Goal: Task Accomplishment & Management: Use online tool/utility

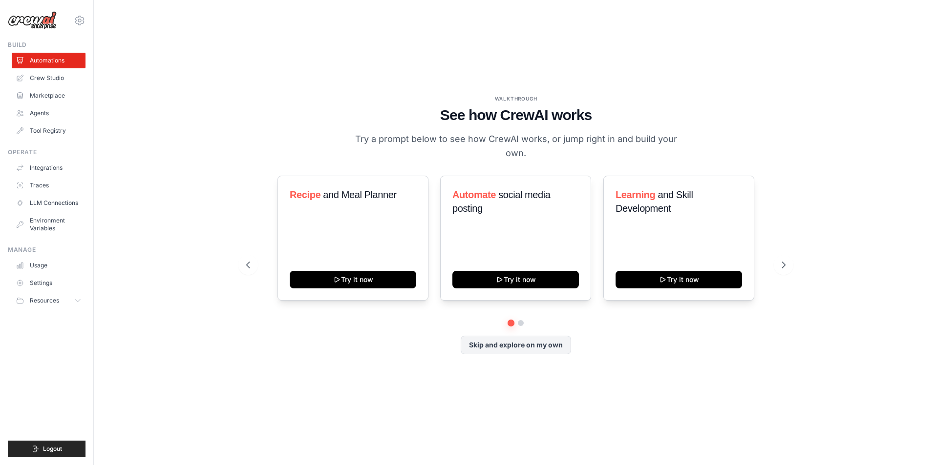
click at [512, 351] on div "WALKTHROUGH See how [PERSON_NAME] works Try a prompt below to see how [PERSON_N…" at bounding box center [515, 232] width 563 height 275
click at [522, 340] on button "Skip and explore on my own" at bounding box center [515, 344] width 110 height 19
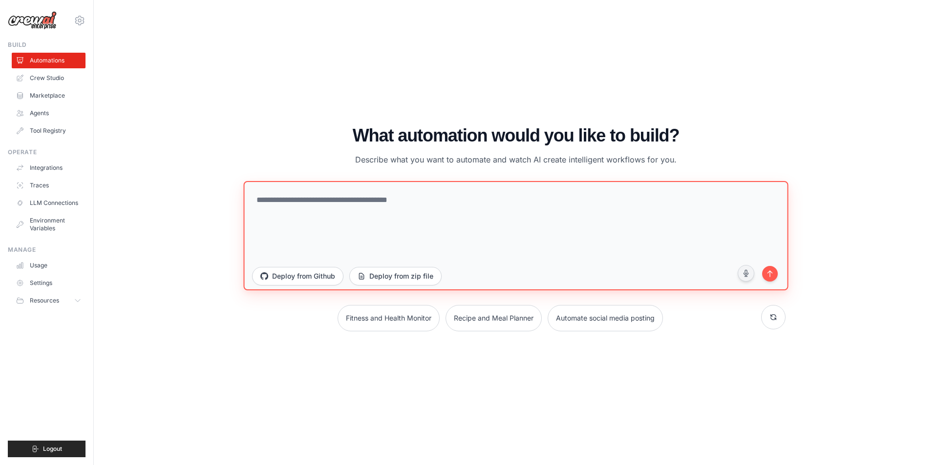
click at [394, 205] on textarea at bounding box center [515, 235] width 544 height 109
type textarea "**********"
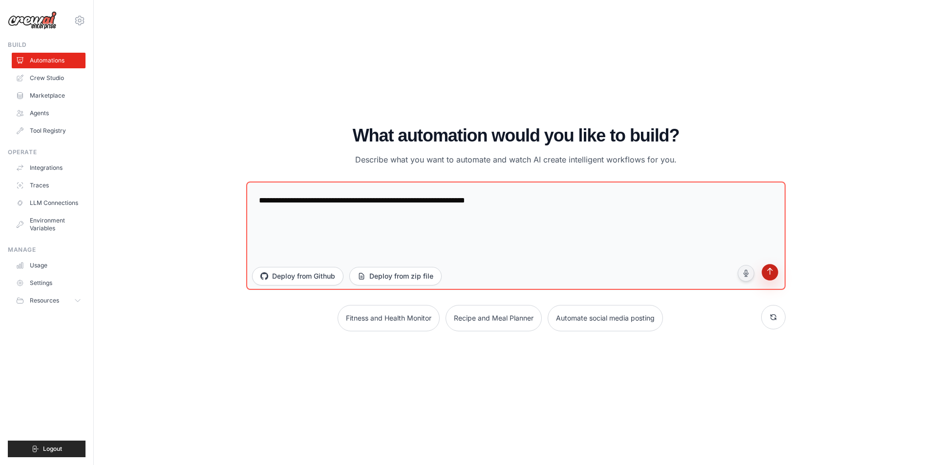
click at [771, 271] on icon "submit" at bounding box center [770, 273] width 10 height 10
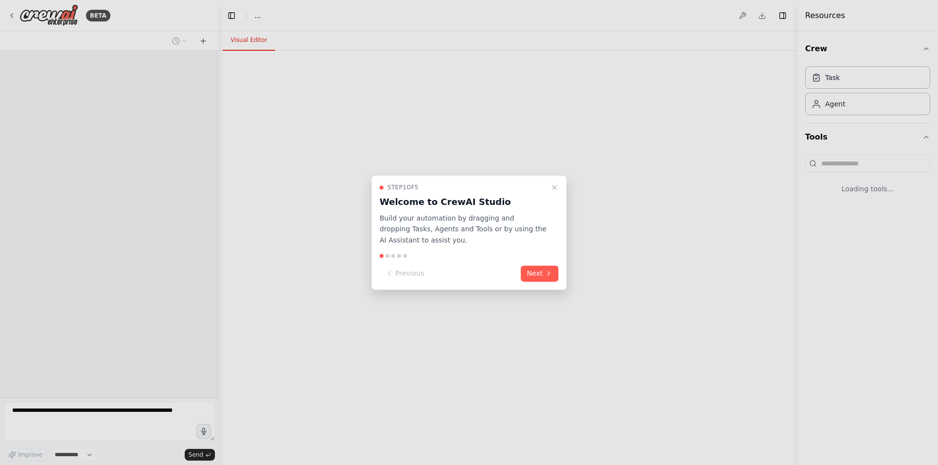
select select "****"
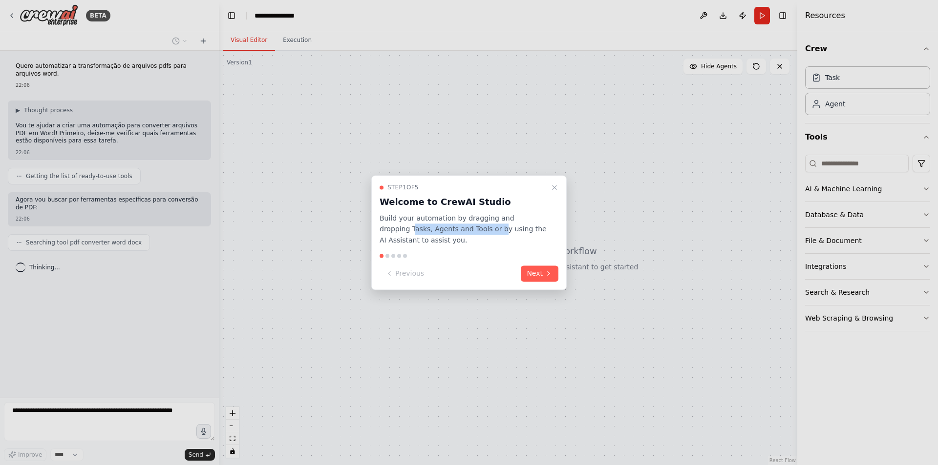
drag, startPoint x: 396, startPoint y: 229, endPoint x: 462, endPoint y: 233, distance: 67.0
click at [462, 233] on p "Build your automation by dragging and dropping Tasks, Agents and Tools or by us…" at bounding box center [462, 229] width 167 height 33
click at [427, 232] on p "Build your automation by dragging and dropping Tasks, Agents and Tools or by us…" at bounding box center [462, 229] width 167 height 33
drag, startPoint x: 430, startPoint y: 228, endPoint x: 445, endPoint y: 229, distance: 15.2
click at [431, 228] on p "Build your automation by dragging and dropping Tasks, Agents and Tools or by us…" at bounding box center [462, 229] width 167 height 33
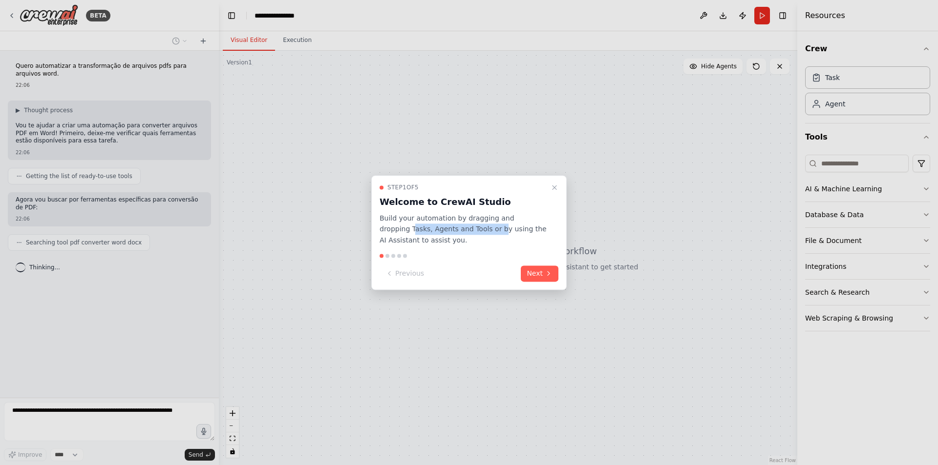
click at [453, 231] on p "Build your automation by dragging and dropping Tasks, Agents and Tools or by us…" at bounding box center [462, 229] width 167 height 33
click at [500, 230] on p "Build your automation by dragging and dropping Tasks, Agents and Tools or by us…" at bounding box center [462, 229] width 167 height 33
click at [549, 274] on icon at bounding box center [548, 274] width 8 height 8
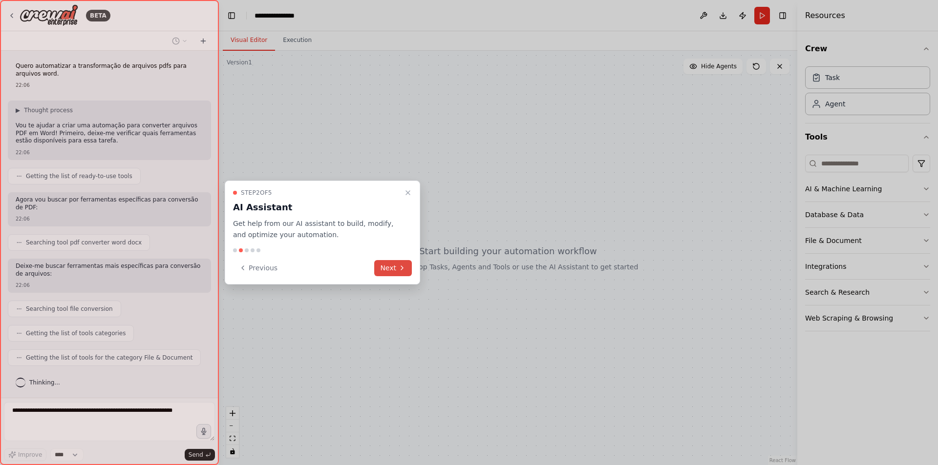
click at [395, 264] on button "Next" at bounding box center [393, 268] width 38 height 16
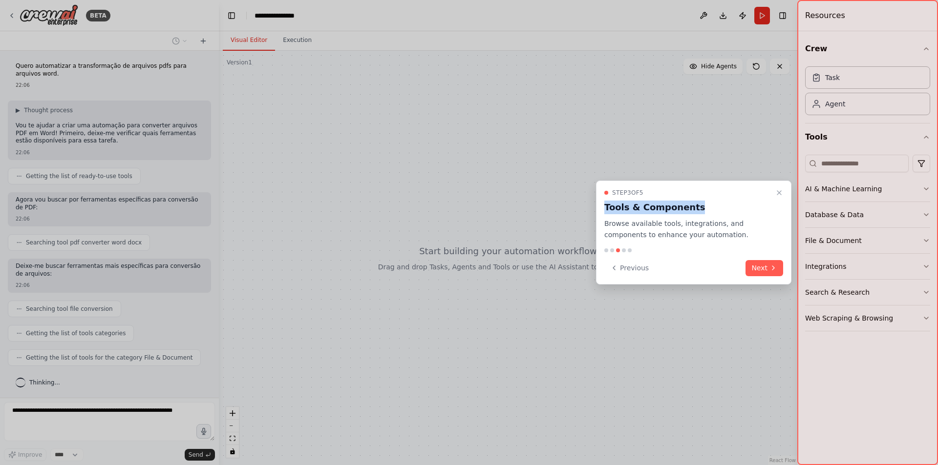
drag, startPoint x: 611, startPoint y: 206, endPoint x: 595, endPoint y: 207, distance: 16.1
click at [595, 207] on div "**********" at bounding box center [469, 232] width 938 height 465
click at [595, 207] on div at bounding box center [469, 232] width 938 height 465
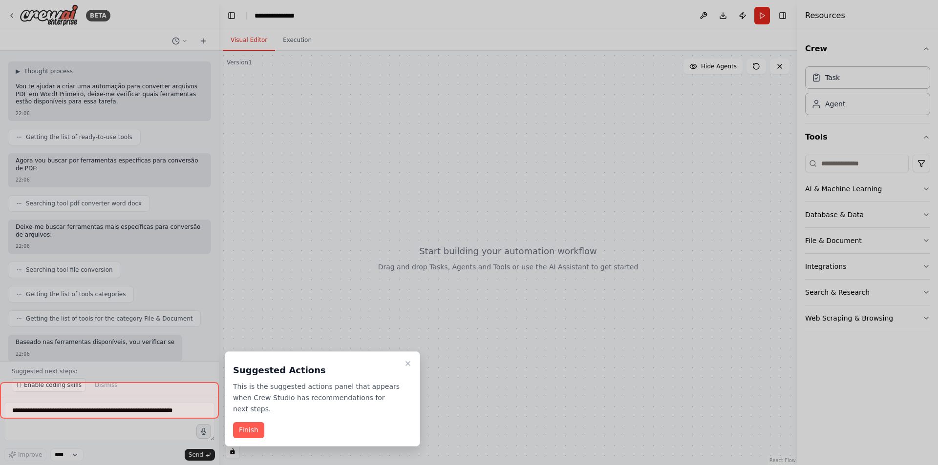
drag, startPoint x: 609, startPoint y: 207, endPoint x: 706, endPoint y: 212, distance: 96.8
click at [706, 212] on div "**********" at bounding box center [469, 232] width 938 height 465
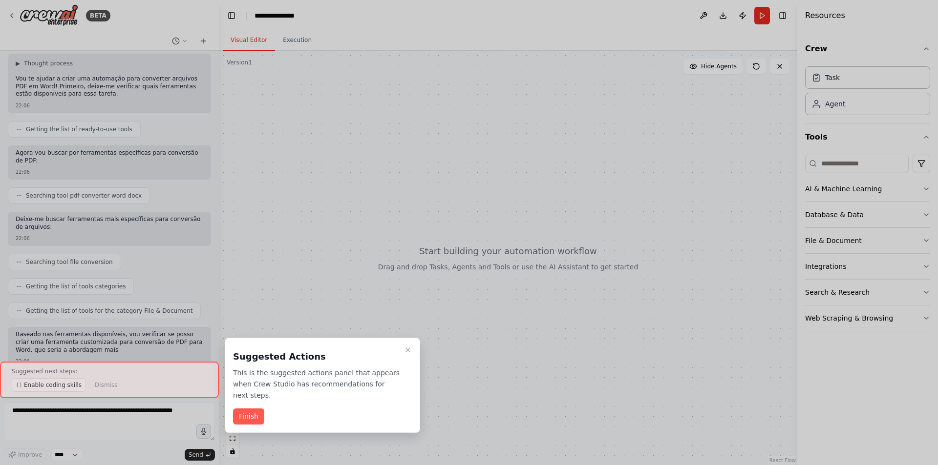
scroll to position [55, 0]
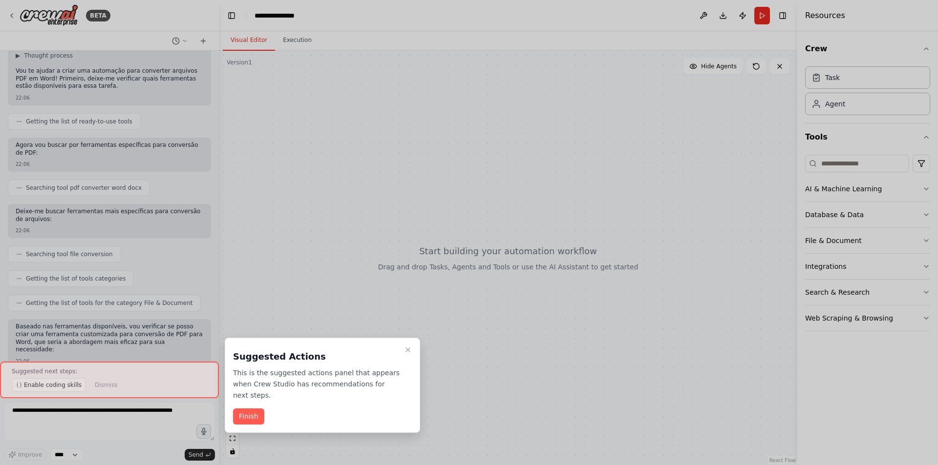
click at [254, 409] on button "Finish" at bounding box center [248, 417] width 31 height 16
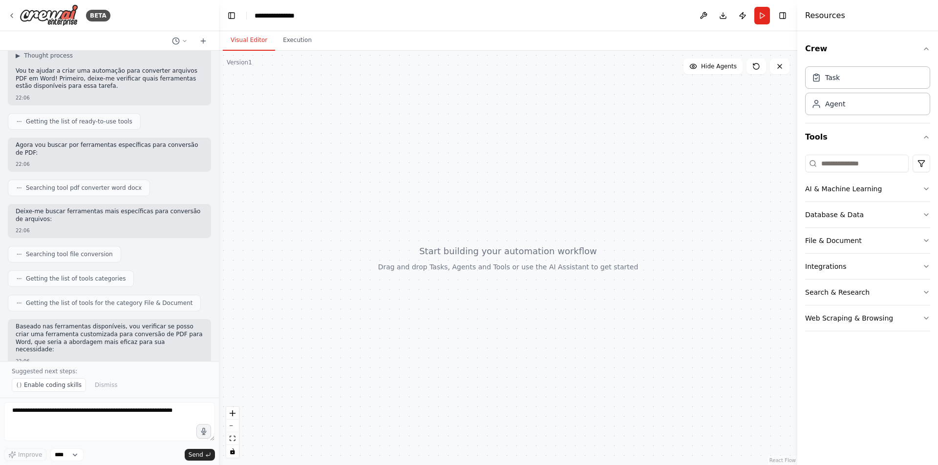
scroll to position [0, 0]
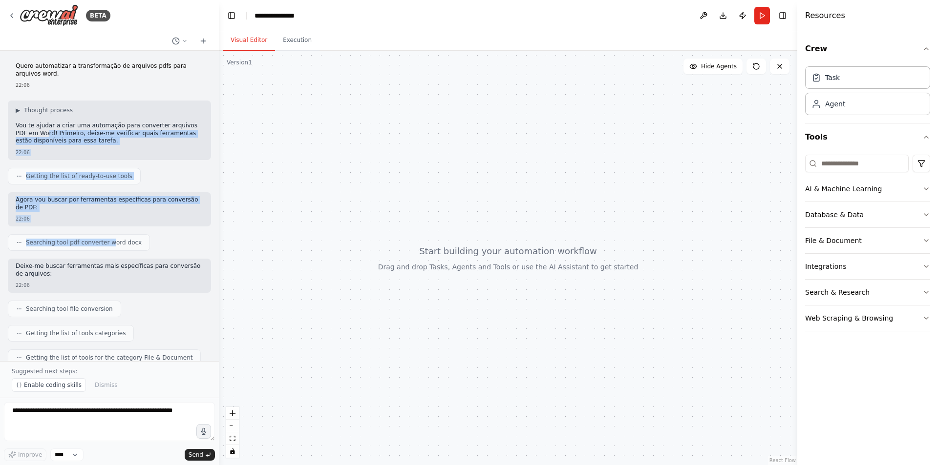
drag, startPoint x: 93, startPoint y: 131, endPoint x: 104, endPoint y: 144, distance: 17.0
click at [104, 144] on div "Quero automatizar a transformação de arquivos pdfs para arquivos word. 22:06 ▶ …" at bounding box center [109, 206] width 219 height 311
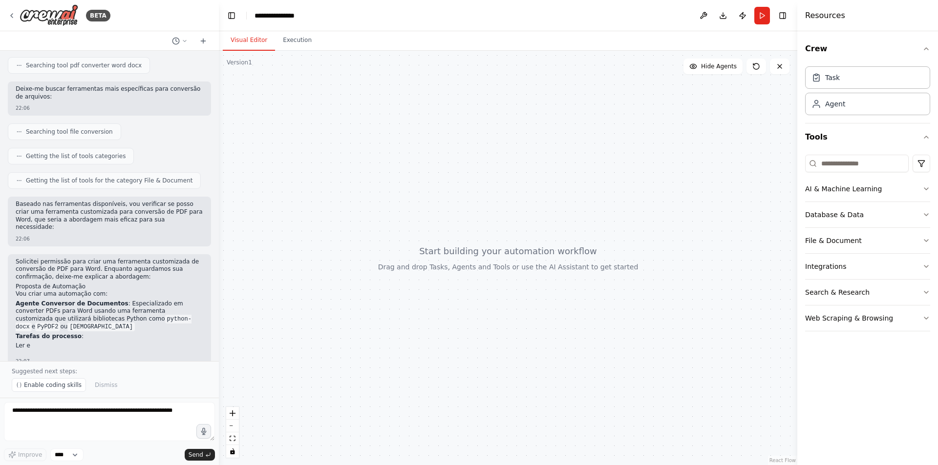
click at [162, 161] on div "Quero automatizar a transformação de arquivos pdfs para arquivos word. 22:06 ▶ …" at bounding box center [109, 206] width 219 height 311
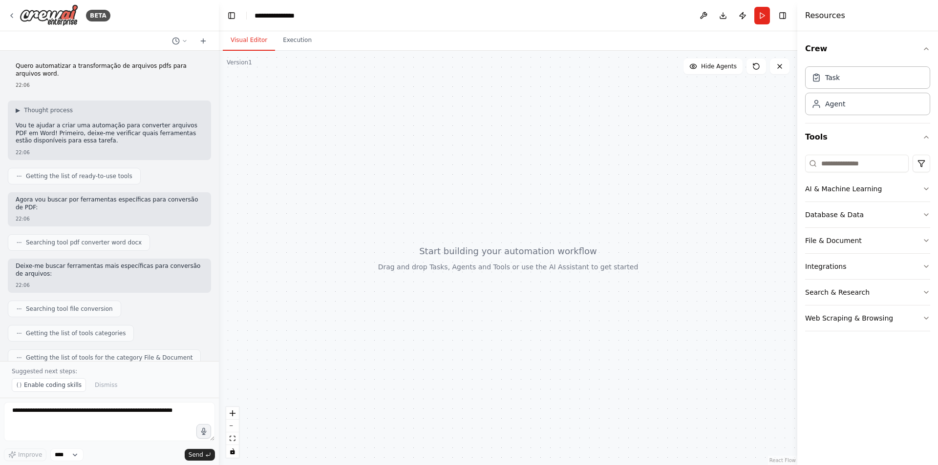
drag, startPoint x: 217, startPoint y: 152, endPoint x: 213, endPoint y: 176, distance: 23.8
click at [213, 178] on div "BETA Quero automatizar a transformação de arquivos pdfs para arquivos word. 22:…" at bounding box center [469, 232] width 938 height 465
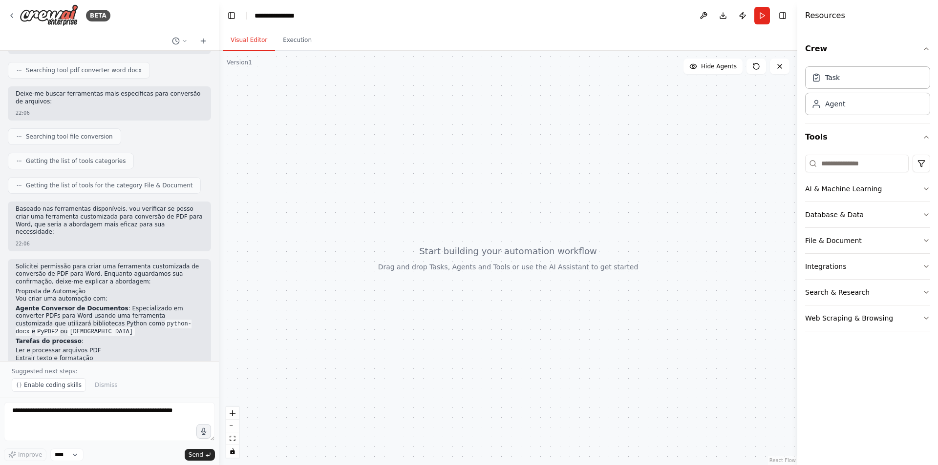
scroll to position [288, 0]
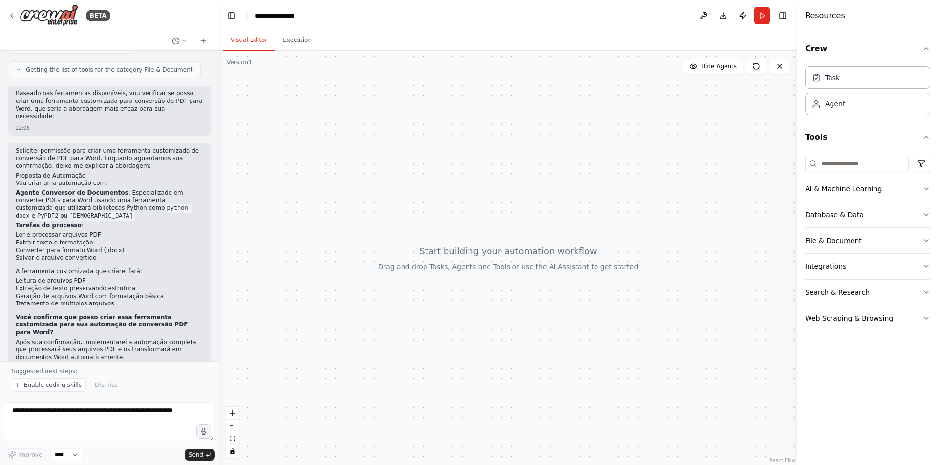
drag, startPoint x: 61, startPoint y: 299, endPoint x: 95, endPoint y: 341, distance: 53.5
click at [95, 341] on div "Solicitei permissão para criar uma ferramenta customizada de conversão de PDF p…" at bounding box center [109, 260] width 203 height 233
click at [92, 339] on p "Após sua confirmação, implementarei a automação completa que processará seus ar…" at bounding box center [110, 350] width 188 height 23
drag, startPoint x: 82, startPoint y: 337, endPoint x: 92, endPoint y: 329, distance: 13.2
click at [93, 328] on div "Solicitei permissão para criar uma ferramenta customizada de conversão de PDF p…" at bounding box center [110, 255] width 188 height 216
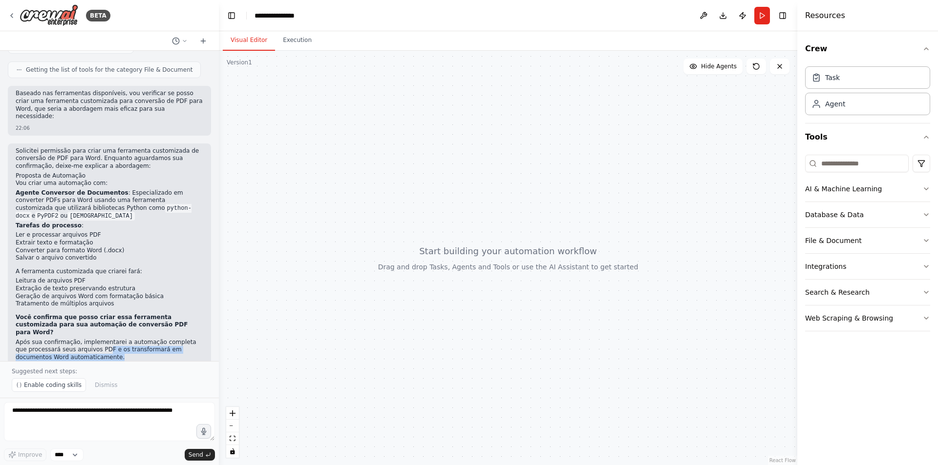
click at [89, 339] on p "Após sua confirmação, implementarei a automação completa que processará seus ar…" at bounding box center [110, 350] width 188 height 23
click at [88, 339] on p "Após sua confirmação, implementarei a automação completa que processará seus ar…" at bounding box center [110, 350] width 188 height 23
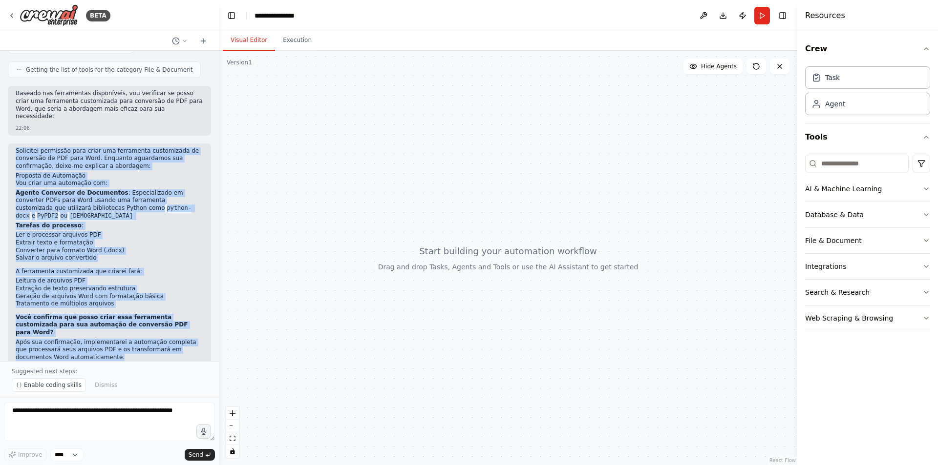
drag, startPoint x: 87, startPoint y: 334, endPoint x: 10, endPoint y: 132, distance: 216.4
click at [10, 144] on div "Solicitei permissão para criar uma ferramenta customizada de conversão de PDF p…" at bounding box center [109, 260] width 203 height 233
click at [15, 144] on div "Solicitei permissão para criar uma ferramenta customizada de conversão de PDF p…" at bounding box center [109, 260] width 203 height 233
drag, startPoint x: 15, startPoint y: 136, endPoint x: 107, endPoint y: 335, distance: 218.9
click at [107, 335] on div "Solicitei permissão para criar uma ferramenta customizada de conversão de PDF p…" at bounding box center [109, 260] width 203 height 233
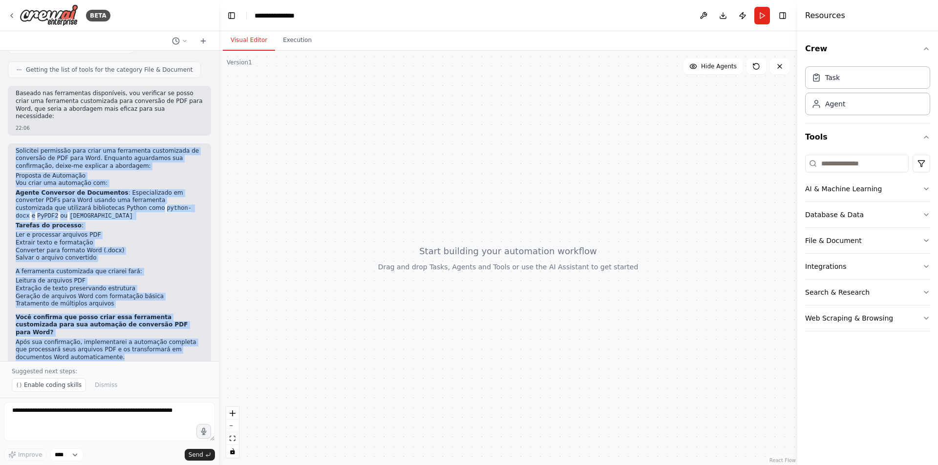
click at [102, 339] on p "Após sua confirmação, implementarei a automação completa que processará seus ar…" at bounding box center [110, 350] width 188 height 23
click at [95, 339] on p "Após sua confirmação, implementarei a automação completa que processará seus ar…" at bounding box center [110, 350] width 188 height 23
drag, startPoint x: 86, startPoint y: 333, endPoint x: 16, endPoint y: 140, distance: 205.1
click at [16, 147] on div "Solicitei permissão para criar uma ferramenta customizada de conversão de PDF p…" at bounding box center [110, 255] width 188 height 216
click at [16, 147] on p "Solicitei permissão para criar uma ferramenta customizada de conversão de PDF p…" at bounding box center [110, 158] width 188 height 23
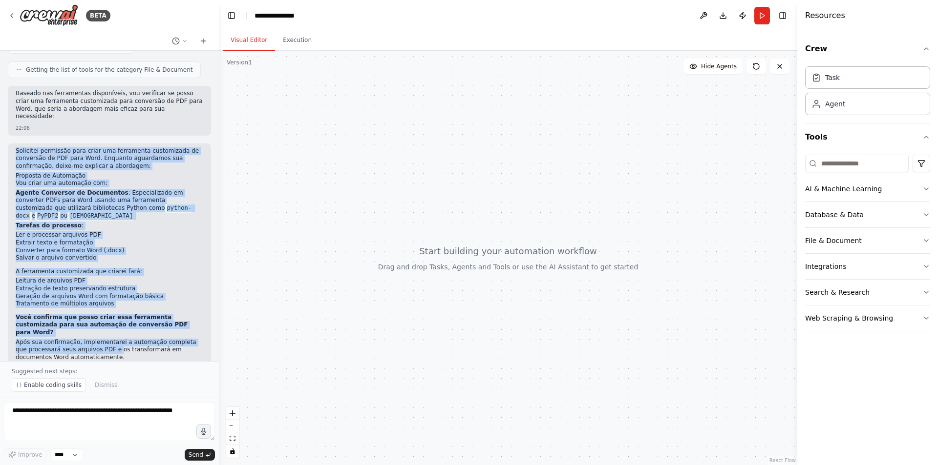
drag, startPoint x: 15, startPoint y: 138, endPoint x: 99, endPoint y: 324, distance: 204.4
click at [99, 324] on div "Solicitei permissão para criar uma ferramenta customizada de conversão de PDF p…" at bounding box center [109, 260] width 203 height 233
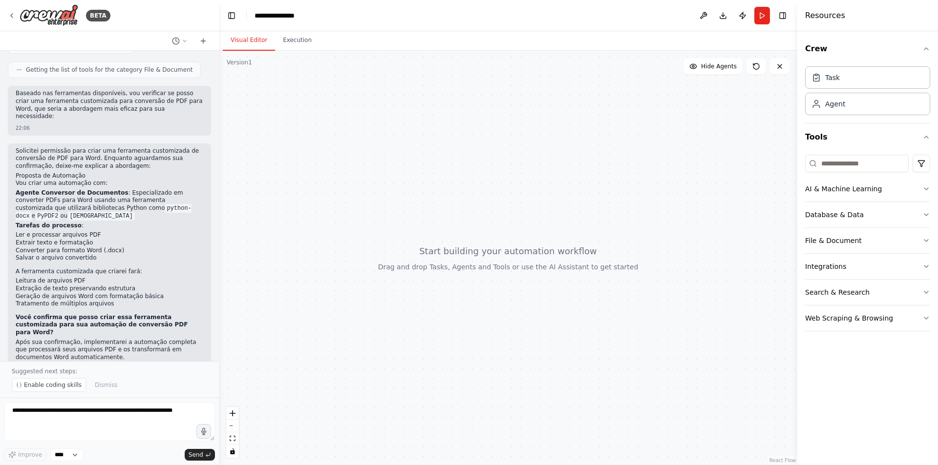
click at [97, 339] on p "Após sua confirmação, implementarei a automação completa que processará seus ar…" at bounding box center [110, 350] width 188 height 23
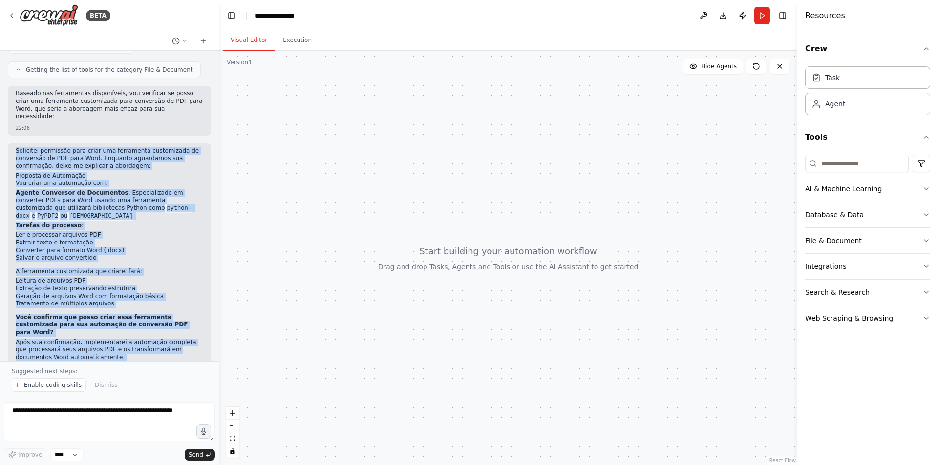
drag, startPoint x: 66, startPoint y: 264, endPoint x: 12, endPoint y: 137, distance: 138.5
click at [12, 144] on div "Solicitei permissão para criar uma ferramenta customizada de conversão de PDF p…" at bounding box center [109, 260] width 203 height 233
click at [13, 144] on div "Solicitei permissão para criar uma ferramenta customizada de conversão de PDF p…" at bounding box center [109, 260] width 203 height 233
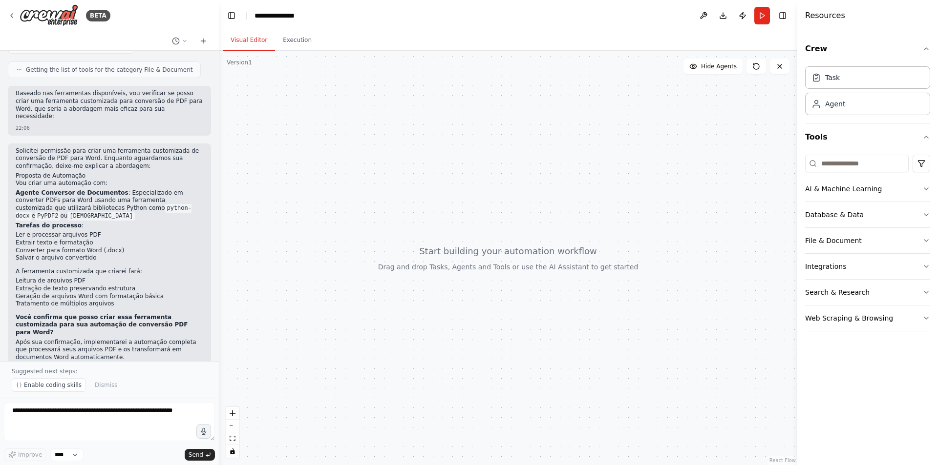
click at [105, 367] on div "Suggested next steps: Enable coding skills Dismiss" at bounding box center [109, 379] width 219 height 37
click at [105, 370] on p "Suggested next steps:" at bounding box center [109, 372] width 195 height 8
click at [103, 375] on p "Suggested next steps:" at bounding box center [109, 372] width 195 height 8
click at [58, 370] on p "Suggested next steps:" at bounding box center [109, 372] width 195 height 8
click at [56, 372] on p "Suggested next steps:" at bounding box center [109, 372] width 195 height 8
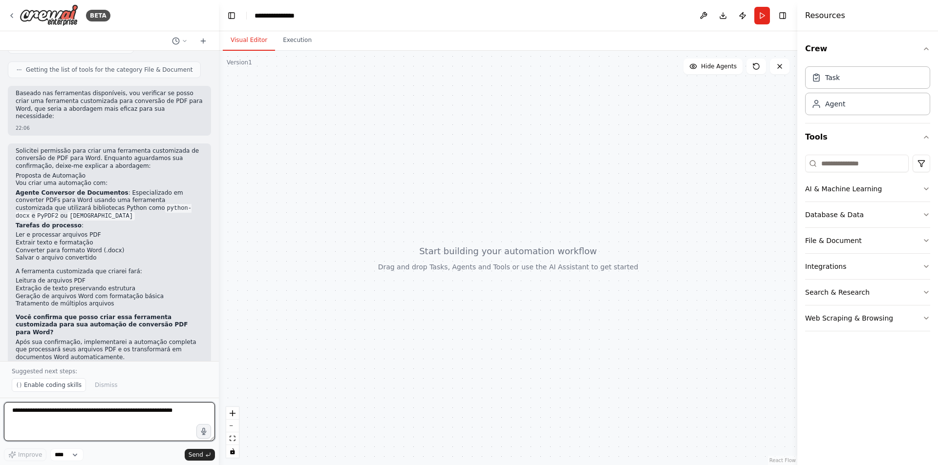
click at [110, 410] on textarea at bounding box center [109, 421] width 211 height 39
type textarea "*"
type textarea "**********"
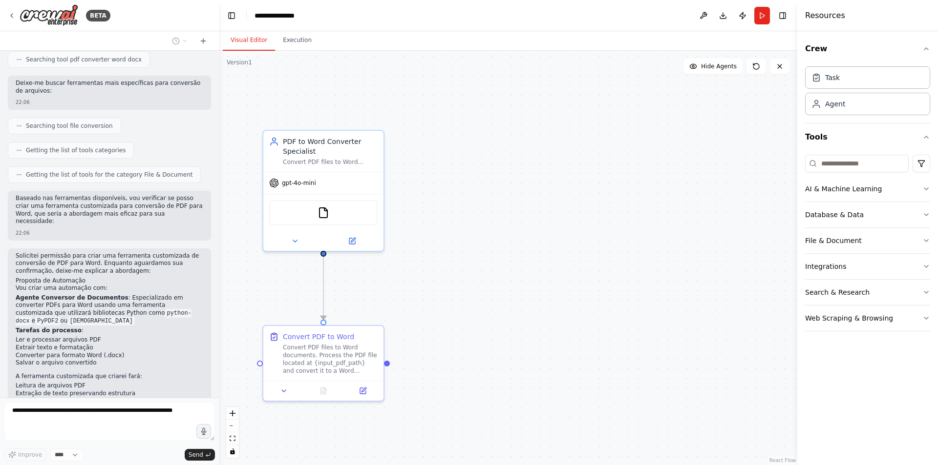
scroll to position [0, 0]
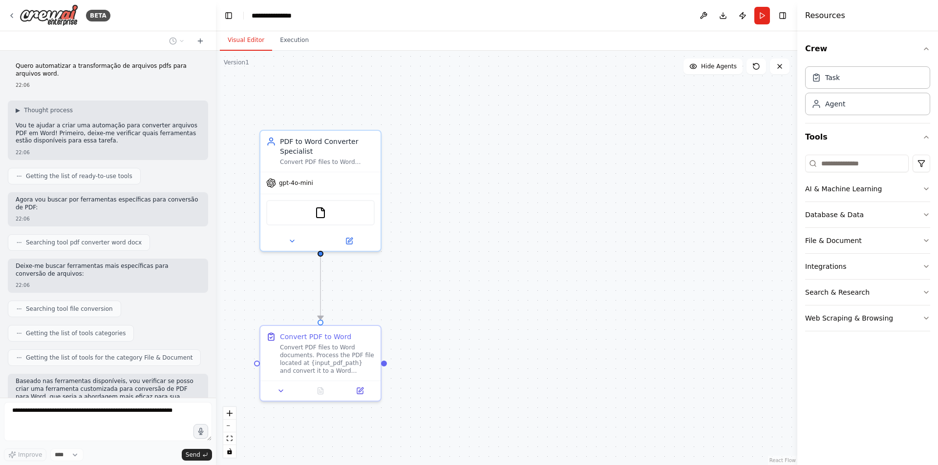
drag, startPoint x: 216, startPoint y: 92, endPoint x: 218, endPoint y: 118, distance: 25.4
click at [218, 118] on div "BETA Quero automatizar a transformação de arquivos pdfs para arquivos word. 22:…" at bounding box center [469, 232] width 938 height 465
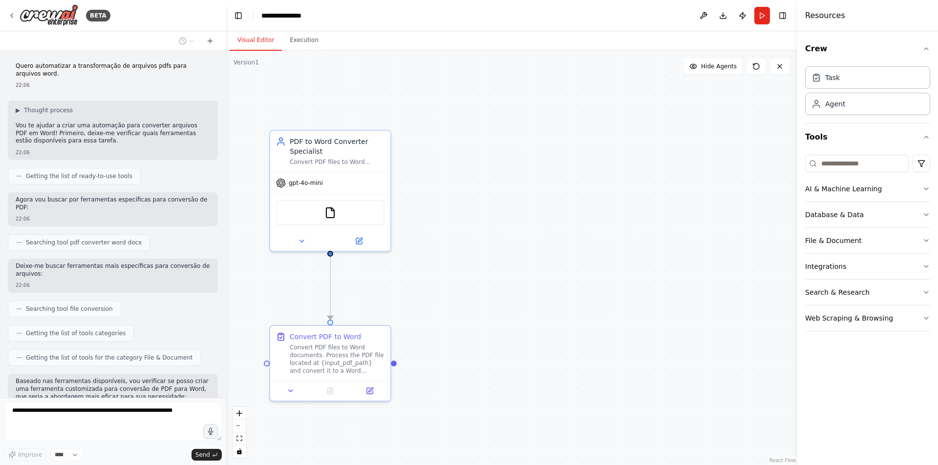
drag, startPoint x: 215, startPoint y: 119, endPoint x: 226, endPoint y: 198, distance: 79.3
click at [226, 198] on div "BETA Quero automatizar a transformação de arquivos pdfs para arquivos word. 22:…" at bounding box center [469, 232] width 938 height 465
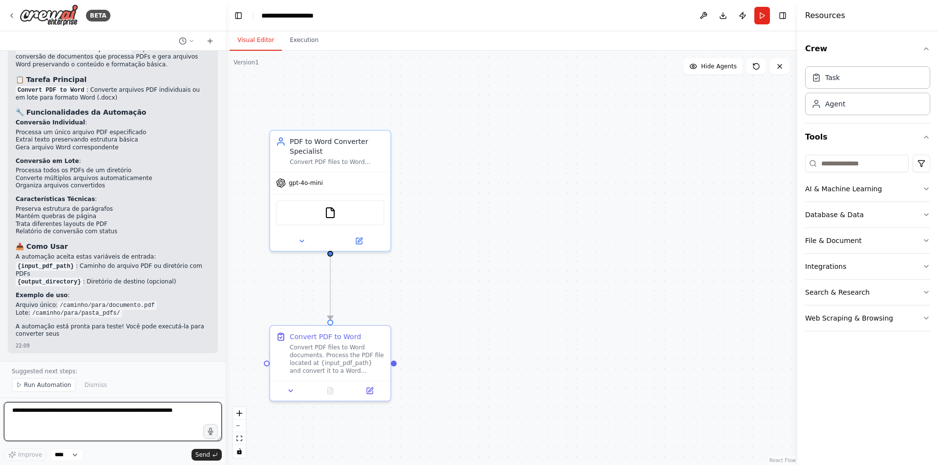
scroll to position [1905, 0]
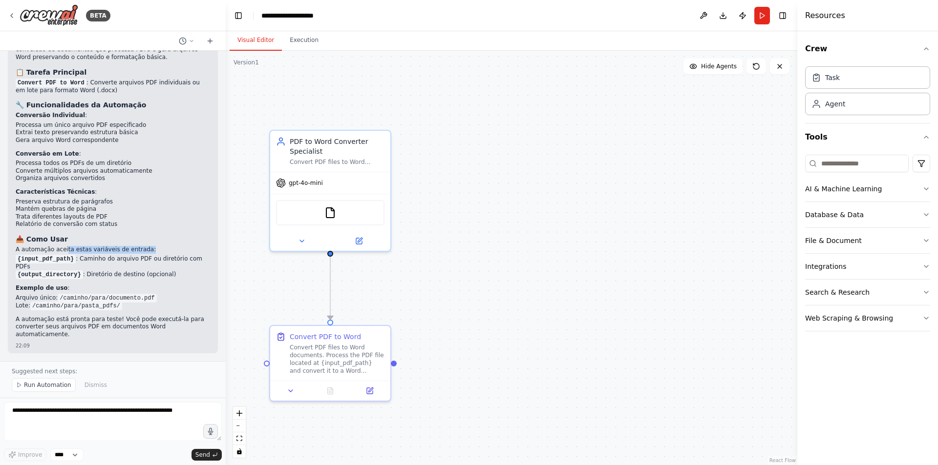
drag, startPoint x: 86, startPoint y: 267, endPoint x: 140, endPoint y: 265, distance: 53.2
click at [140, 254] on p "A automação aceita estas variáveis de entrada:" at bounding box center [113, 250] width 194 height 8
drag, startPoint x: 84, startPoint y: 274, endPoint x: 187, endPoint y: 277, distance: 102.6
click at [187, 271] on li "{input_pdf_path} : Caminho do arquivo PDF ou diretório com PDFs" at bounding box center [113, 263] width 194 height 16
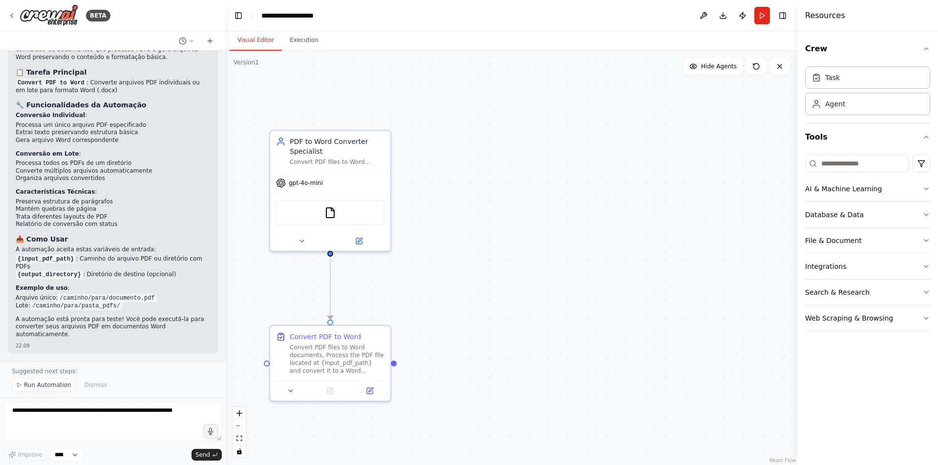
click at [188, 271] on li "{input_pdf_path} : Caminho do arquivo PDF ou diretório com PDFs" at bounding box center [113, 263] width 194 height 16
drag, startPoint x: 44, startPoint y: 328, endPoint x: 181, endPoint y: 327, distance: 137.2
click at [181, 327] on p "A automação está pronta para teste! Você pode executá-la para converter seus ar…" at bounding box center [113, 327] width 194 height 23
click at [131, 343] on div "22:09" at bounding box center [113, 345] width 194 height 7
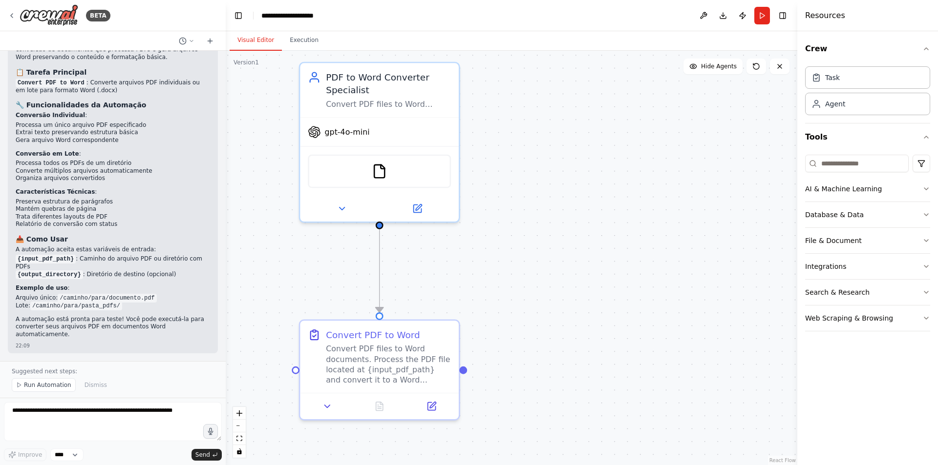
drag, startPoint x: 425, startPoint y: 303, endPoint x: 480, endPoint y: 281, distance: 59.1
click at [480, 281] on div ".deletable-edge-delete-btn { width: 20px; height: 20px; border: 0px solid #ffff…" at bounding box center [511, 258] width 571 height 415
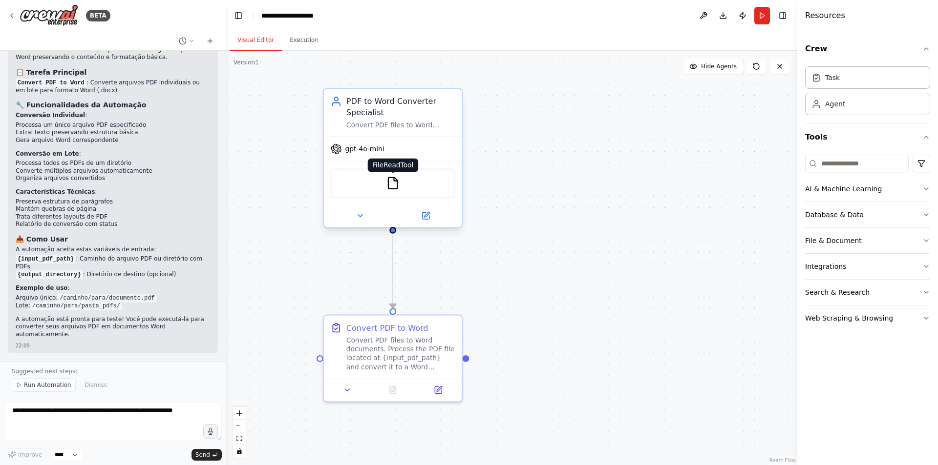
click at [396, 186] on img at bounding box center [393, 184] width 14 height 14
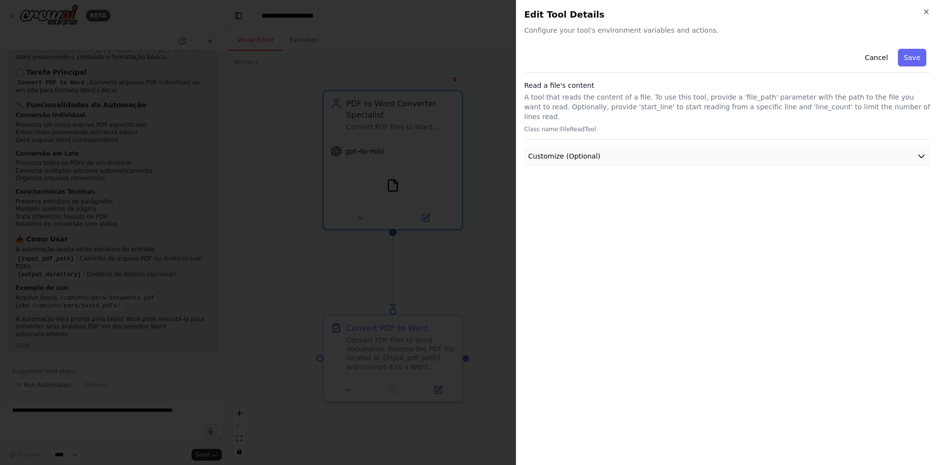
click at [618, 147] on button "Customize (Optional)" at bounding box center [727, 156] width 406 height 18
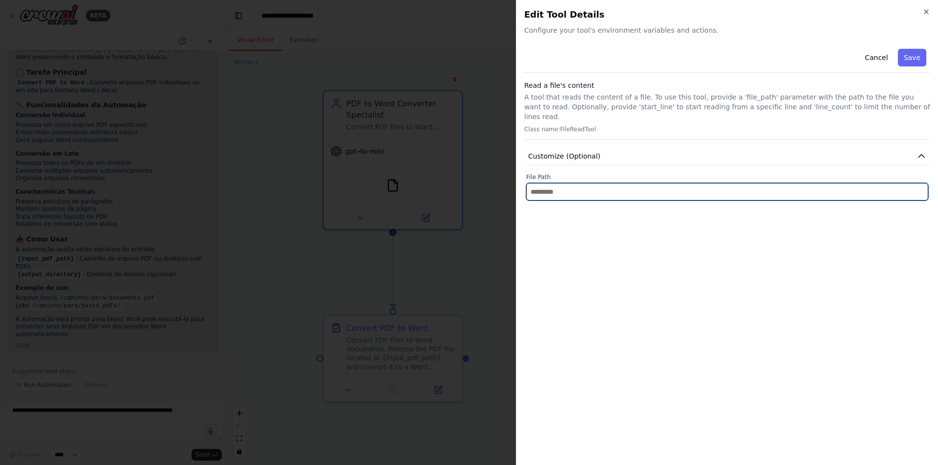
click at [597, 184] on input "text" at bounding box center [727, 192] width 402 height 18
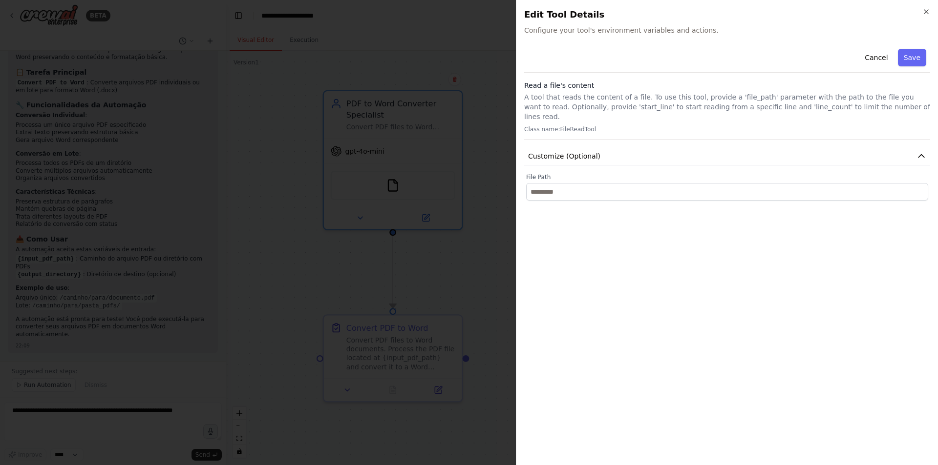
click at [472, 215] on div at bounding box center [469, 232] width 938 height 465
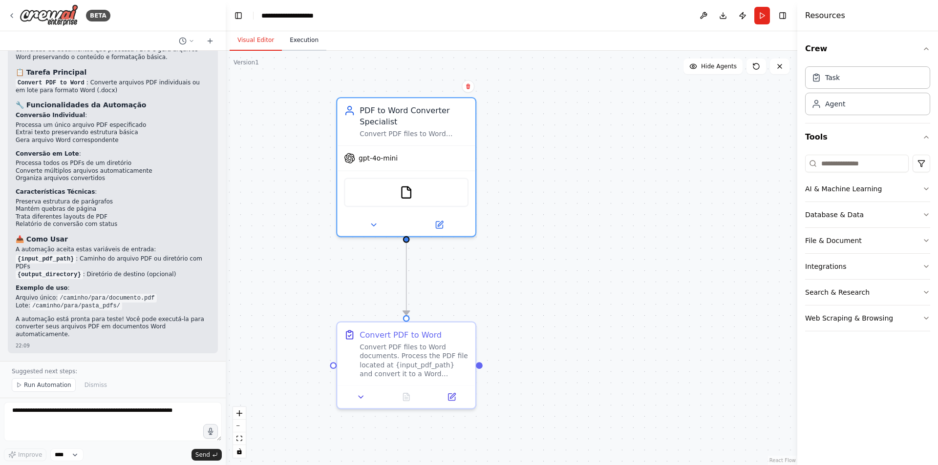
click at [304, 42] on button "Execution" at bounding box center [304, 40] width 44 height 21
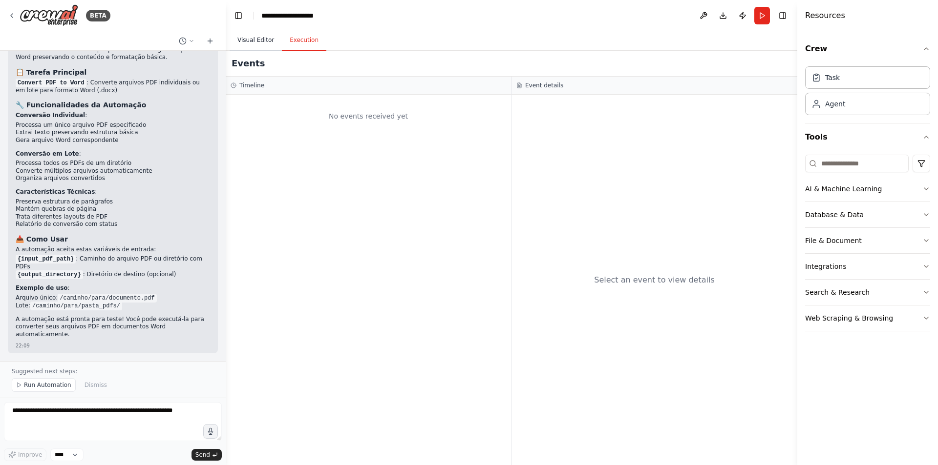
click at [262, 43] on button "Visual Editor" at bounding box center [255, 40] width 52 height 21
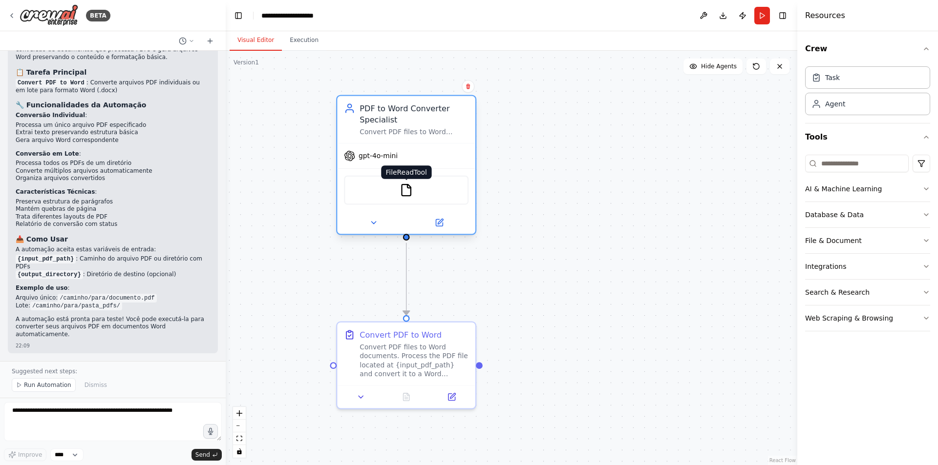
click at [412, 195] on img at bounding box center [406, 191] width 14 height 14
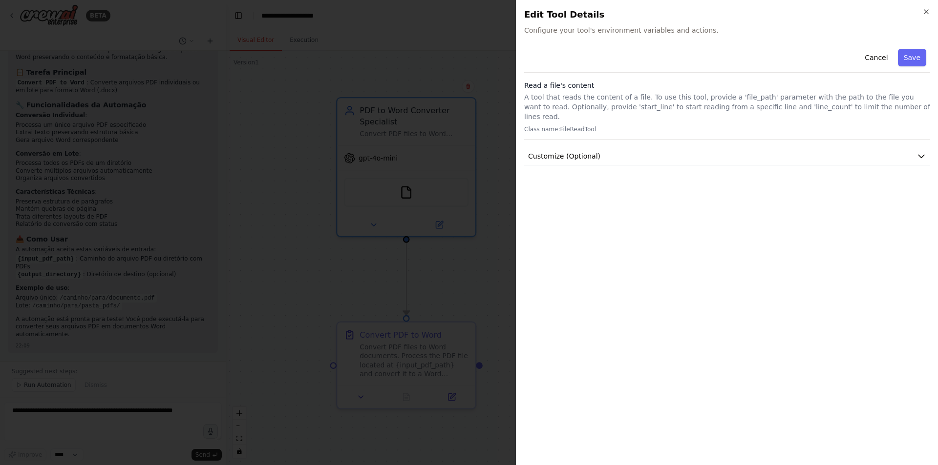
click at [919, 9] on div "Close Edit Tool Details Configure your tool's environment variables and actions…" at bounding box center [727, 232] width 422 height 465
click at [925, 10] on icon "button" at bounding box center [926, 12] width 8 height 8
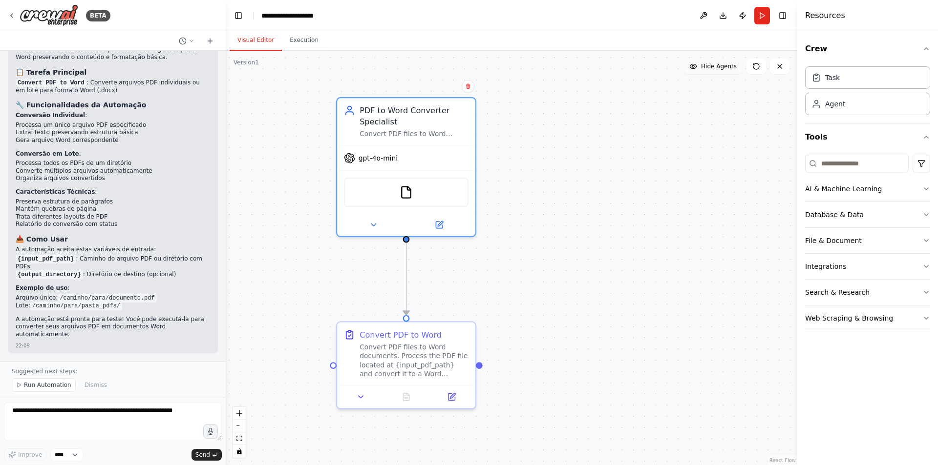
click at [703, 66] on button "Hide Agents" at bounding box center [712, 67] width 59 height 16
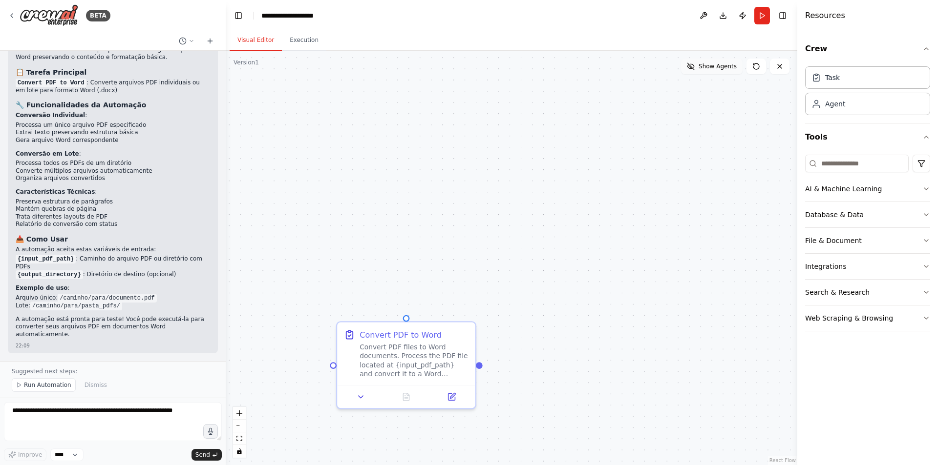
click at [703, 66] on span "Show Agents" at bounding box center [717, 67] width 38 height 8
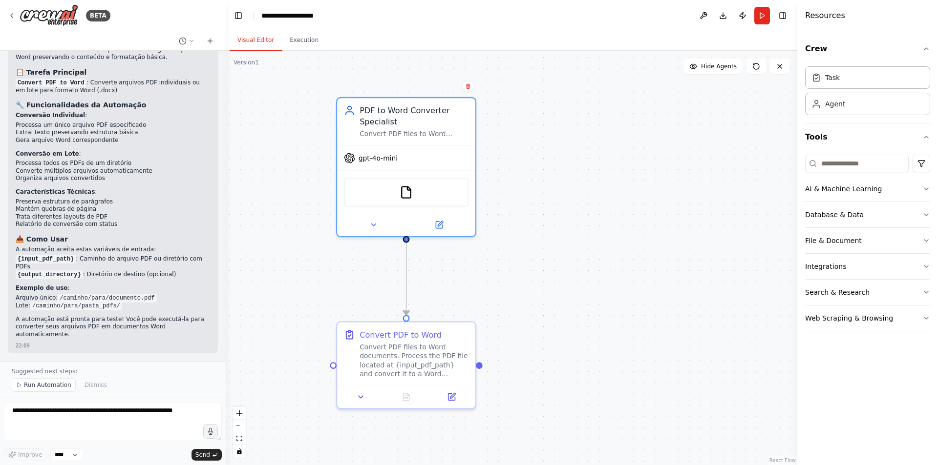
click at [548, 241] on div ".deletable-edge-delete-btn { width: 20px; height: 20px; border: 0px solid #ffff…" at bounding box center [511, 258] width 571 height 415
click at [368, 225] on button at bounding box center [372, 223] width 63 height 14
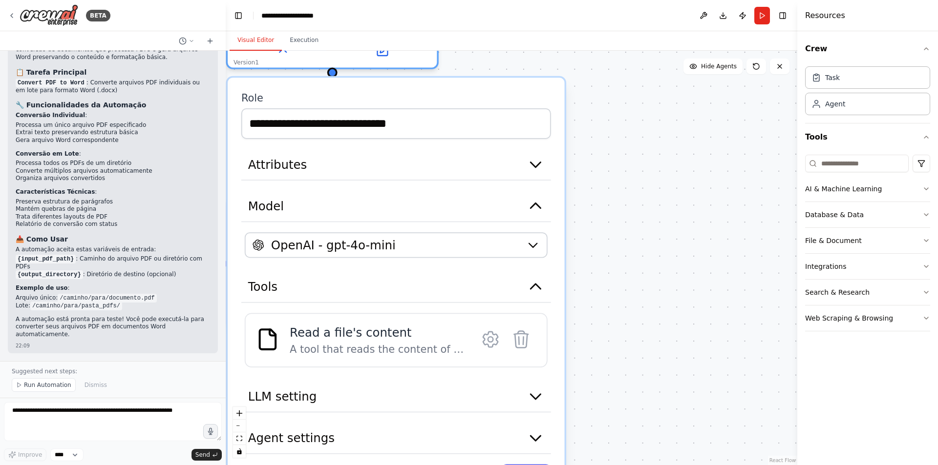
drag, startPoint x: 546, startPoint y: 403, endPoint x: 629, endPoint y: 310, distance: 125.2
click at [629, 310] on div ".deletable-edge-delete-btn { width: 20px; height: 20px; border: 0px solid #ffff…" at bounding box center [511, 258] width 571 height 415
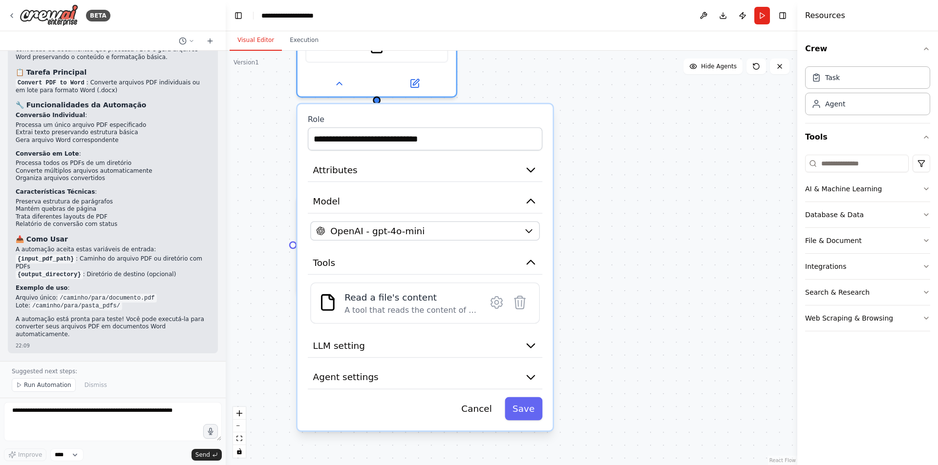
drag, startPoint x: 630, startPoint y: 295, endPoint x: 591, endPoint y: 326, distance: 49.7
click at [591, 326] on div ".deletable-edge-delete-btn { width: 20px; height: 20px; border: 0px solid #ffff…" at bounding box center [511, 258] width 571 height 415
click at [515, 352] on button "LLM setting" at bounding box center [425, 346] width 234 height 24
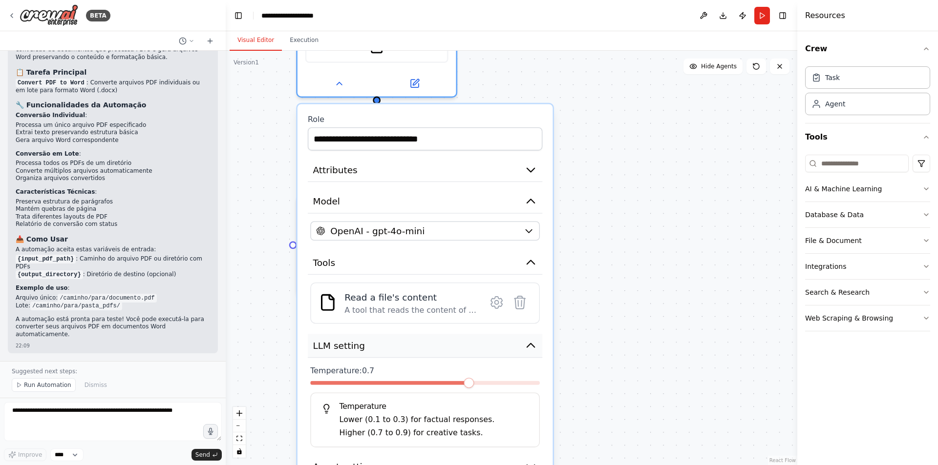
click at [523, 349] on button "LLM setting" at bounding box center [425, 346] width 234 height 24
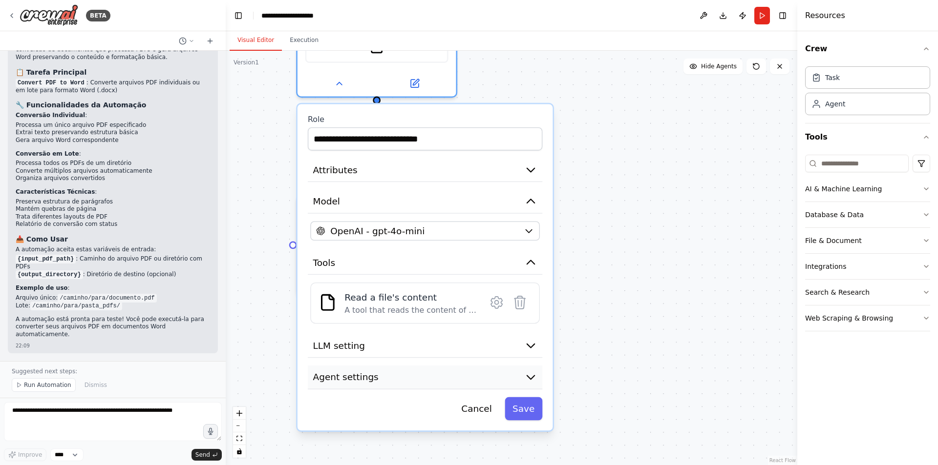
click at [526, 374] on icon "button" at bounding box center [530, 377] width 13 height 13
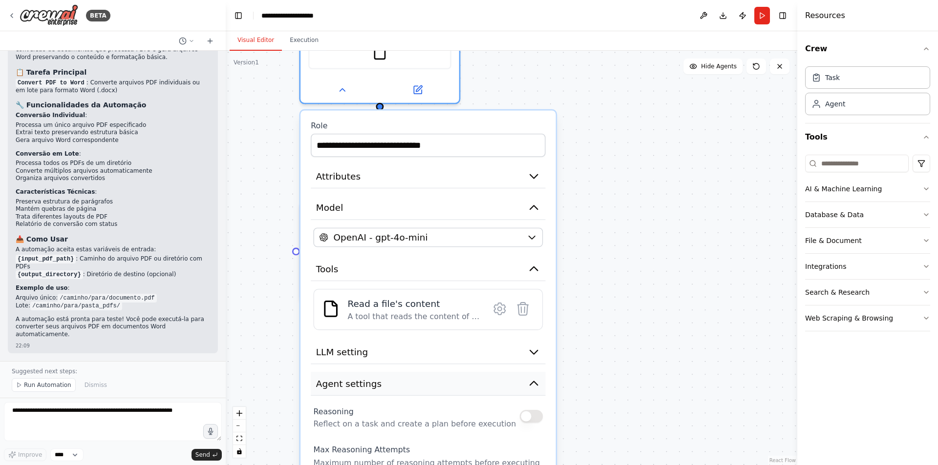
click at [538, 379] on icon "button" at bounding box center [533, 383] width 13 height 13
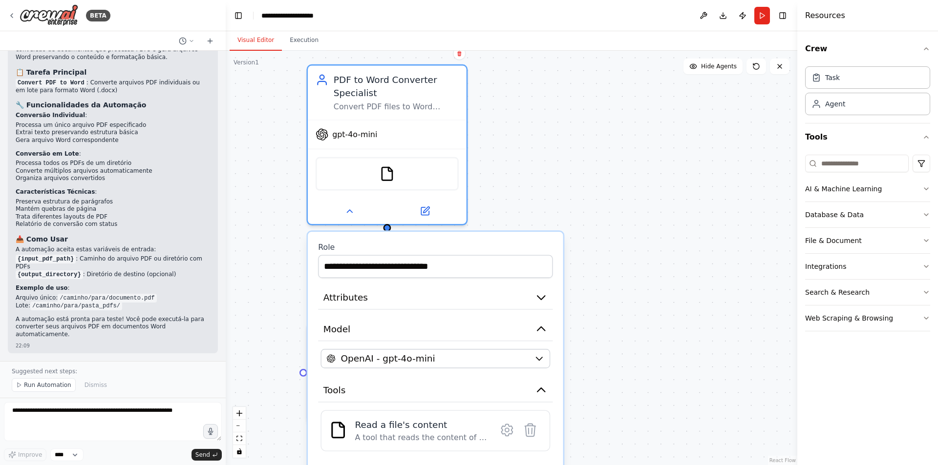
drag, startPoint x: 597, startPoint y: 198, endPoint x: 607, endPoint y: 318, distance: 120.5
click at [607, 318] on div ".deletable-edge-delete-btn { width: 20px; height: 20px; border: 0px solid #ffff…" at bounding box center [511, 258] width 571 height 415
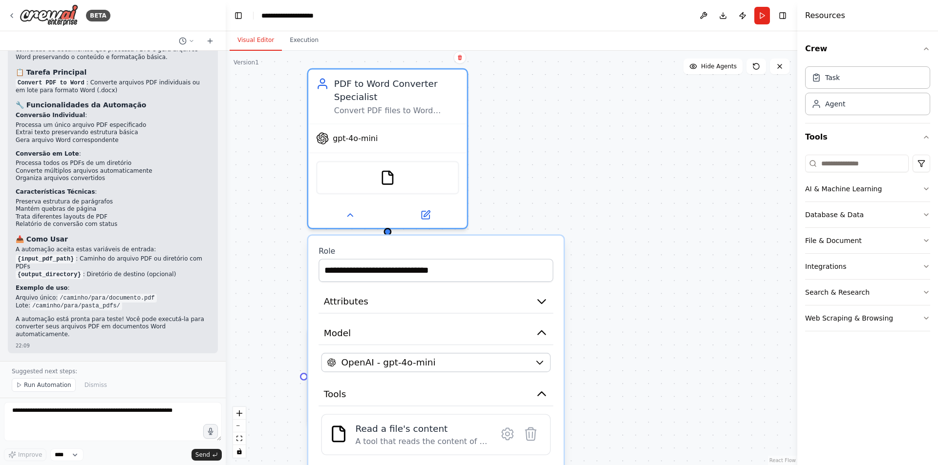
drag, startPoint x: 511, startPoint y: 174, endPoint x: 512, endPoint y: 242, distance: 68.4
click at [516, 240] on div ".deletable-edge-delete-btn { width: 20px; height: 20px; border: 0px solid #ffff…" at bounding box center [511, 258] width 571 height 415
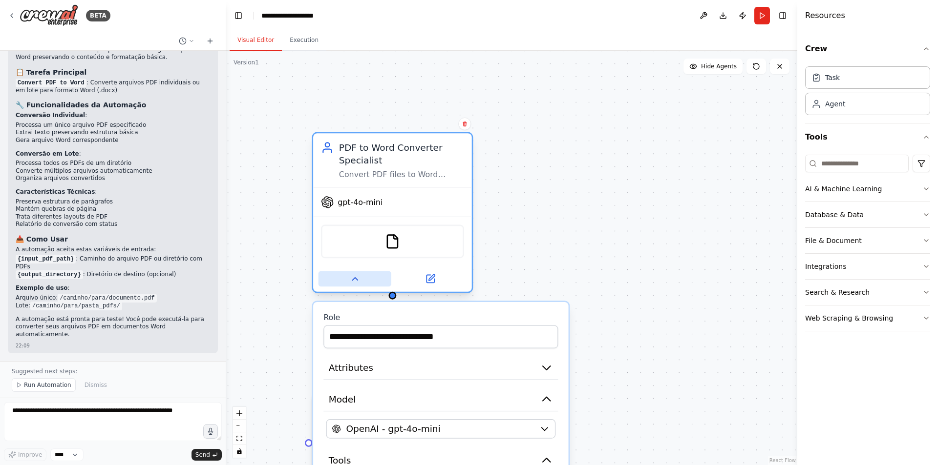
click at [354, 278] on icon at bounding box center [355, 279] width 10 height 10
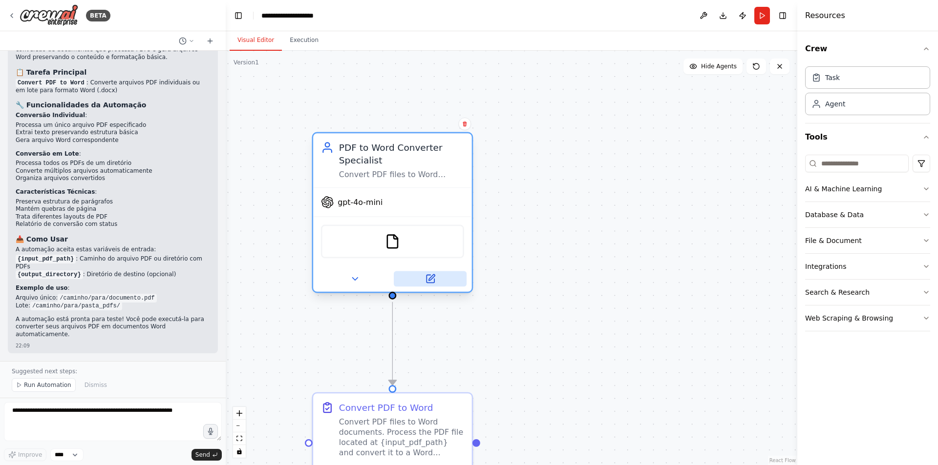
click at [438, 283] on button at bounding box center [430, 279] width 73 height 16
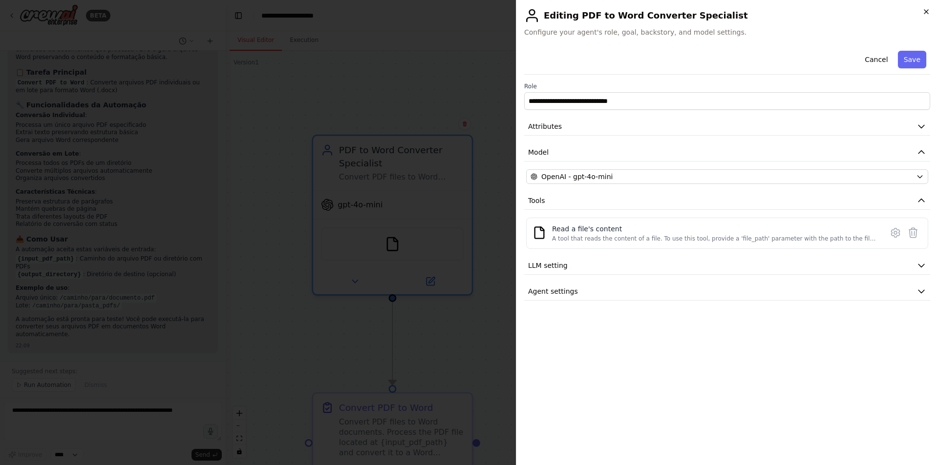
click at [922, 11] on icon "button" at bounding box center [926, 12] width 8 height 8
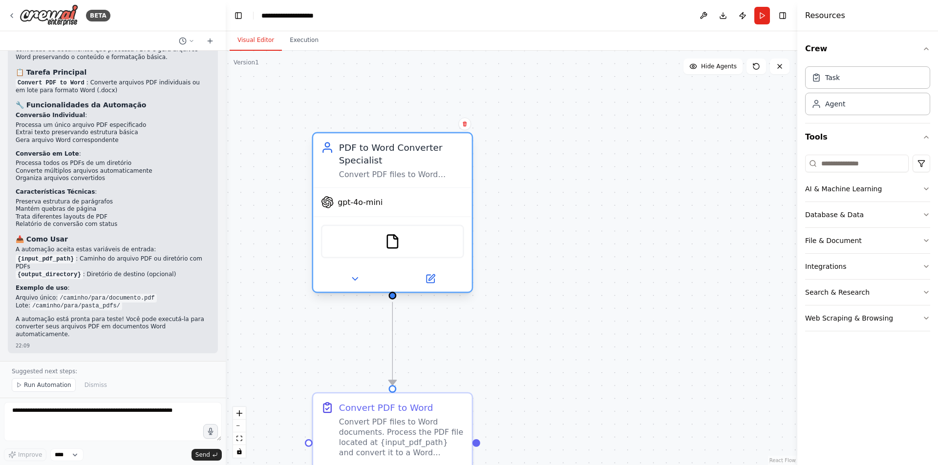
click at [391, 256] on div "FileReadTool" at bounding box center [392, 242] width 143 height 34
click at [406, 230] on div "FileReadTool" at bounding box center [392, 242] width 143 height 34
click at [396, 244] on img at bounding box center [393, 242] width 16 height 16
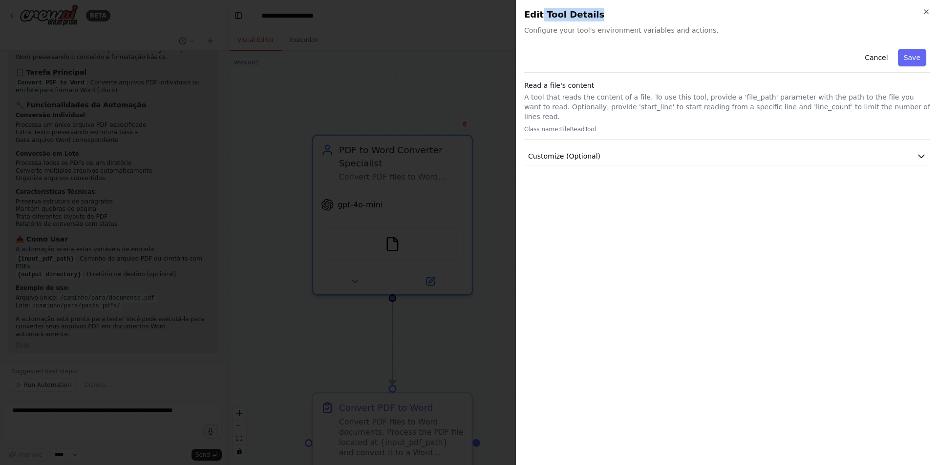
drag, startPoint x: 545, startPoint y: 14, endPoint x: 697, endPoint y: 17, distance: 151.9
click at [697, 17] on h2 "Edit Tool Details" at bounding box center [727, 15] width 406 height 14
click at [696, 34] on span "Configure your tool's environment variables and actions." at bounding box center [727, 30] width 406 height 10
drag, startPoint x: 591, startPoint y: 16, endPoint x: 614, endPoint y: 19, distance: 23.1
click at [614, 19] on h2 "Edit Tool Details" at bounding box center [727, 15] width 406 height 14
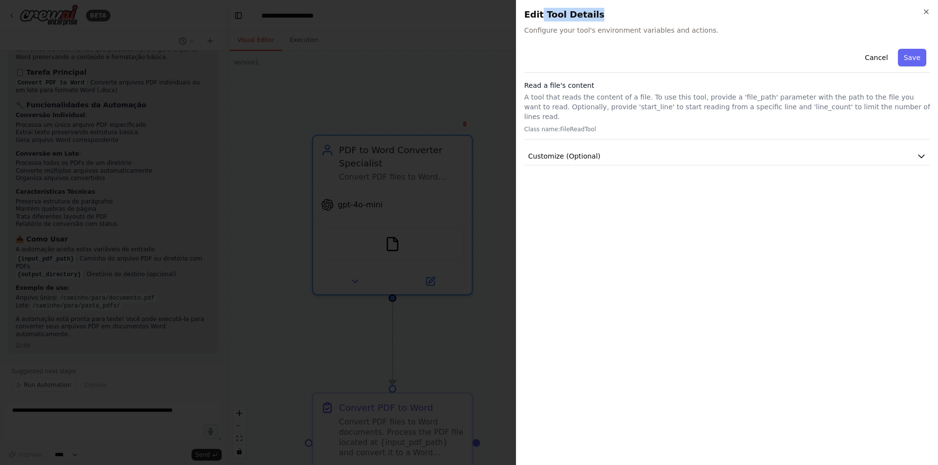
click at [614, 19] on h2 "Edit Tool Details" at bounding box center [727, 15] width 406 height 14
drag, startPoint x: 555, startPoint y: 26, endPoint x: 700, endPoint y: 33, distance: 145.7
click at [696, 32] on span "Configure your tool's environment variables and actions." at bounding box center [727, 30] width 406 height 10
click at [701, 33] on span "Configure your tool's environment variables and actions." at bounding box center [727, 30] width 406 height 10
click at [924, 12] on icon "button" at bounding box center [926, 12] width 8 height 8
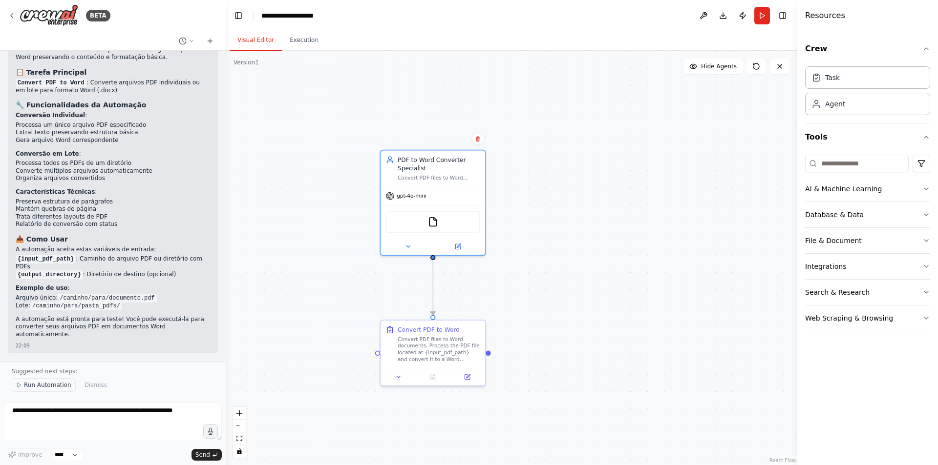
click at [23, 383] on button "Run Automation" at bounding box center [44, 385] width 64 height 14
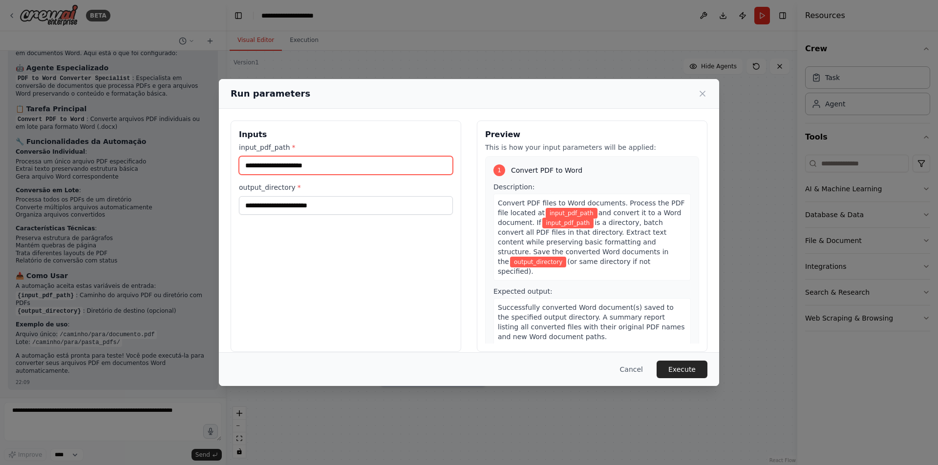
click at [373, 169] on input "input_pdf_path *" at bounding box center [346, 165] width 214 height 19
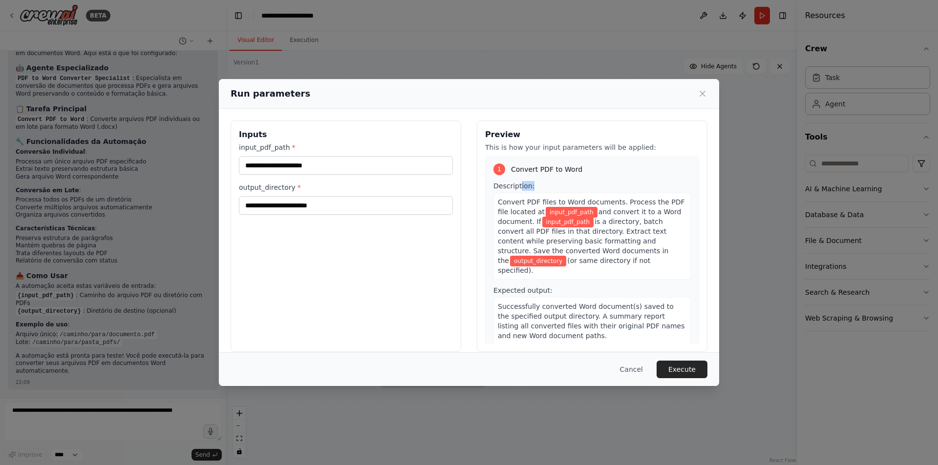
drag, startPoint x: 512, startPoint y: 204, endPoint x: 493, endPoint y: 189, distance: 23.6
click at [509, 182] on div "Description: Convert PDF files to Word documents. Process the PDF file located …" at bounding box center [591, 230] width 197 height 99
click at [415, 244] on div "Inputs input_pdf_path * output_directory *" at bounding box center [345, 236] width 230 height 231
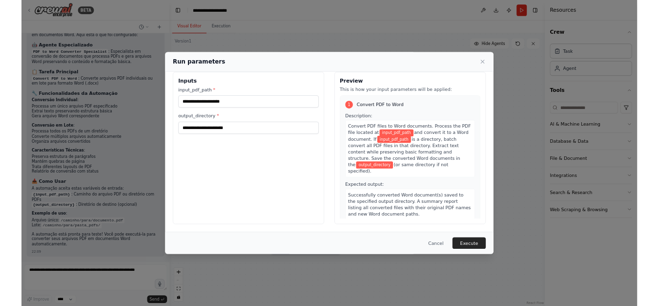
scroll to position [0, 0]
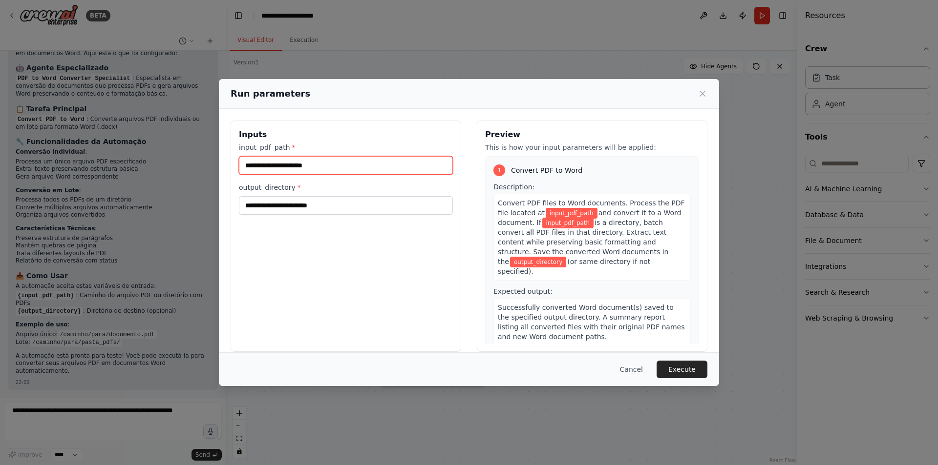
click at [302, 167] on input "input_pdf_path *" at bounding box center [346, 165] width 214 height 19
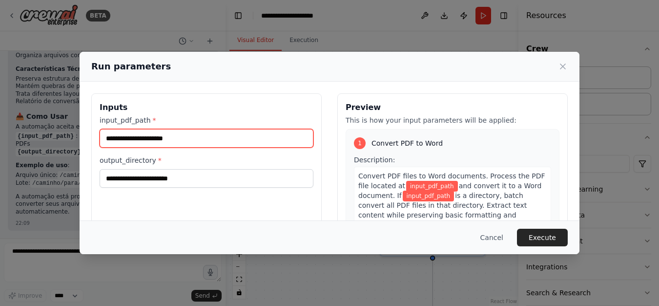
scroll to position [1905, 0]
click at [174, 135] on input "input_pdf_path *" at bounding box center [207, 138] width 214 height 19
paste input "**********"
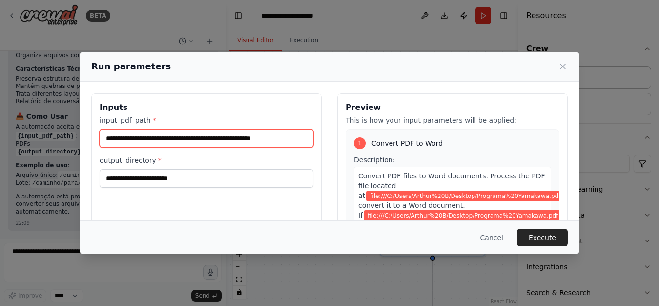
scroll to position [21, 0]
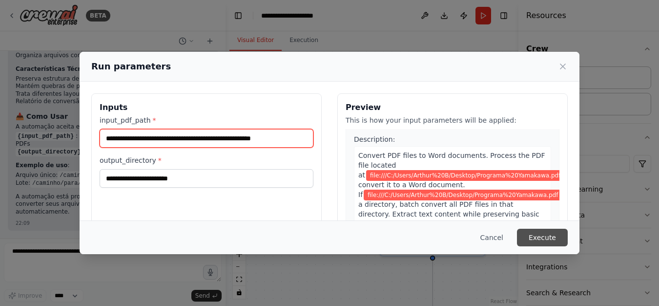
type input "**********"
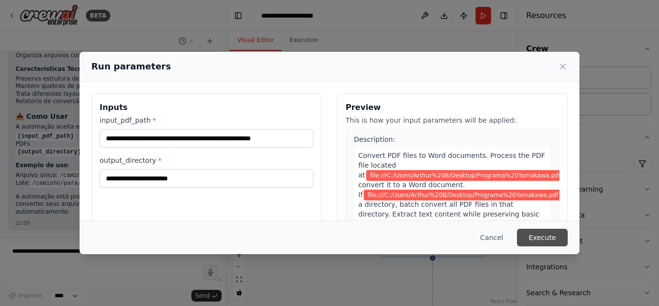
click at [557, 240] on button "Execute" at bounding box center [542, 238] width 51 height 18
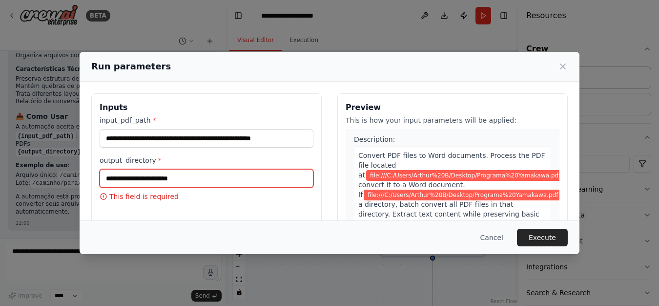
click at [180, 181] on input "output_directory *" at bounding box center [207, 178] width 214 height 19
paste input "**********"
type input "**********"
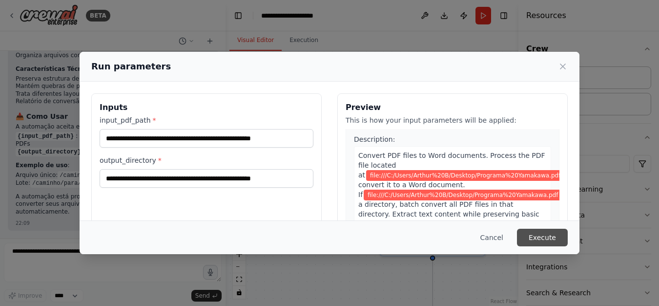
click at [558, 238] on button "Execute" at bounding box center [542, 238] width 51 height 18
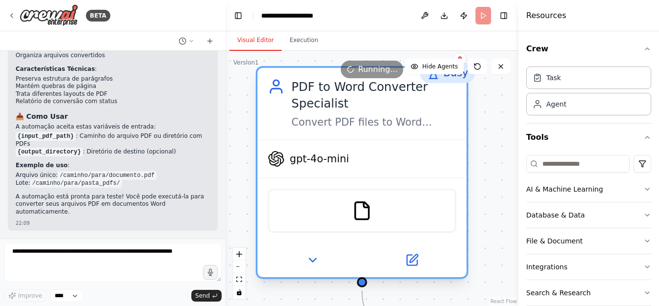
drag, startPoint x: 422, startPoint y: 137, endPoint x: 353, endPoint y: 127, distance: 70.0
click at [348, 125] on div "Convert PDF files to Word documents (.docx) while preserving text content and b…" at bounding box center [374, 122] width 165 height 14
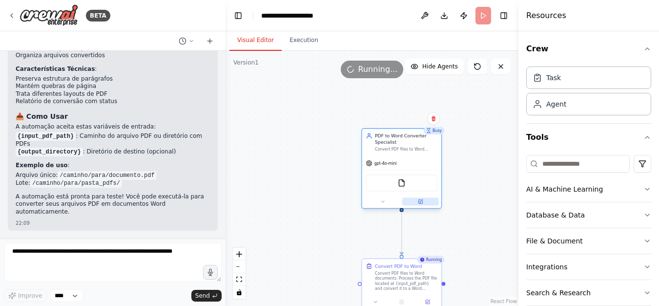
drag, startPoint x: 382, startPoint y: 145, endPoint x: 433, endPoint y: 197, distance: 73.2
click at [409, 151] on div "Convert PDF files to Word documents (.docx) while preserving text content and b…" at bounding box center [406, 148] width 63 height 5
click at [446, 228] on div ".deletable-edge-delete-btn { width: 20px; height: 20px; border: 0px solid #ffff…" at bounding box center [372, 178] width 293 height 255
drag, startPoint x: 471, startPoint y: 212, endPoint x: 468, endPoint y: 190, distance: 21.7
click at [471, 210] on div ".deletable-edge-delete-btn { width: 20px; height: 20px; border: 0px solid #ffff…" at bounding box center [372, 178] width 293 height 255
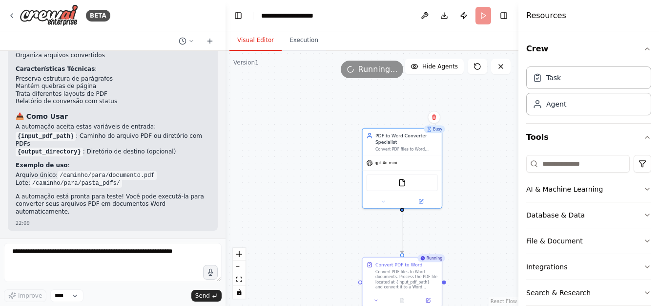
drag, startPoint x: 432, startPoint y: 146, endPoint x: 470, endPoint y: 171, distance: 46.0
click at [470, 171] on div ".deletable-edge-delete-btn { width: 20px; height: 20px; border: 0px solid #ffff…" at bounding box center [372, 178] width 293 height 255
click at [504, 69] on icon at bounding box center [501, 67] width 8 height 8
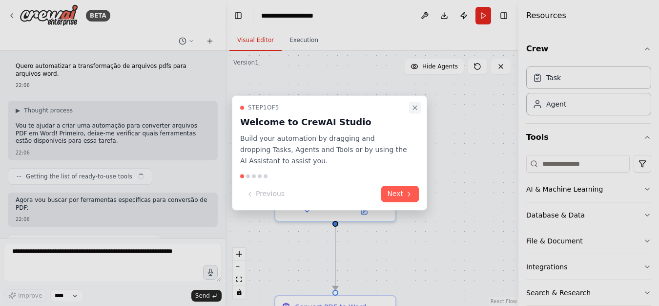
scroll to position [2028, 0]
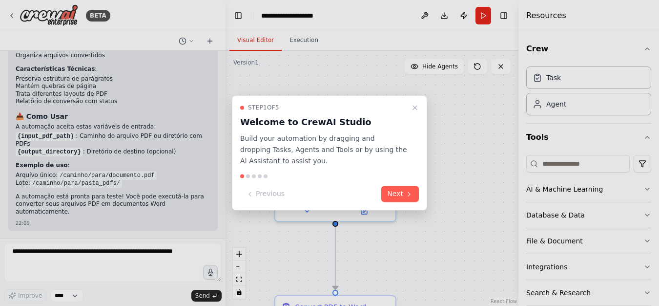
click at [416, 109] on icon "Close walkthrough" at bounding box center [415, 108] width 8 height 8
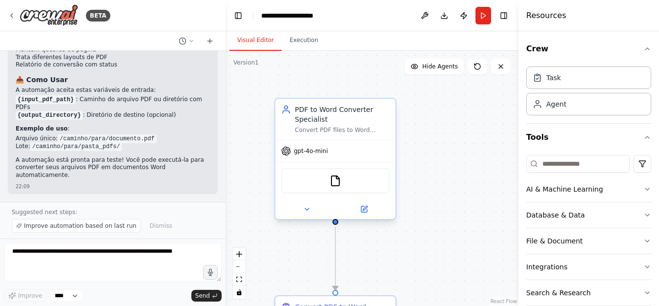
click at [334, 116] on div "PDF to Word Converter Specialist" at bounding box center [342, 114] width 95 height 20
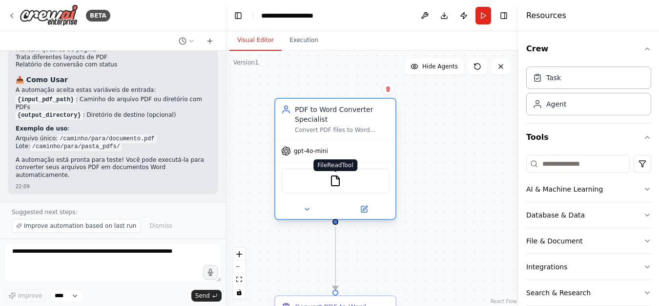
click at [331, 185] on img at bounding box center [336, 181] width 12 height 12
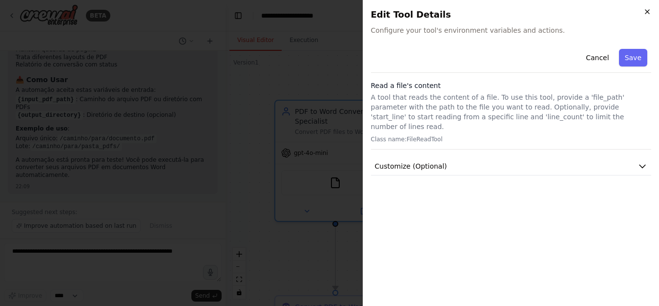
click at [648, 11] on icon "button" at bounding box center [648, 12] width 4 height 4
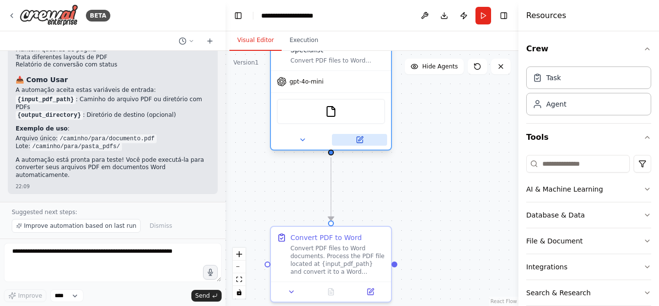
drag, startPoint x: 432, startPoint y: 184, endPoint x: 379, endPoint y: 142, distance: 67.7
click at [426, 140] on div ".deletable-edge-delete-btn { width: 20px; height: 20px; border: 0px solid #ffff…" at bounding box center [372, 178] width 293 height 255
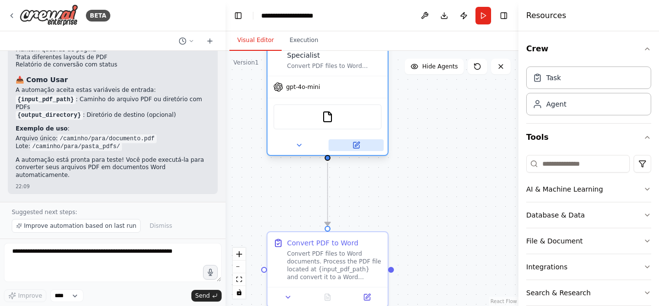
click at [359, 142] on icon at bounding box center [357, 144] width 4 height 4
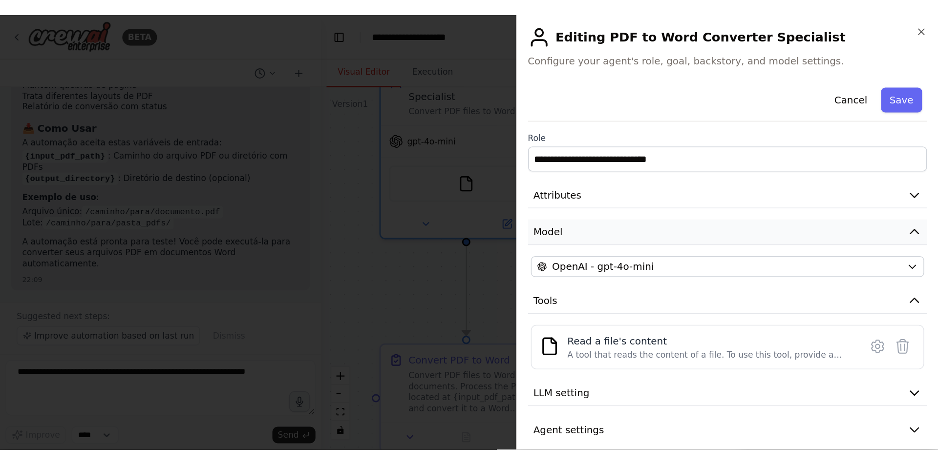
scroll to position [11, 0]
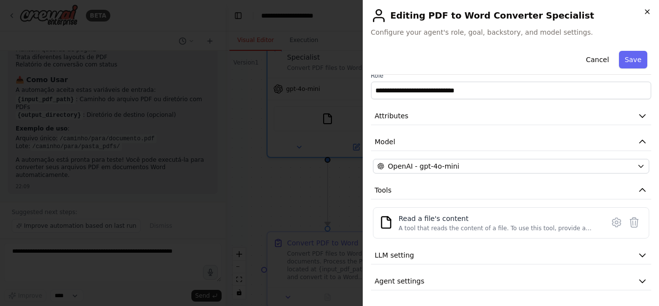
click at [645, 12] on icon "button" at bounding box center [648, 12] width 8 height 8
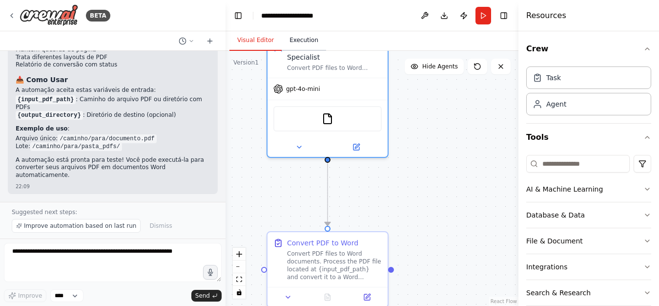
click at [299, 45] on button "Execution" at bounding box center [304, 40] width 44 height 21
drag, startPoint x: 236, startPoint y: 40, endPoint x: 247, endPoint y: 47, distance: 13.3
click at [237, 41] on button "Visual Editor" at bounding box center [255, 40] width 52 height 21
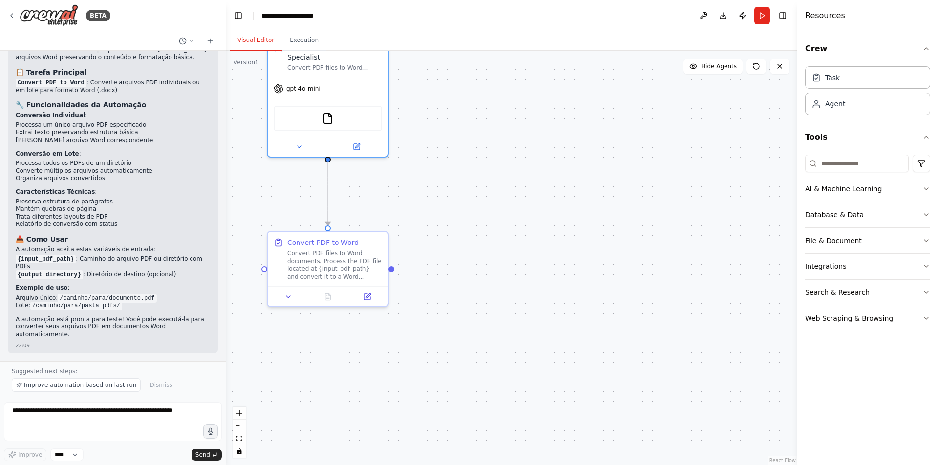
scroll to position [1905, 0]
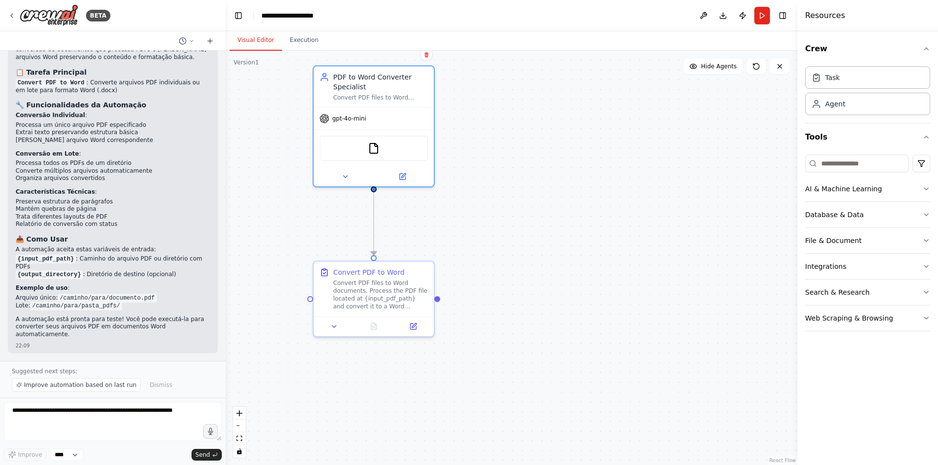
drag, startPoint x: 453, startPoint y: 202, endPoint x: 562, endPoint y: 273, distance: 130.0
click at [563, 273] on div ".deletable-edge-delete-btn { width: 20px; height: 20px; border: 0px solid #ffff…" at bounding box center [511, 258] width 571 height 415
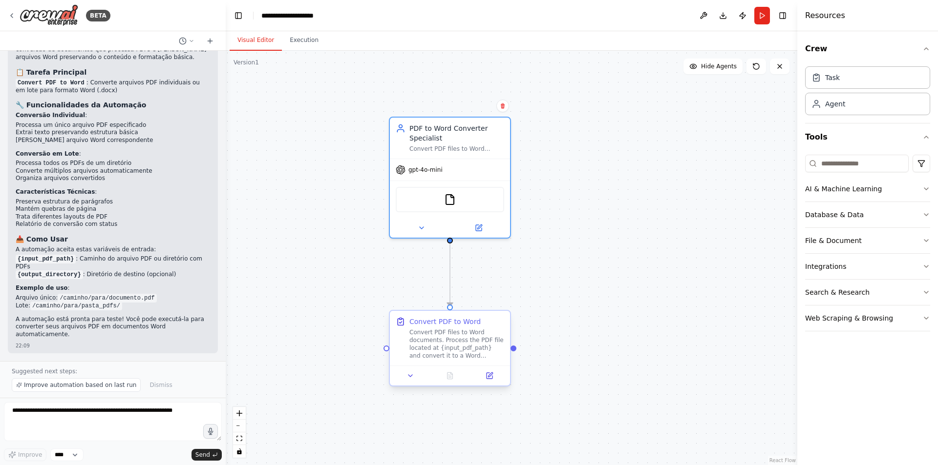
click at [440, 305] on div "Convert PDF files to Word documents. Process the PDF file located at {input_pdf…" at bounding box center [456, 344] width 95 height 31
click at [465, 181] on div "FileReadTool" at bounding box center [450, 198] width 120 height 38
click at [453, 201] on img at bounding box center [450, 198] width 12 height 12
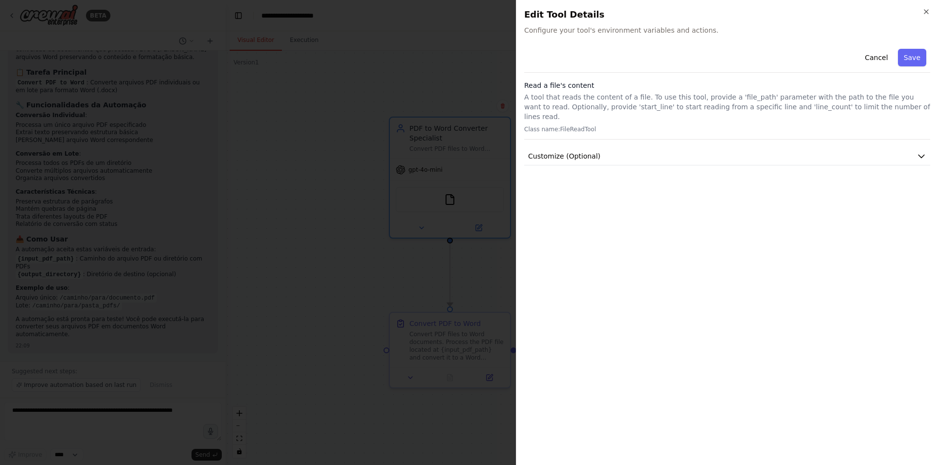
click at [611, 158] on div "Cancel Save Read a file's content A tool that reads the content of a file. To u…" at bounding box center [727, 251] width 406 height 413
click at [609, 152] on button "Customize (Optional)" at bounding box center [727, 156] width 406 height 18
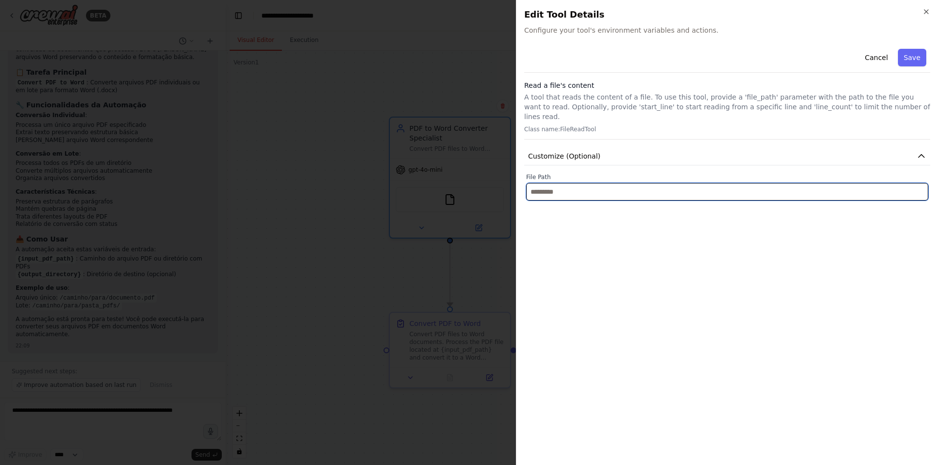
click at [567, 183] on input "text" at bounding box center [727, 192] width 402 height 18
click at [563, 185] on input "text" at bounding box center [727, 192] width 402 height 18
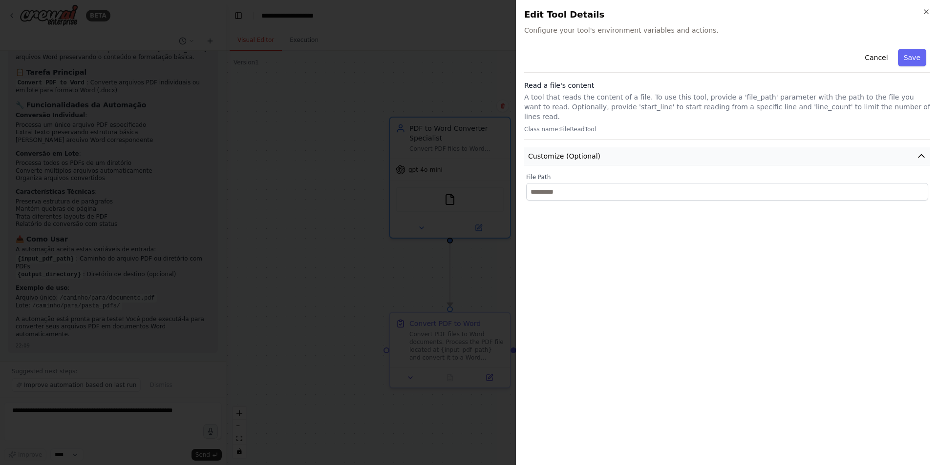
click at [655, 147] on button "Customize (Optional)" at bounding box center [727, 156] width 406 height 18
click at [659, 11] on icon "button" at bounding box center [926, 12] width 8 height 8
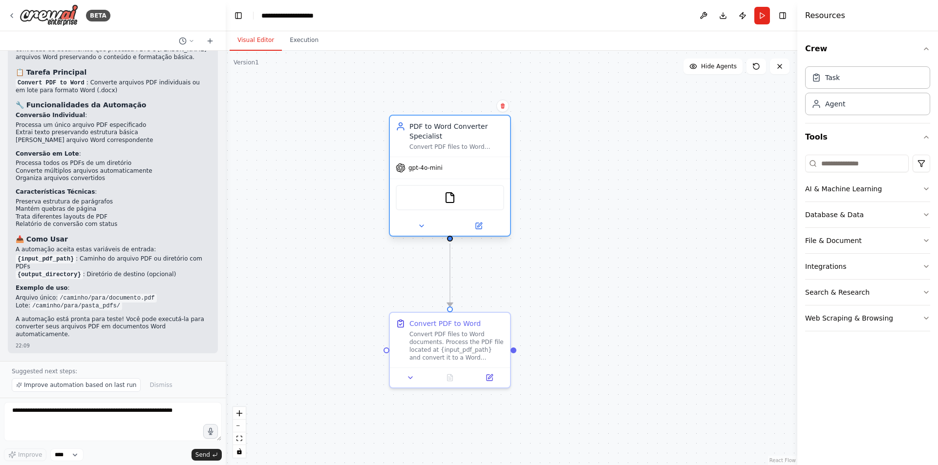
click at [465, 130] on div "PDF to Word Converter Specialist" at bounding box center [456, 132] width 95 height 20
drag, startPoint x: 465, startPoint y: 130, endPoint x: 611, endPoint y: 106, distance: 147.9
click at [615, 106] on div ".deletable-edge-delete-btn { width: 20px; height: 20px; border: 0px solid #ffff…" at bounding box center [511, 258] width 571 height 415
click at [149, 305] on span "Dismiss" at bounding box center [160, 385] width 22 height 8
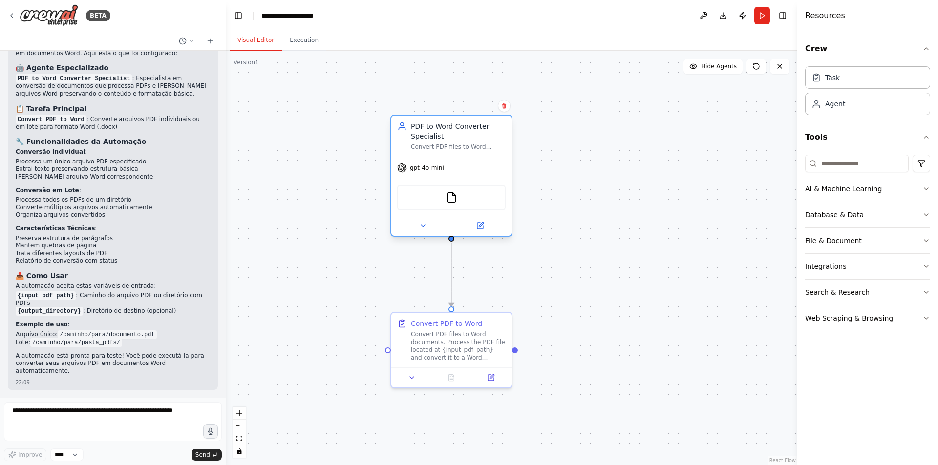
click at [429, 134] on div "PDF to Word Converter Specialist" at bounding box center [458, 132] width 95 height 20
click at [569, 146] on div ".deletable-edge-delete-btn { width: 20px; height: 20px; border: 0px solid #ffff…" at bounding box center [511, 258] width 571 height 415
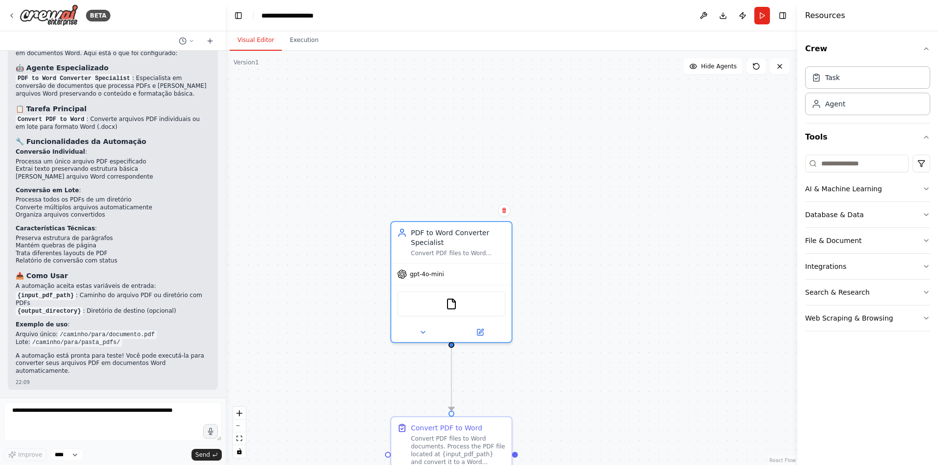
drag, startPoint x: 591, startPoint y: 156, endPoint x: 589, endPoint y: 251, distance: 95.2
click at [589, 251] on div ".deletable-edge-delete-btn { width: 20px; height: 20px; border: 0px solid #ffff…" at bounding box center [511, 258] width 571 height 415
click at [659, 109] on div "Agent" at bounding box center [867, 103] width 125 height 22
click at [659, 178] on div ".deletable-edge-delete-btn { width: 20px; height: 20px; border: 0px solid #ffff…" at bounding box center [511, 258] width 571 height 415
drag, startPoint x: 740, startPoint y: 153, endPoint x: 811, endPoint y: 92, distance: 93.2
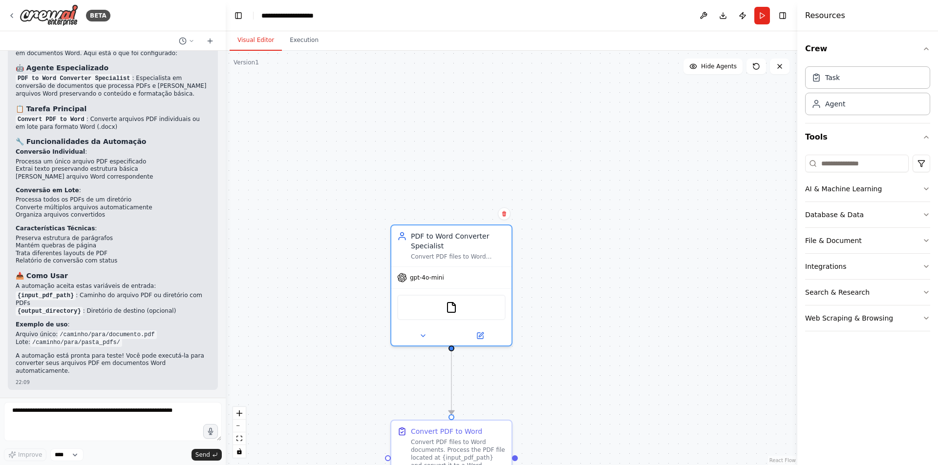
click at [659, 109] on div ".deletable-edge-delete-btn { width: 20px; height: 20px; border: 0px solid #ffff…" at bounding box center [511, 258] width 571 height 415
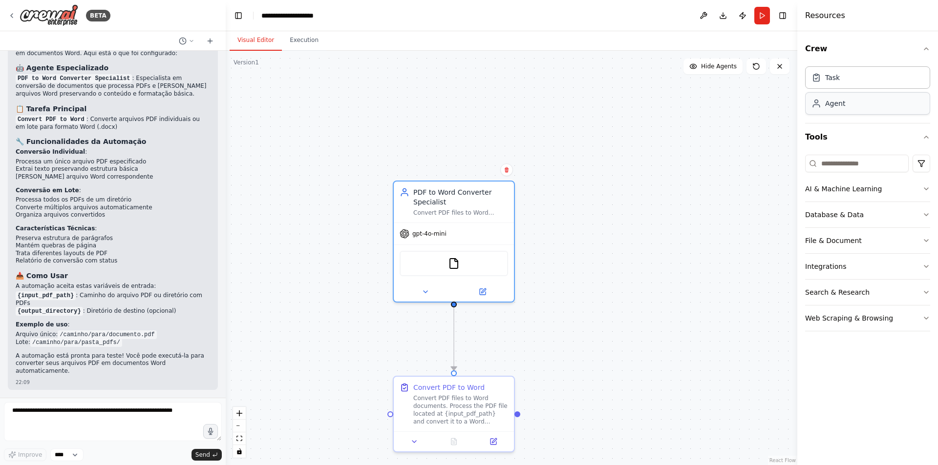
click at [659, 102] on div "Agent" at bounding box center [867, 103] width 125 height 22
click at [659, 83] on div "Task" at bounding box center [867, 77] width 125 height 22
click at [659, 236] on div "File & Document" at bounding box center [833, 241] width 57 height 10
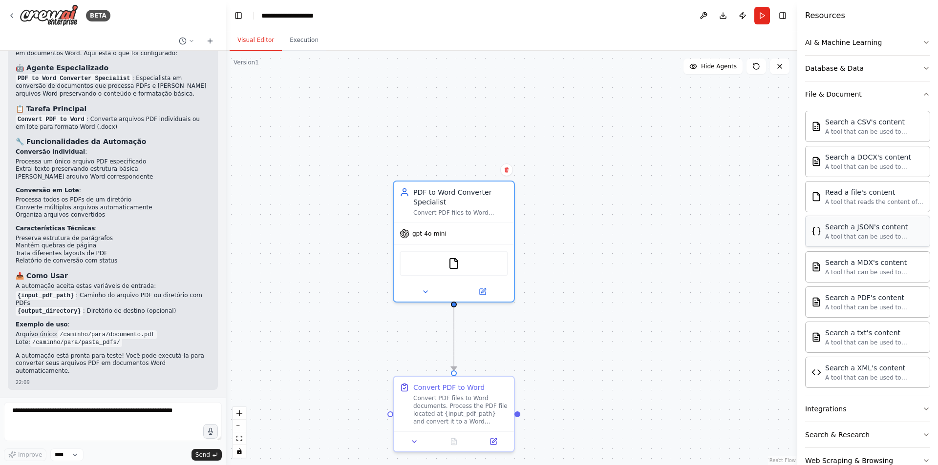
scroll to position [98, 0]
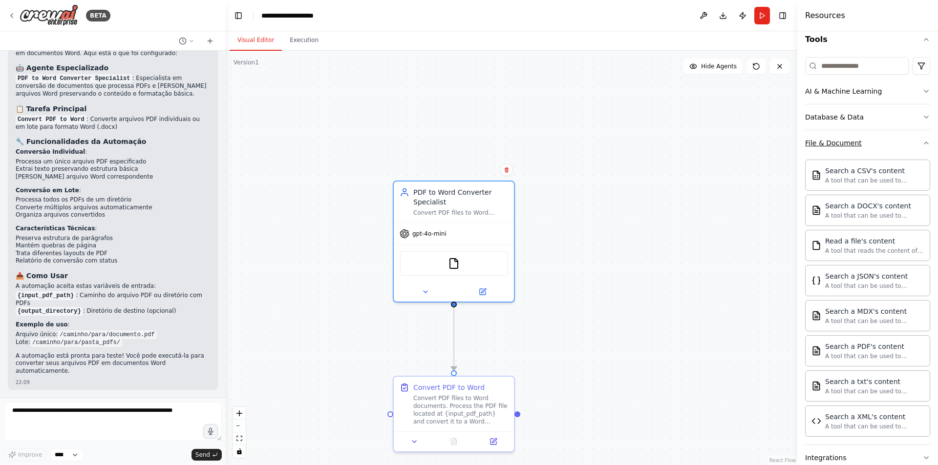
click at [659, 144] on div "File & Document" at bounding box center [833, 143] width 57 height 10
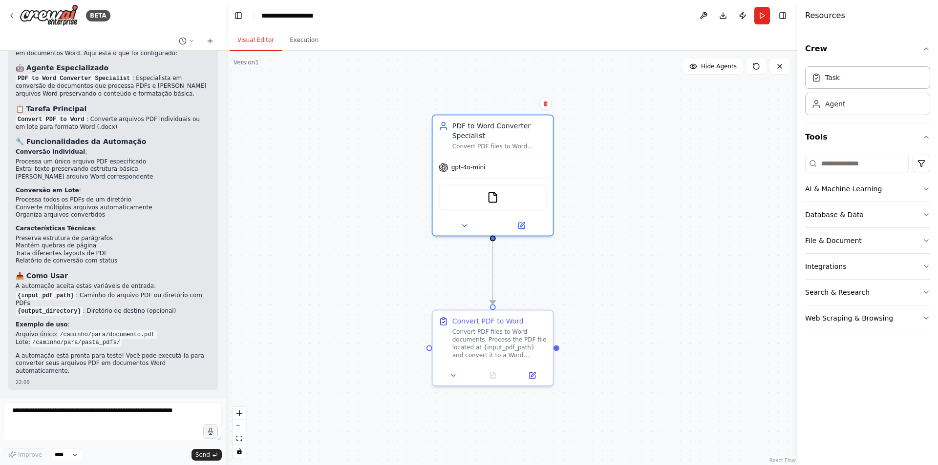
drag, startPoint x: 684, startPoint y: 263, endPoint x: 699, endPoint y: 192, distance: 72.9
click at [659, 196] on div ".deletable-edge-delete-btn { width: 20px; height: 20px; border: 0px solid #ffff…" at bounding box center [511, 258] width 571 height 415
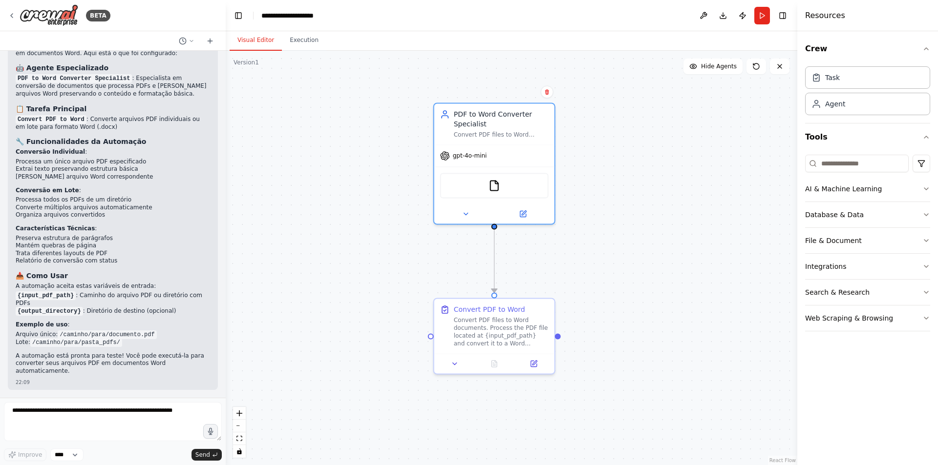
scroll to position [1869, 0]
click at [211, 40] on icon at bounding box center [210, 41] width 8 height 8
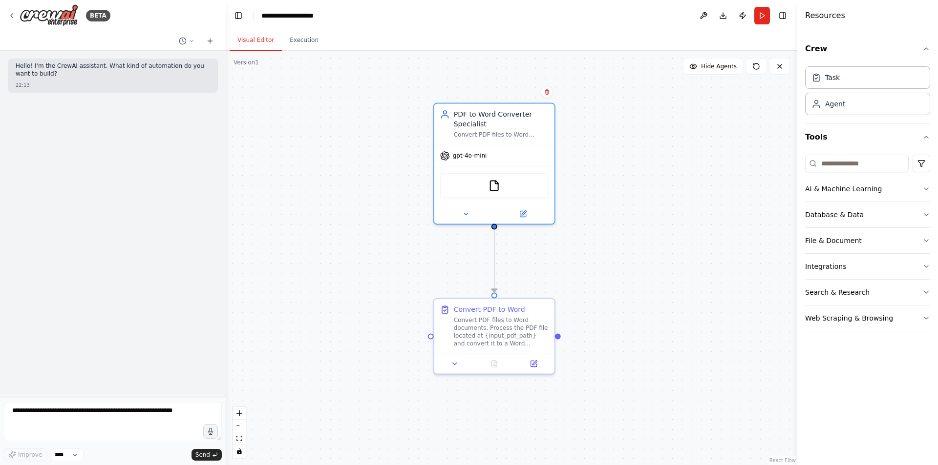
click at [596, 179] on div ".deletable-edge-delete-btn { width: 20px; height: 20px; border: 0px solid #ffff…" at bounding box center [511, 258] width 571 height 415
click at [524, 127] on div "PDF to Word Converter Specialist" at bounding box center [501, 117] width 95 height 20
drag, startPoint x: 525, startPoint y: 129, endPoint x: 567, endPoint y: 109, distance: 46.5
click at [604, 104] on div ".deletable-edge-delete-btn { width: 20px; height: 20px; border: 0px solid #ffff…" at bounding box center [511, 258] width 571 height 415
click at [506, 123] on div "PDF to Word Converter Specialist" at bounding box center [500, 117] width 95 height 20
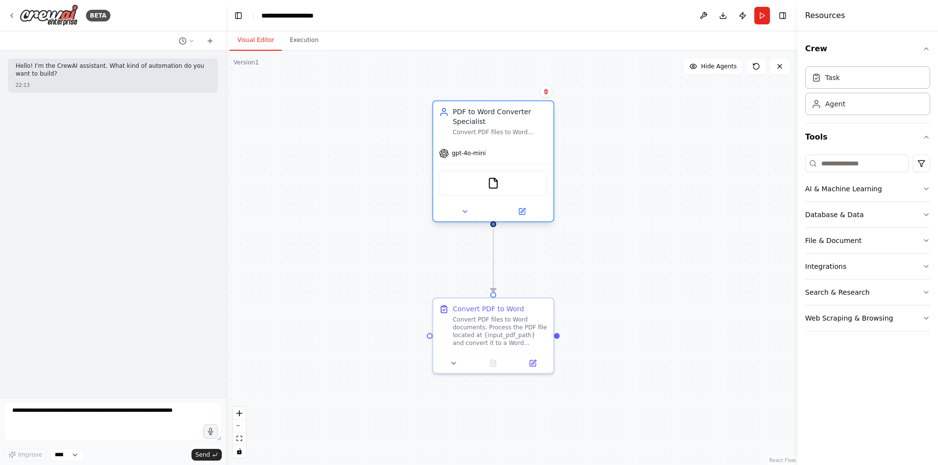
click at [506, 123] on div "PDF to Word Converter Specialist" at bounding box center [500, 117] width 95 height 20
click at [443, 115] on icon at bounding box center [443, 114] width 6 height 2
click at [301, 48] on button "Execution" at bounding box center [304, 40] width 44 height 21
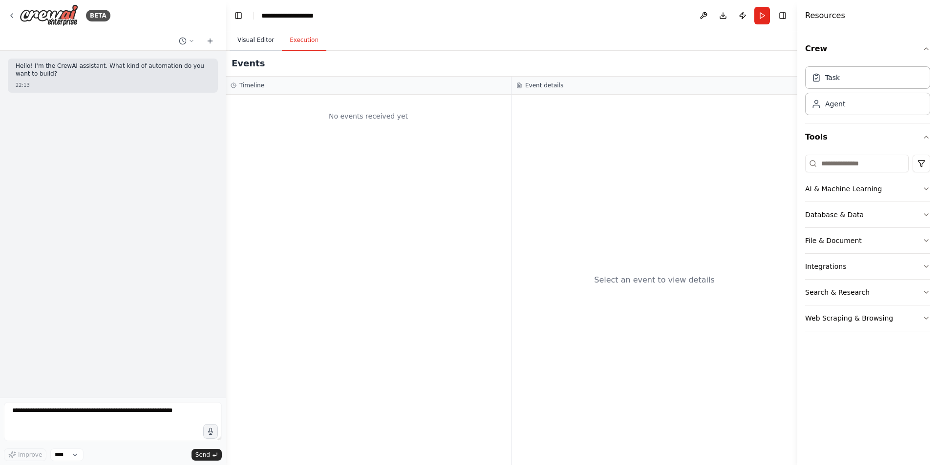
click at [258, 38] on button "Visual Editor" at bounding box center [255, 40] width 52 height 21
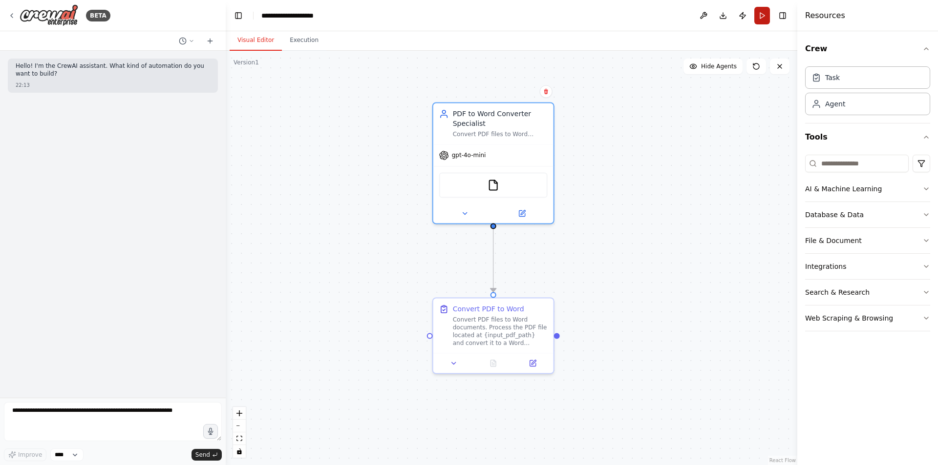
click at [659, 14] on button "Run" at bounding box center [762, 16] width 16 height 18
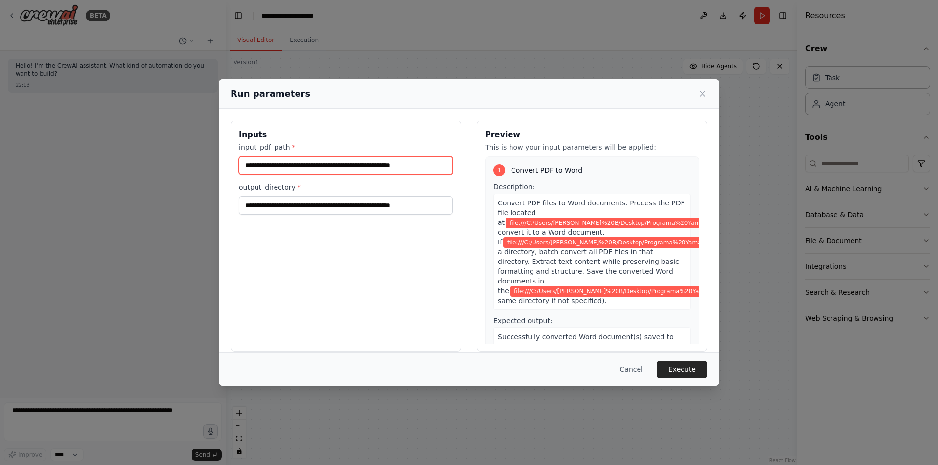
click at [313, 166] on input "**********" at bounding box center [346, 165] width 214 height 19
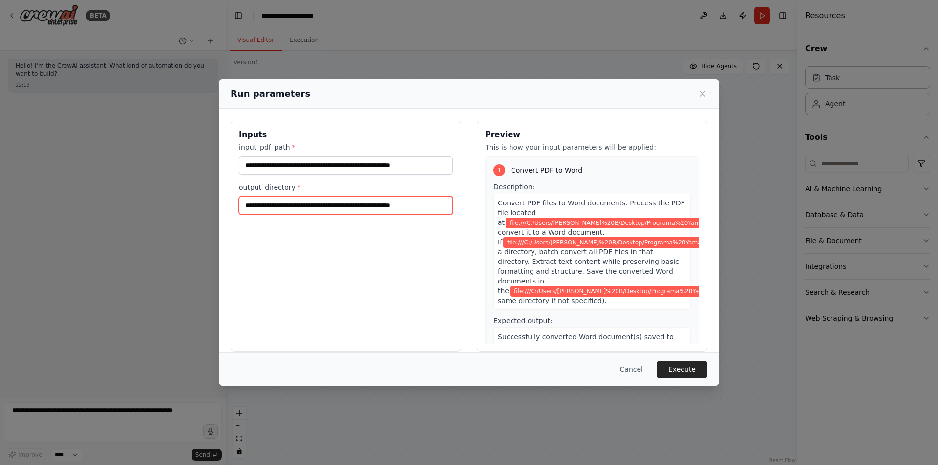
click at [441, 206] on input "**********" at bounding box center [346, 205] width 214 height 19
type input "**********"
click at [659, 305] on button "Execute" at bounding box center [681, 370] width 51 height 18
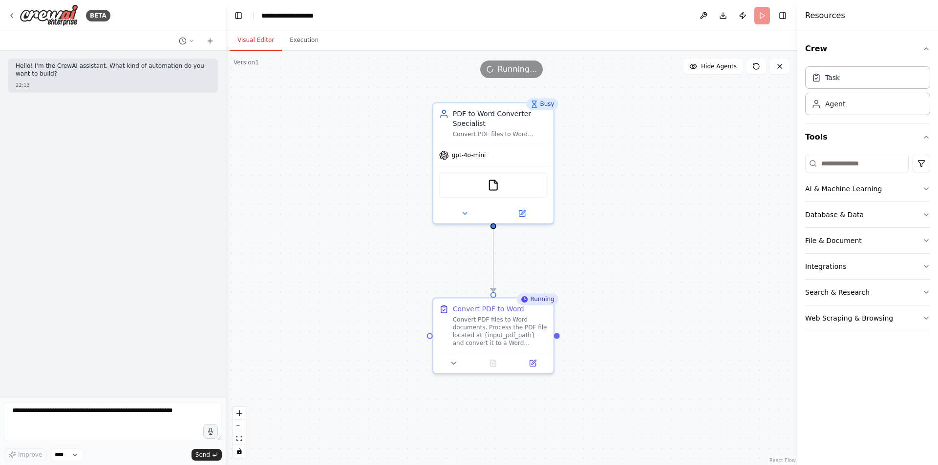
click at [659, 187] on icon "button" at bounding box center [926, 189] width 8 height 8
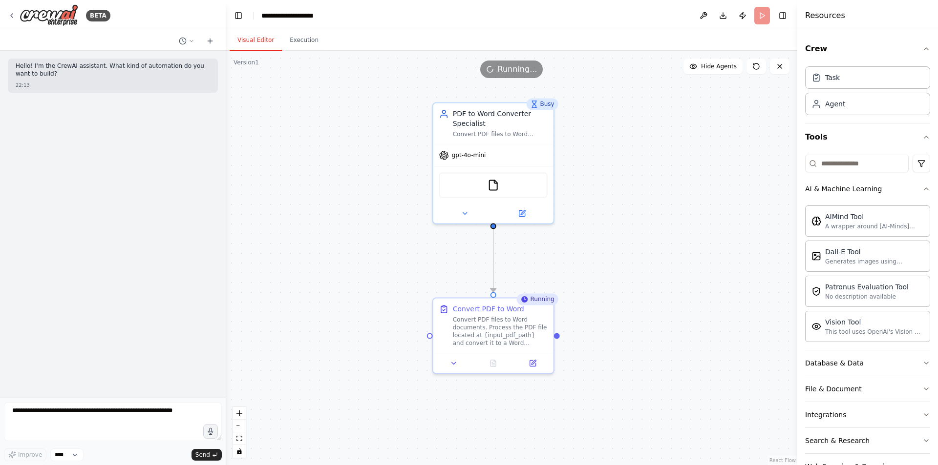
click at [659, 187] on button "AI & Machine Learning" at bounding box center [867, 188] width 125 height 25
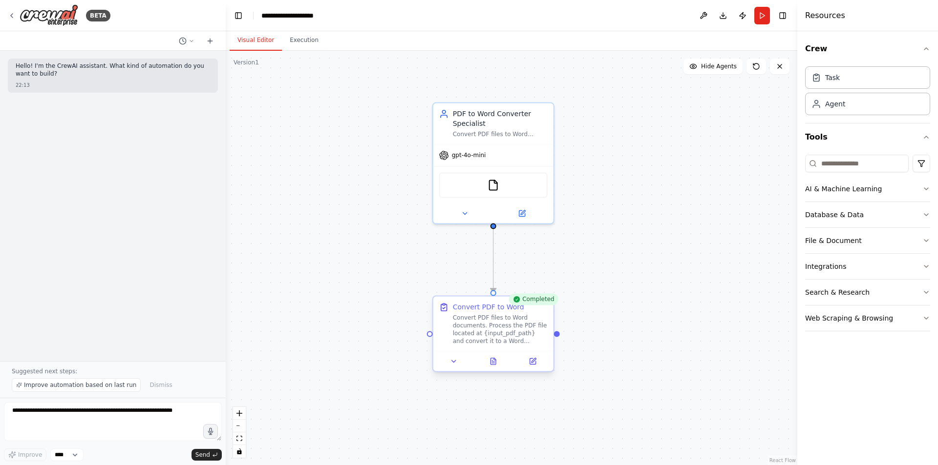
click at [538, 305] on div "Convert PDF to Word" at bounding box center [500, 307] width 95 height 10
click at [306, 46] on button "Execution" at bounding box center [304, 40] width 44 height 21
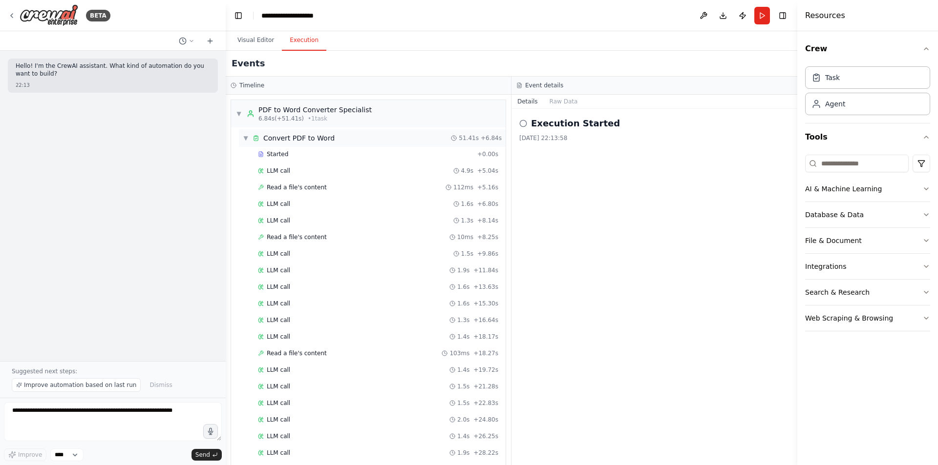
click at [244, 136] on span "▼" at bounding box center [246, 138] width 6 height 8
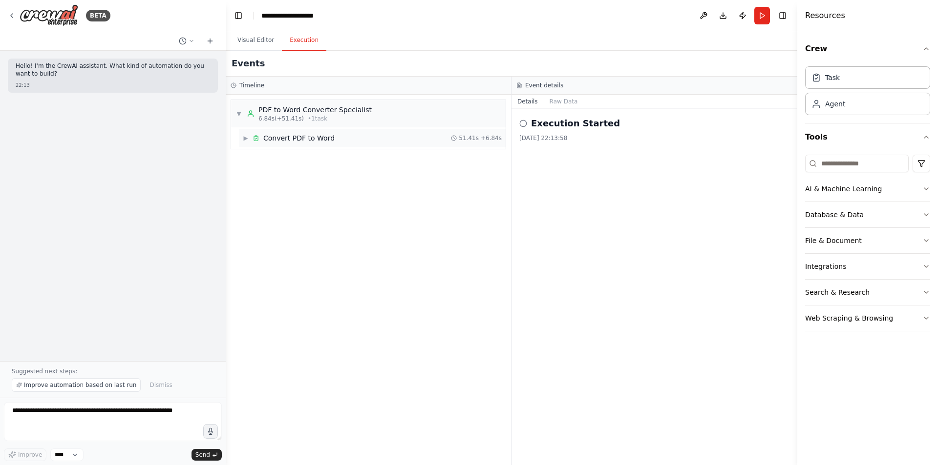
click at [246, 138] on span "▶" at bounding box center [246, 138] width 6 height 8
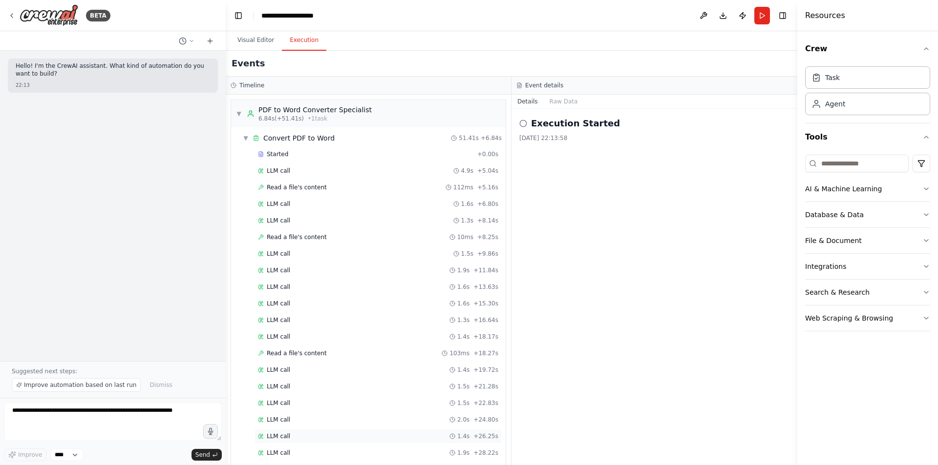
scroll to position [209, 0]
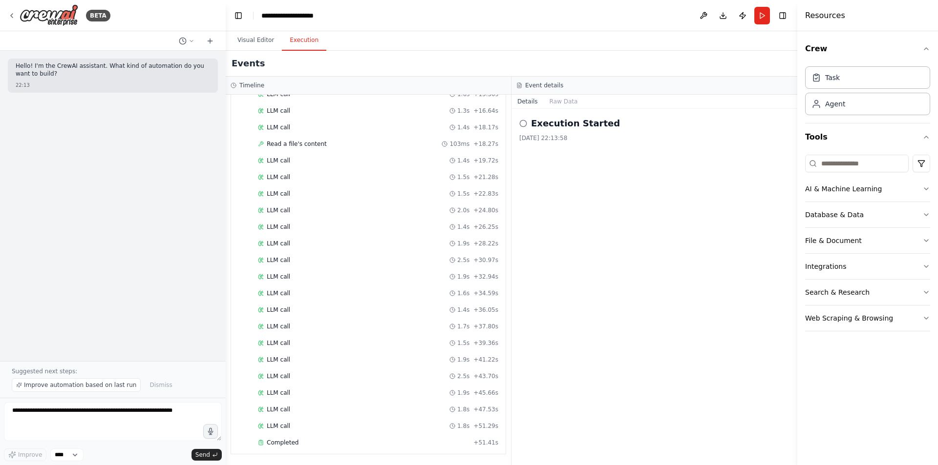
click at [523, 125] on icon at bounding box center [523, 124] width 8 height 8
click at [558, 101] on button "Raw Data" at bounding box center [563, 102] width 40 height 14
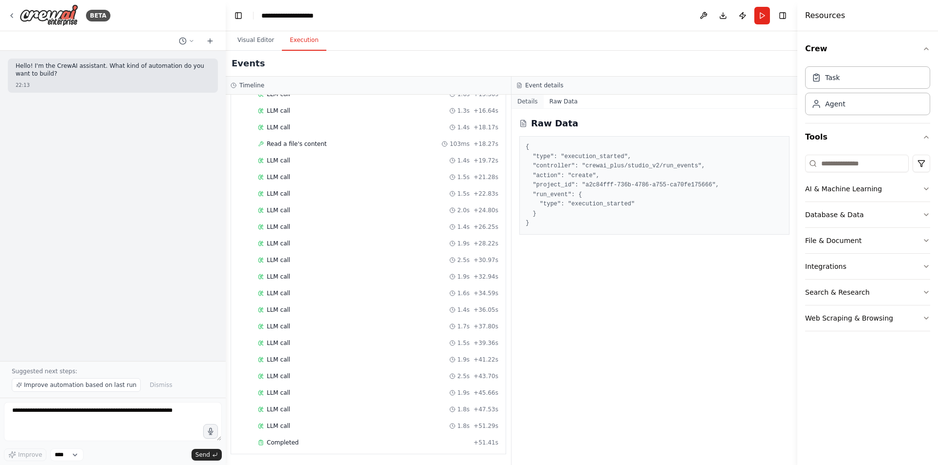
click at [533, 101] on button "Details" at bounding box center [527, 102] width 32 height 14
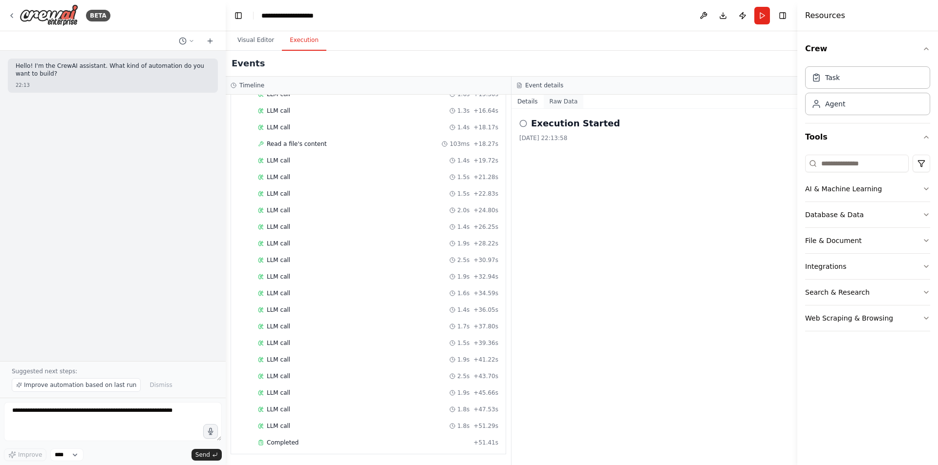
click at [552, 104] on button "Raw Data" at bounding box center [563, 102] width 40 height 14
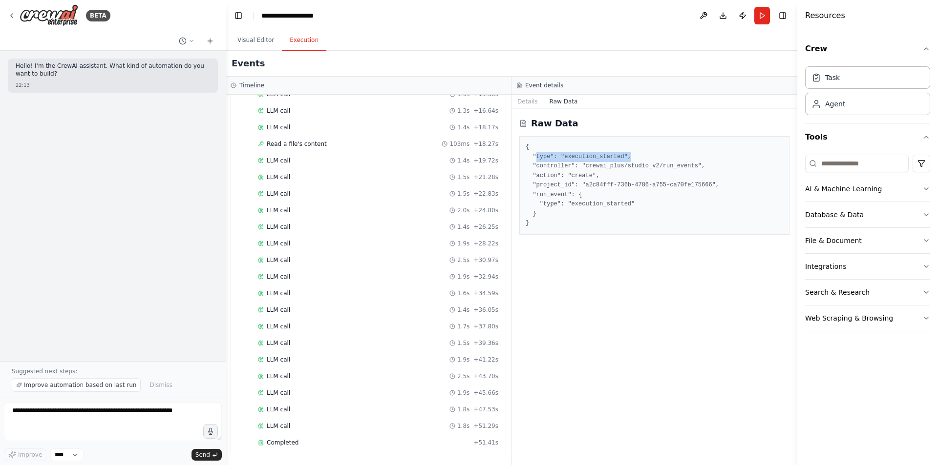
drag, startPoint x: 560, startPoint y: 154, endPoint x: 635, endPoint y: 156, distance: 75.7
click at [635, 156] on pre "{ "type": "execution_started", "controller": "crewai_plus/studio_v2/run_events"…" at bounding box center [653, 186] width 257 height 86
drag, startPoint x: 554, startPoint y: 160, endPoint x: 630, endPoint y: 170, distance: 77.4
click at [630, 170] on pre "{ "type": "execution_started", "controller": "crewai_plus/studio_v2/run_events"…" at bounding box center [653, 186] width 257 height 86
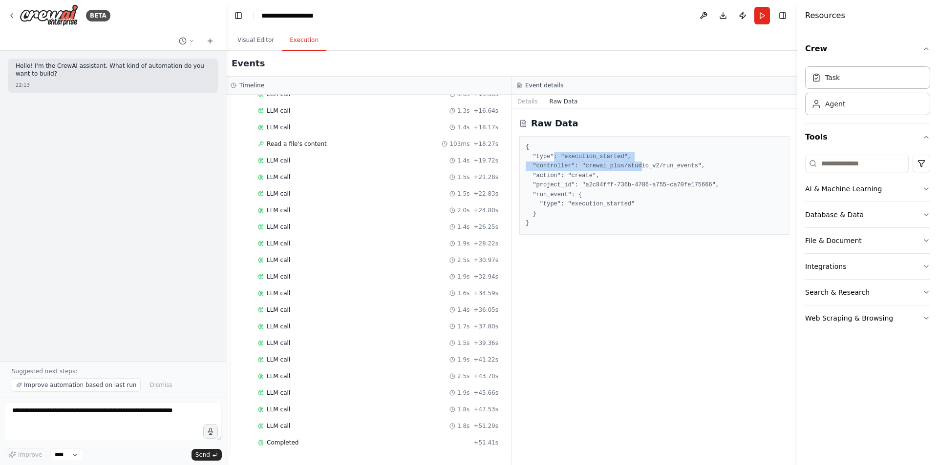
click at [630, 171] on pre "{ "type": "execution_started", "controller": "crewai_plus/studio_v2/run_events"…" at bounding box center [653, 186] width 257 height 86
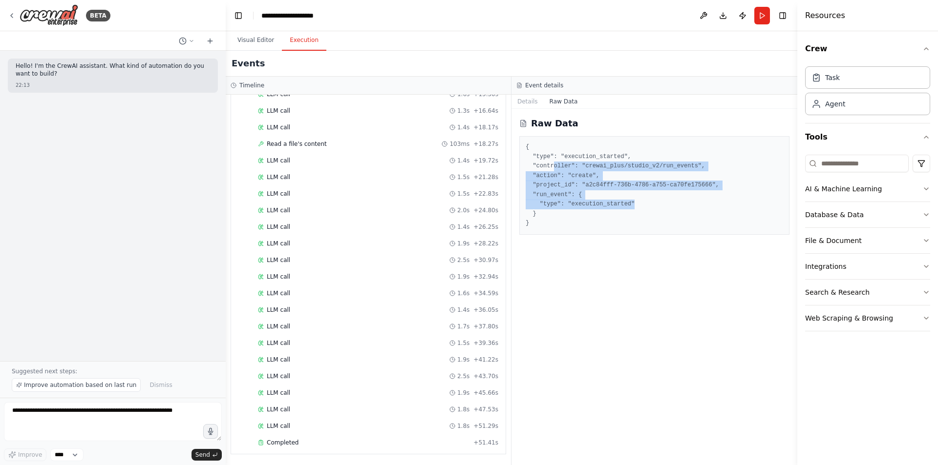
drag, startPoint x: 654, startPoint y: 202, endPoint x: 556, endPoint y: 192, distance: 98.7
click at [554, 175] on pre "{ "type": "execution_started", "controller": "crewai_plus/studio_v2/run_events"…" at bounding box center [653, 186] width 257 height 86
click at [588, 193] on pre "{ "type": "execution_started", "controller": "crewai_plus/studio_v2/run_events"…" at bounding box center [653, 186] width 257 height 86
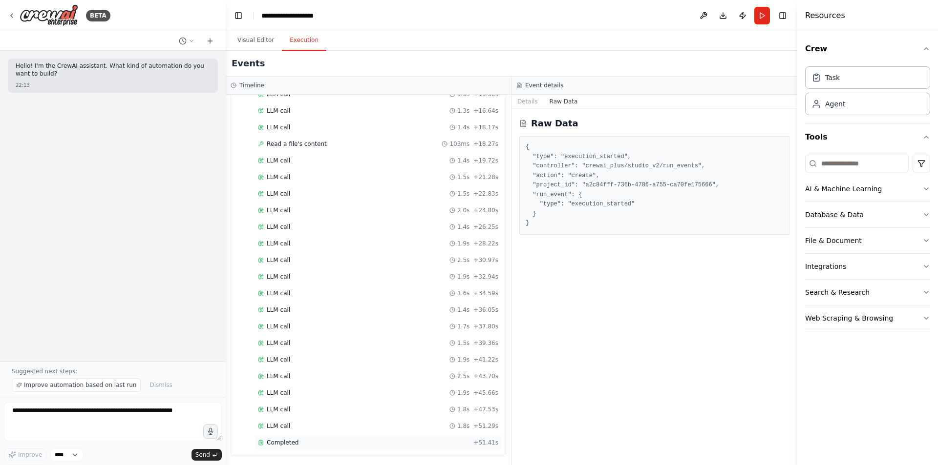
click at [297, 305] on div "Completed" at bounding box center [363, 443] width 211 height 8
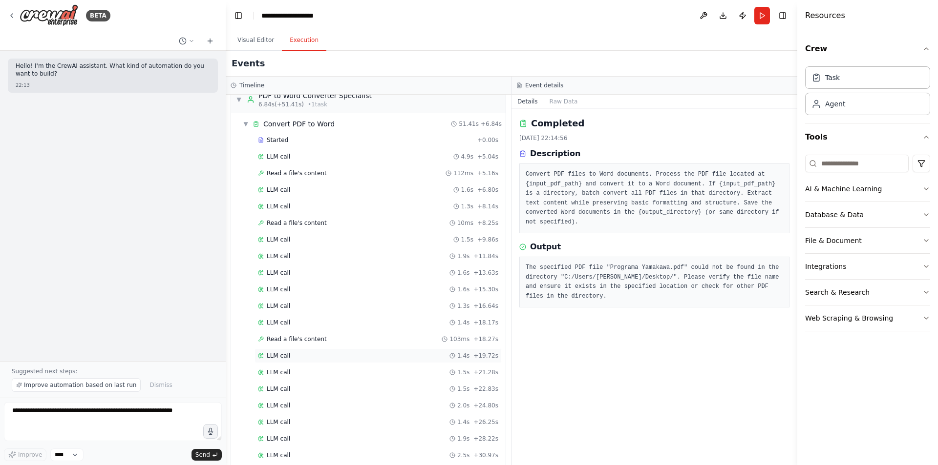
scroll to position [0, 0]
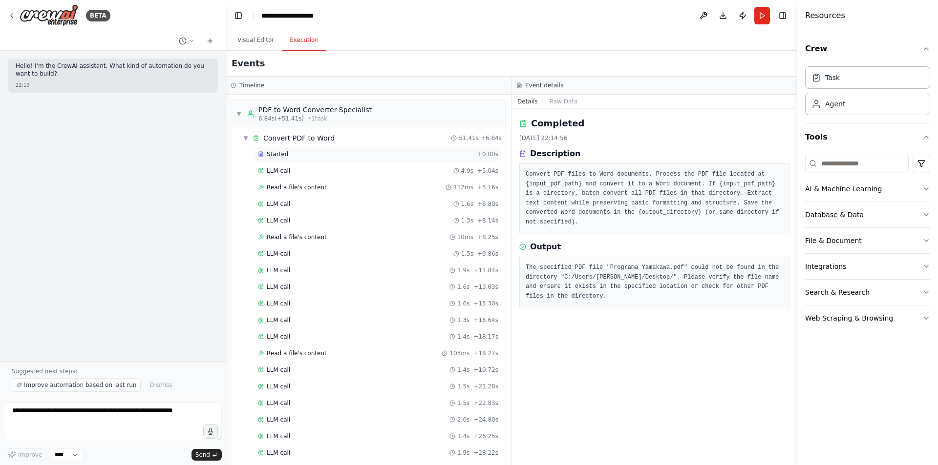
click at [295, 155] on div "Started" at bounding box center [365, 154] width 215 height 8
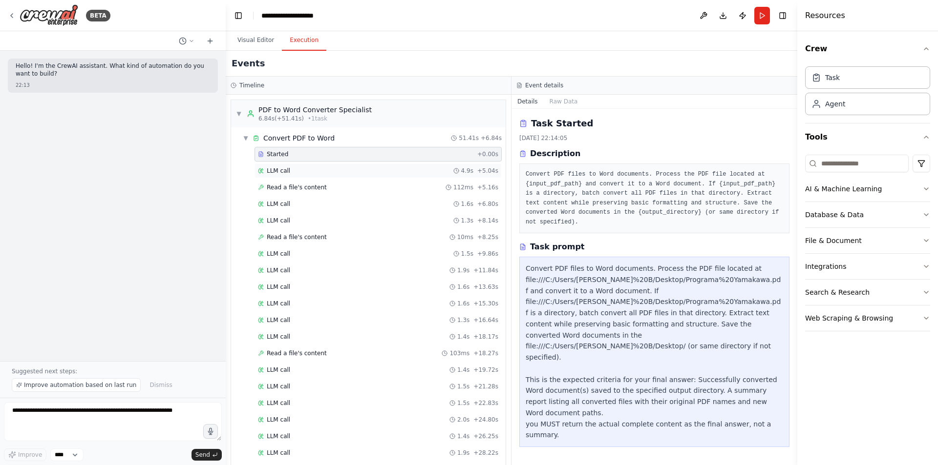
click at [289, 167] on div "LLM call 4.9s + 5.04s" at bounding box center [378, 171] width 240 height 8
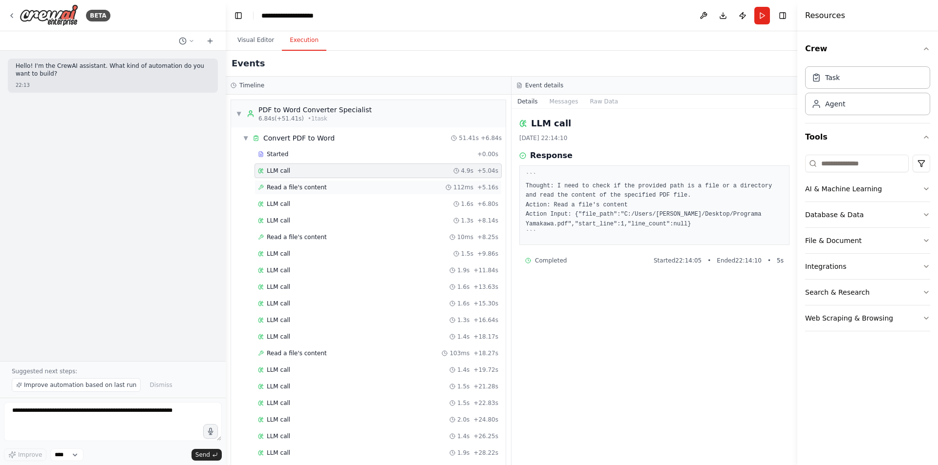
click at [319, 189] on div "Read a file's content 112ms + 5.16s" at bounding box center [378, 188] width 240 height 8
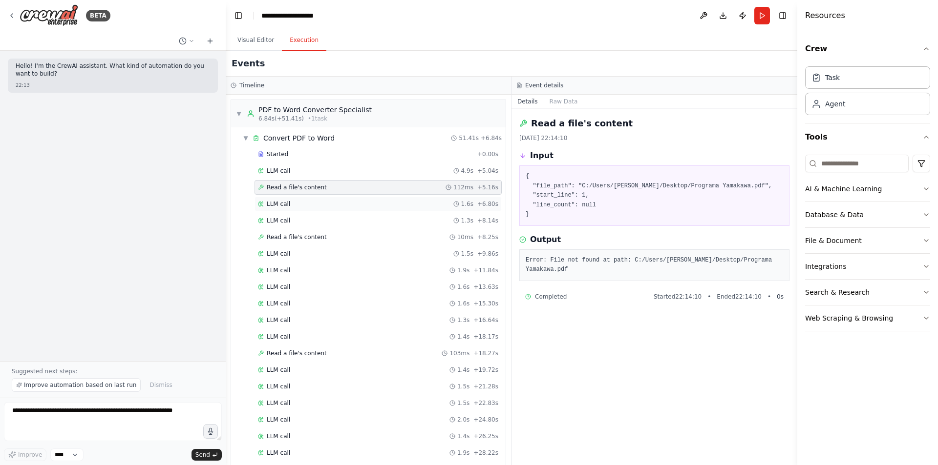
click at [315, 211] on div "LLM call 1.6s + 6.80s" at bounding box center [377, 204] width 247 height 15
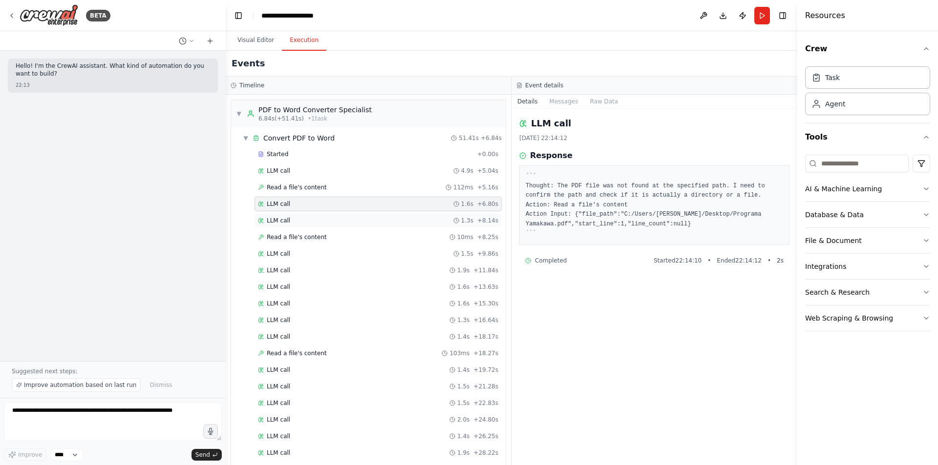
click at [318, 223] on div "LLM call 1.3s + 8.14s" at bounding box center [378, 221] width 240 height 8
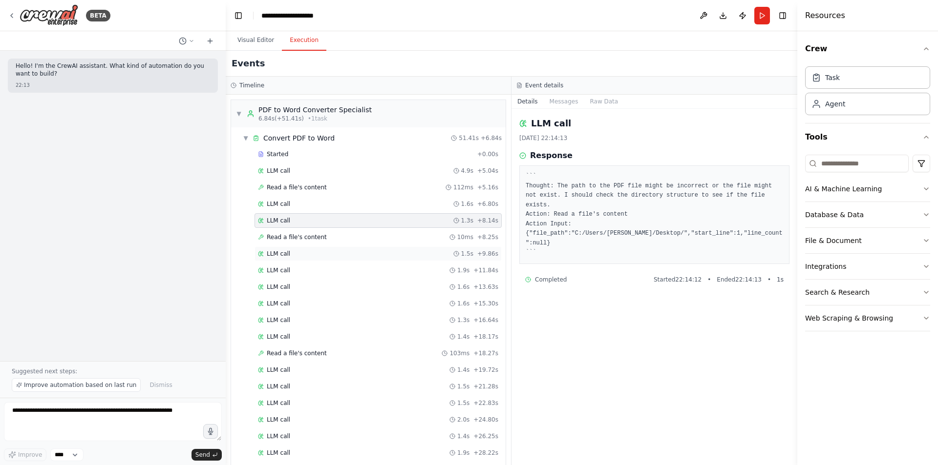
drag, startPoint x: 318, startPoint y: 241, endPoint x: 322, endPoint y: 249, distance: 8.5
click at [318, 242] on div "Read a file's content 10ms + 8.25s" at bounding box center [377, 237] width 247 height 15
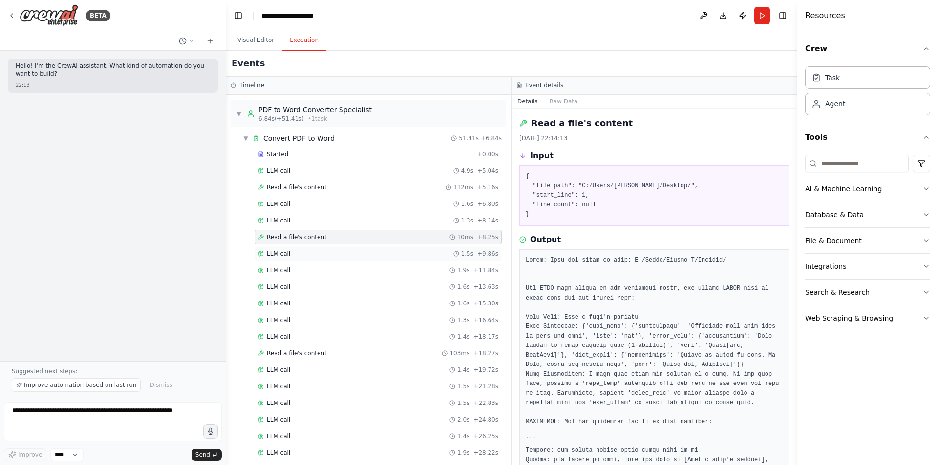
click at [324, 250] on div "LLM call 1.5s + 9.86s" at bounding box center [377, 254] width 247 height 15
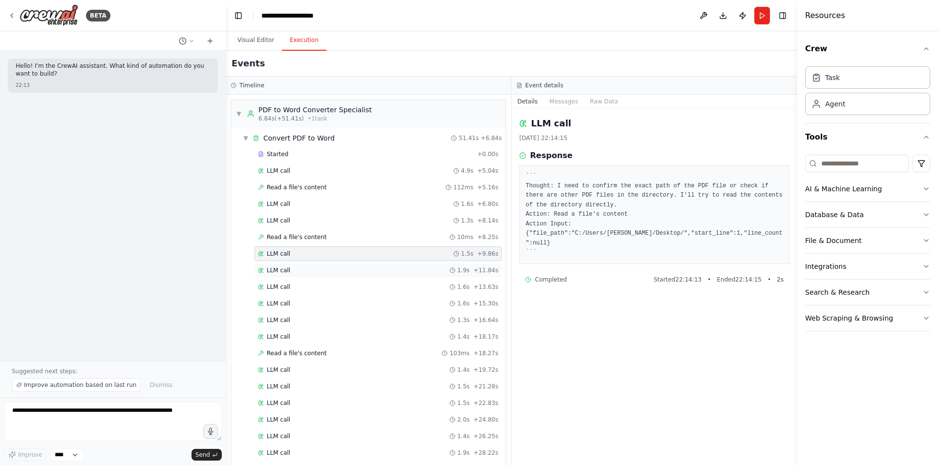
drag, startPoint x: 329, startPoint y: 266, endPoint x: 331, endPoint y: 271, distance: 5.1
click at [330, 266] on div "LLM call 1.9s + 11.84s" at bounding box center [377, 270] width 247 height 15
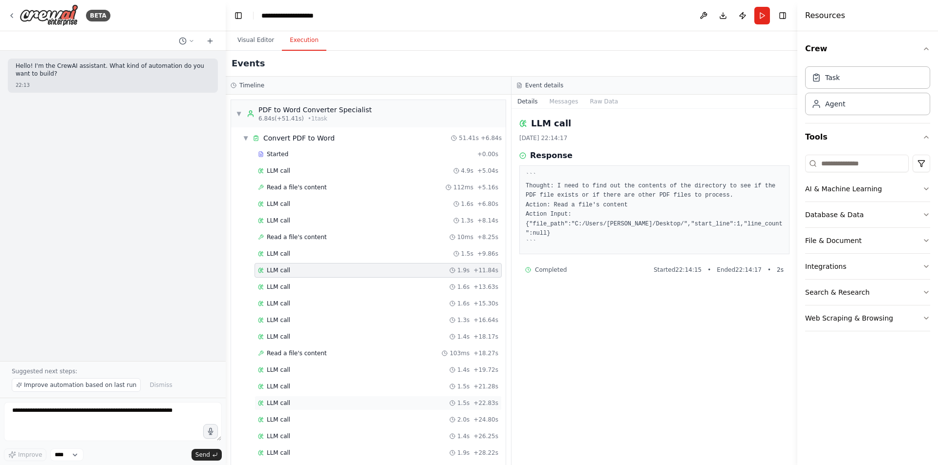
scroll to position [98, 0]
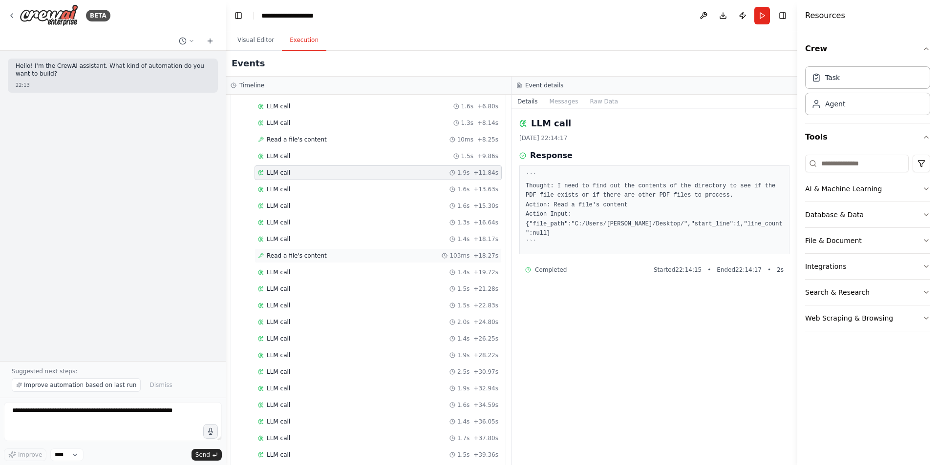
click at [338, 252] on div "Read a file's content 103ms + 18.27s" at bounding box center [378, 256] width 240 height 8
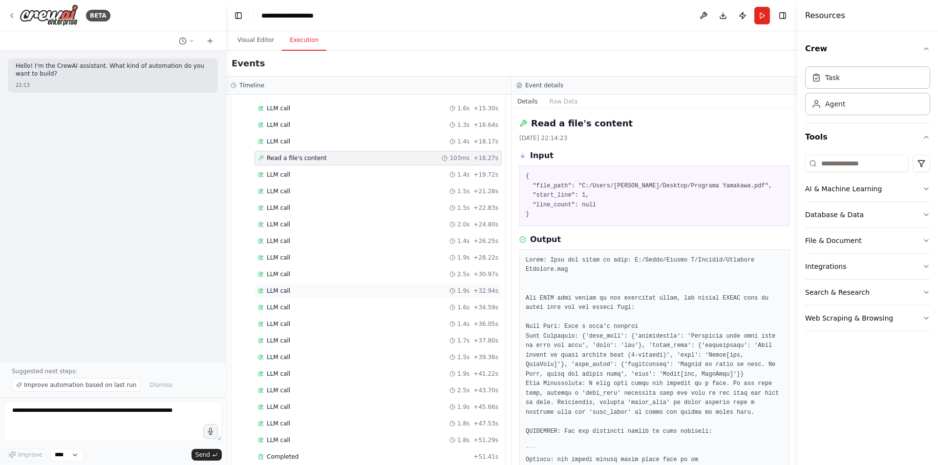
scroll to position [209, 0]
click at [319, 267] on div "LLM call 2.5s + 30.97s" at bounding box center [377, 260] width 247 height 15
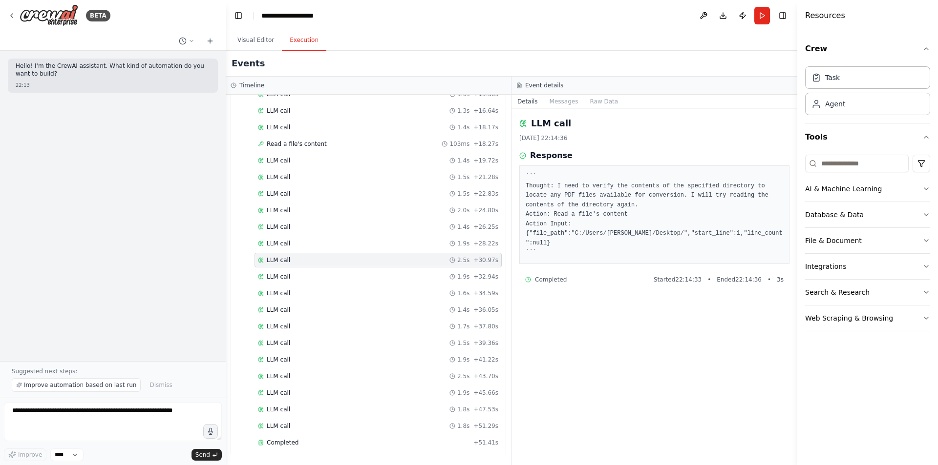
drag, startPoint x: 317, startPoint y: 291, endPoint x: 319, endPoint y: 302, distance: 11.5
click at [317, 292] on div "LLM call 1.6s + 34.59s" at bounding box center [378, 294] width 240 height 8
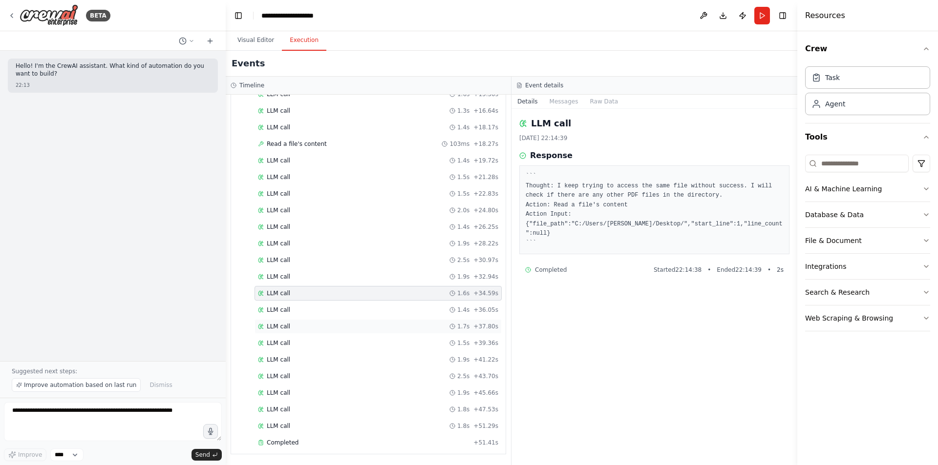
click at [321, 305] on div "LLM call 1.7s + 37.80s" at bounding box center [378, 327] width 240 height 8
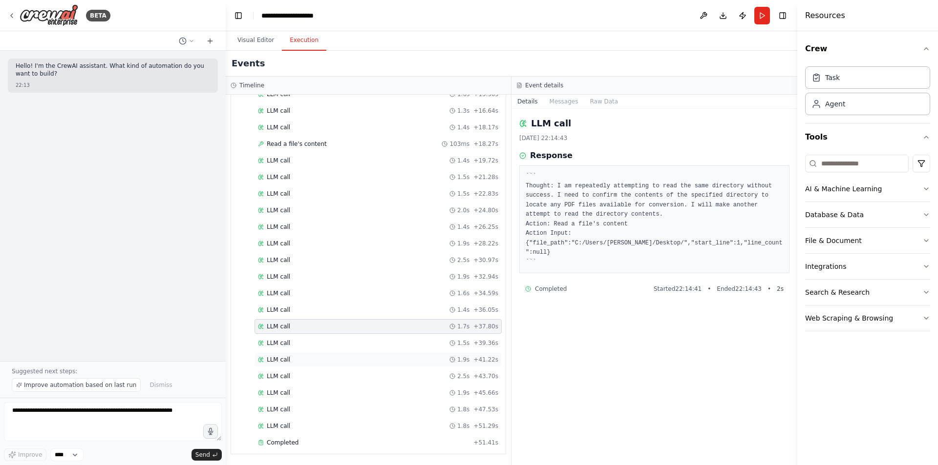
click at [323, 305] on div "LLM call 1.9s + 41.22s" at bounding box center [378, 360] width 240 height 8
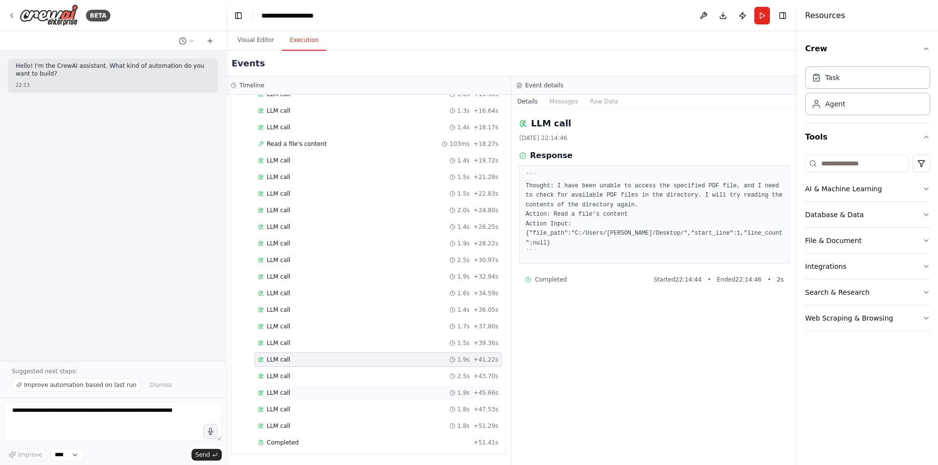
click at [302, 305] on div "LLM call 1.9s + 45.66s" at bounding box center [377, 393] width 247 height 15
click at [297, 305] on div "LLM call 1.8s + 51.29s" at bounding box center [377, 426] width 247 height 15
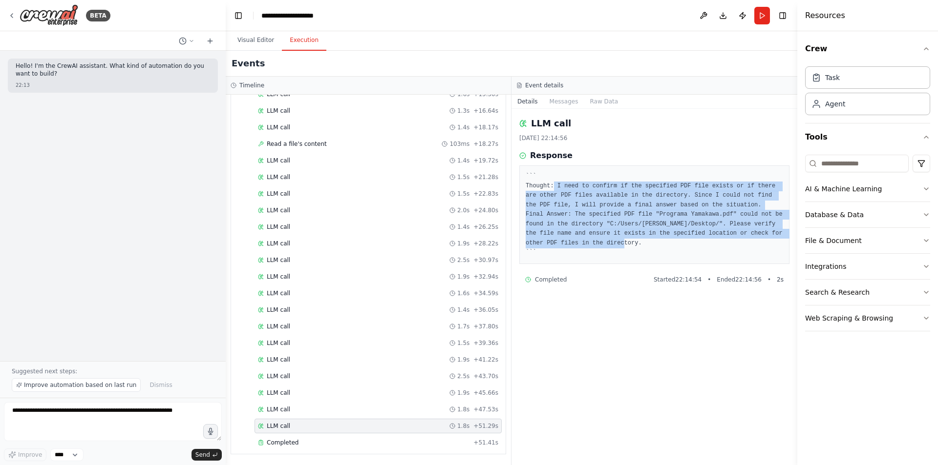
drag, startPoint x: 552, startPoint y: 184, endPoint x: 560, endPoint y: 242, distance: 58.1
click at [560, 242] on pre "``` Thought: I need to confirm if the specified PDF file exists or if there are…" at bounding box center [653, 215] width 257 height 86
drag, startPoint x: 561, startPoint y: 241, endPoint x: 587, endPoint y: 229, distance: 29.3
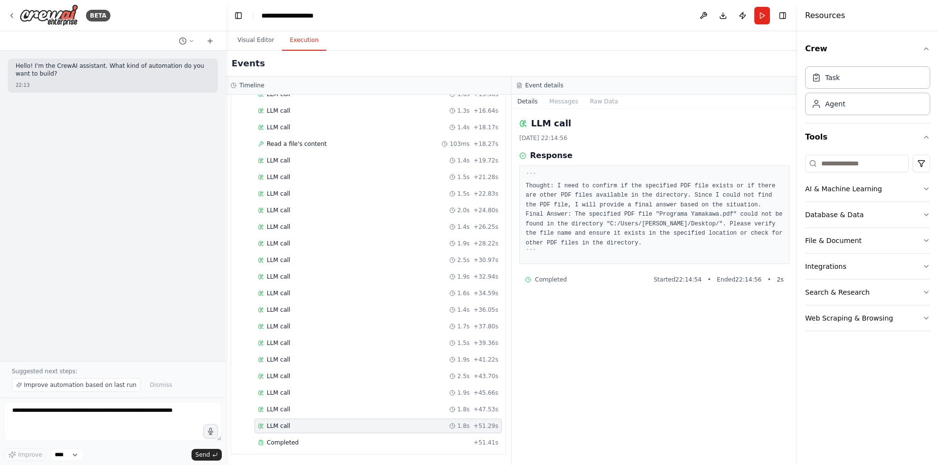
click at [570, 170] on div "``` Thought: I need to confirm if the specified PDF file exists or if there are…" at bounding box center [654, 215] width 270 height 99
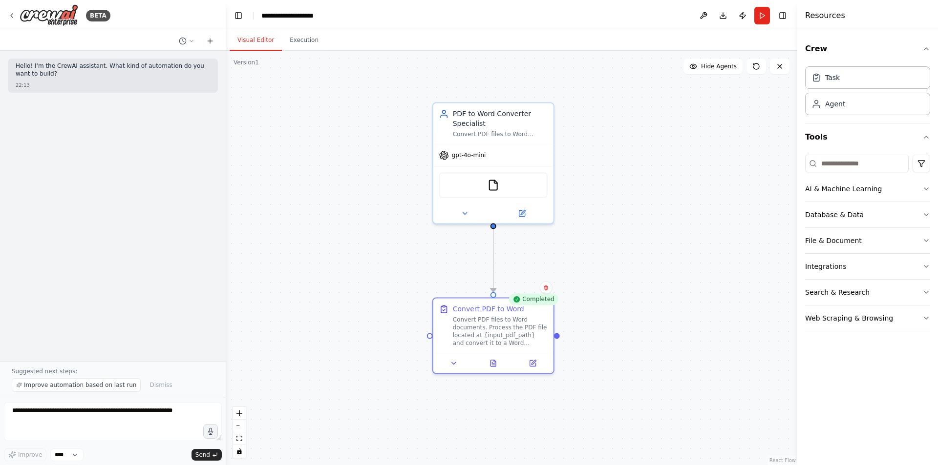
click at [253, 38] on button "Visual Editor" at bounding box center [255, 40] width 52 height 21
click at [659, 13] on button "Run" at bounding box center [762, 16] width 16 height 18
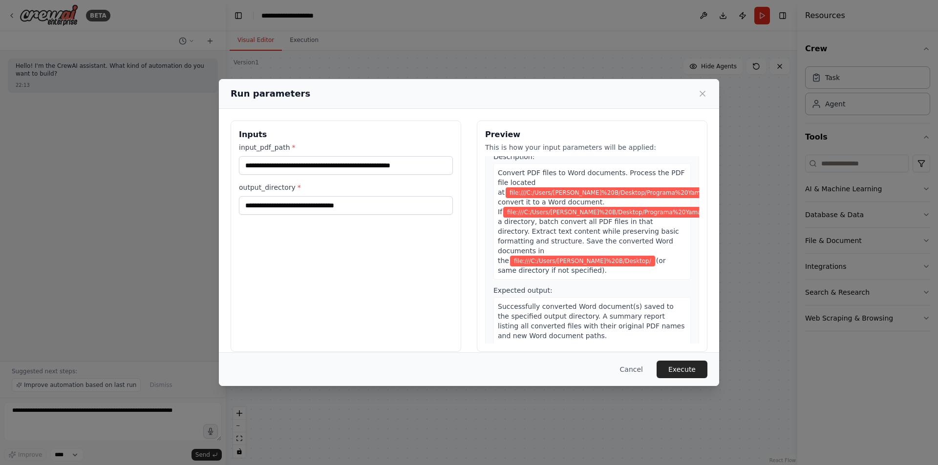
scroll to position [0, 0]
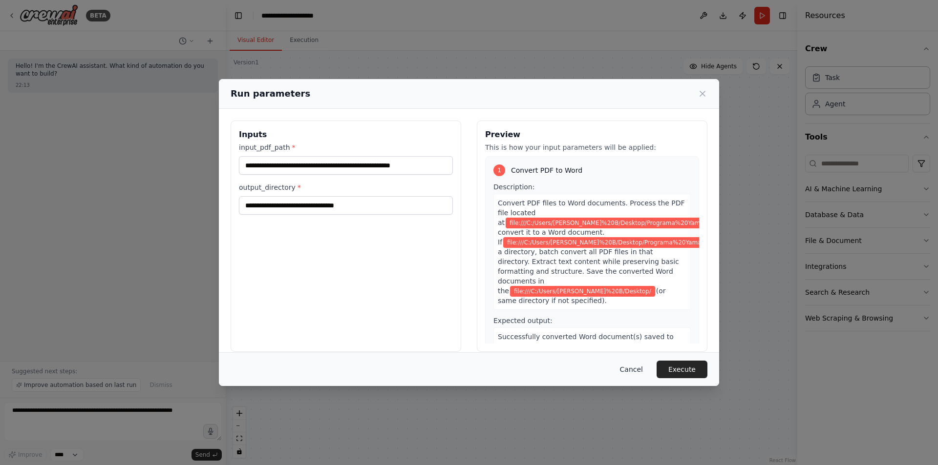
click at [636, 305] on button "Cancel" at bounding box center [631, 370] width 39 height 18
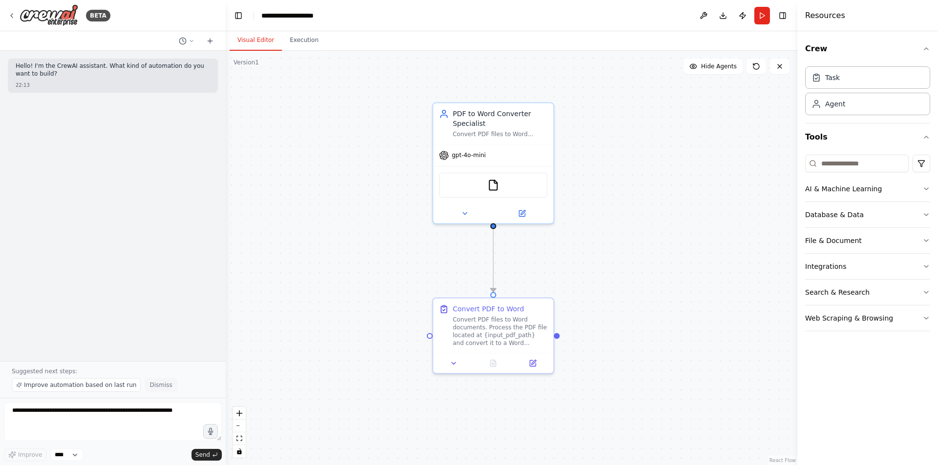
click at [150, 305] on span "Dismiss" at bounding box center [160, 385] width 22 height 8
click at [166, 305] on textarea at bounding box center [113, 421] width 218 height 39
click at [65, 305] on select "****" at bounding box center [66, 455] width 33 height 13
drag, startPoint x: 72, startPoint y: 452, endPoint x: 90, endPoint y: 446, distance: 19.5
click at [72, 305] on select "****" at bounding box center [66, 455] width 33 height 13
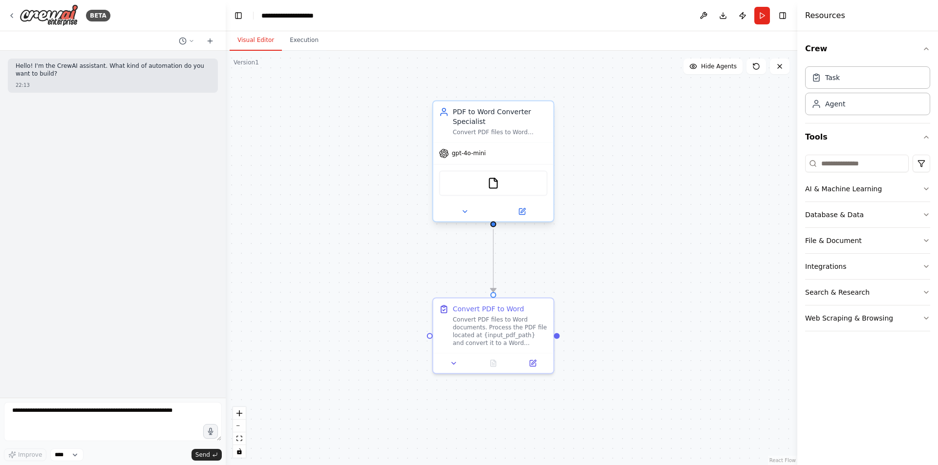
click at [498, 139] on div "PDF to Word Converter Specialist Convert PDF files to Word documents (.docx) wh…" at bounding box center [493, 121] width 120 height 41
click at [502, 201] on div "FileReadTool" at bounding box center [493, 183] width 120 height 38
click at [502, 194] on div "FileReadTool" at bounding box center [493, 182] width 108 height 25
click at [492, 185] on img at bounding box center [493, 183] width 12 height 12
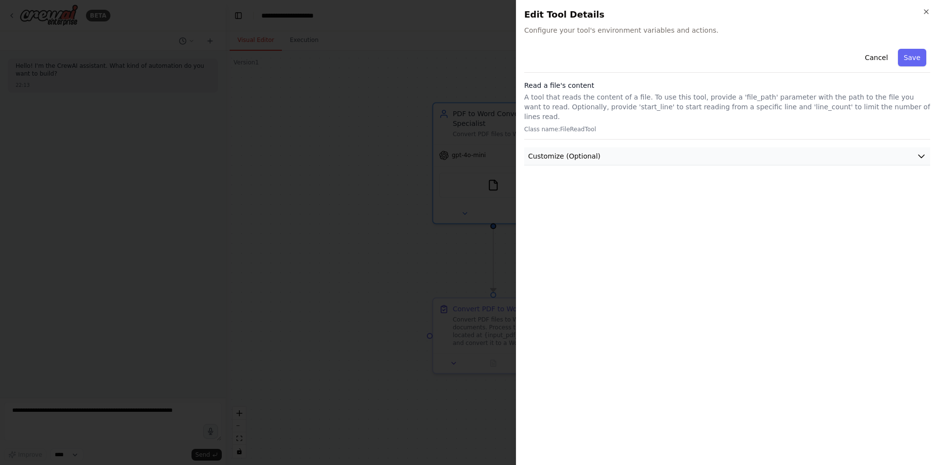
click at [622, 147] on button "Customize (Optional)" at bounding box center [727, 156] width 406 height 18
click at [627, 147] on button "Customize (Optional)" at bounding box center [727, 156] width 406 height 18
click at [490, 88] on div at bounding box center [469, 232] width 938 height 465
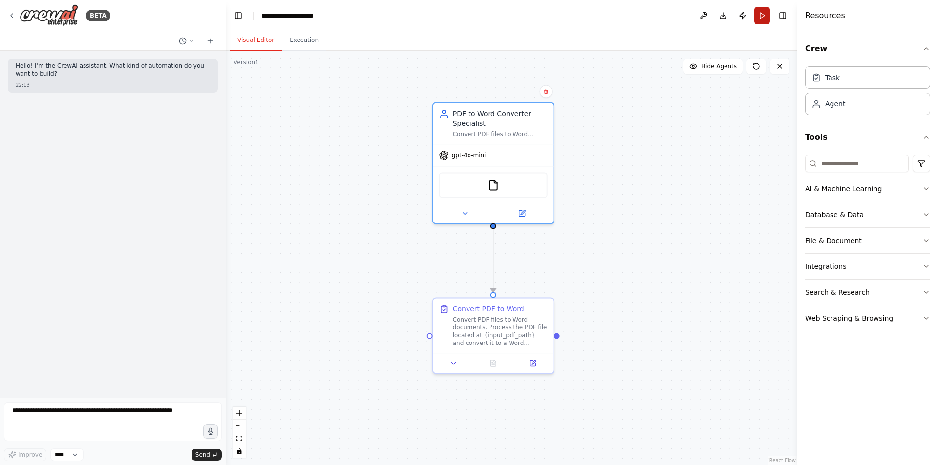
click at [659, 19] on button "Run" at bounding box center [762, 16] width 16 height 18
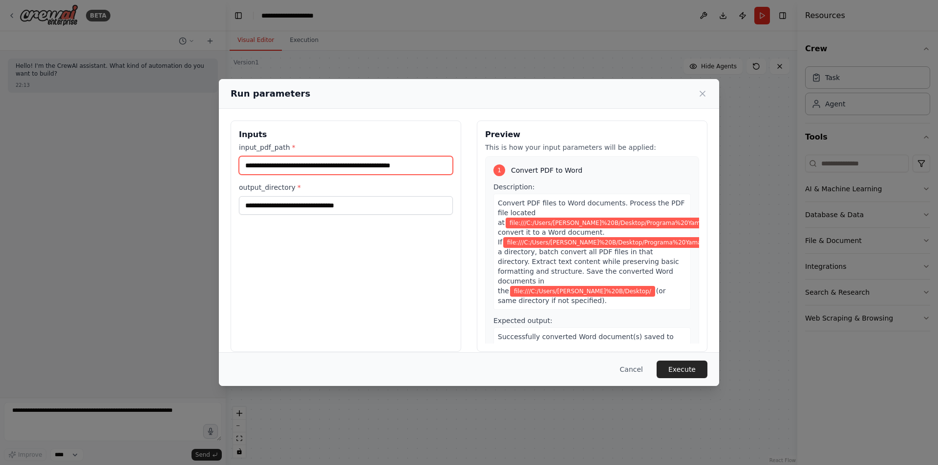
click at [366, 166] on input "**********" at bounding box center [346, 165] width 214 height 19
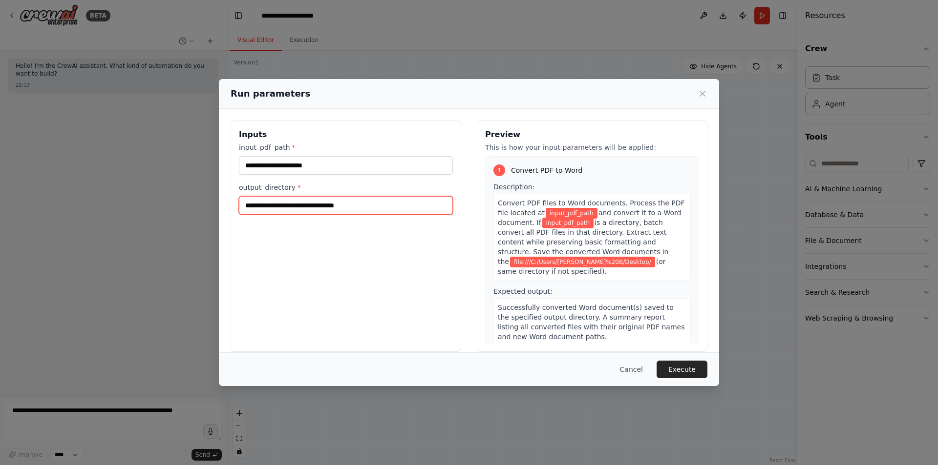
click at [329, 200] on input "**********" at bounding box center [346, 205] width 214 height 19
click at [334, 198] on input "**********" at bounding box center [346, 205] width 214 height 19
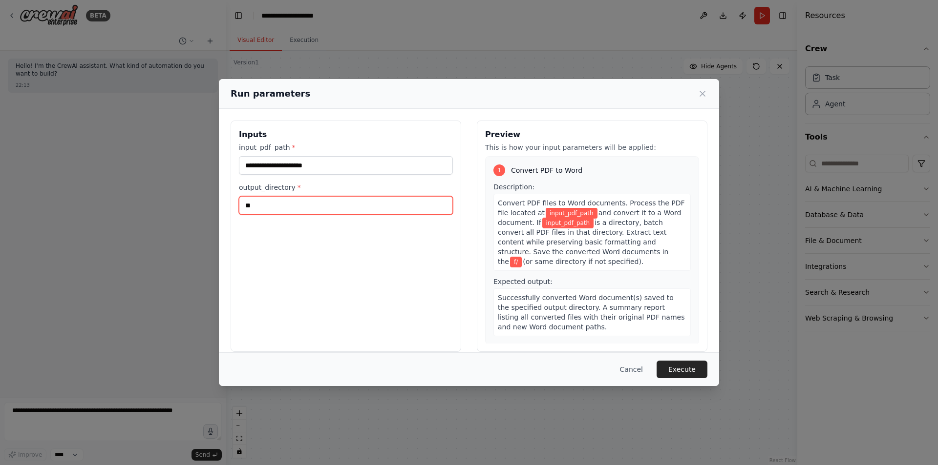
type input "*"
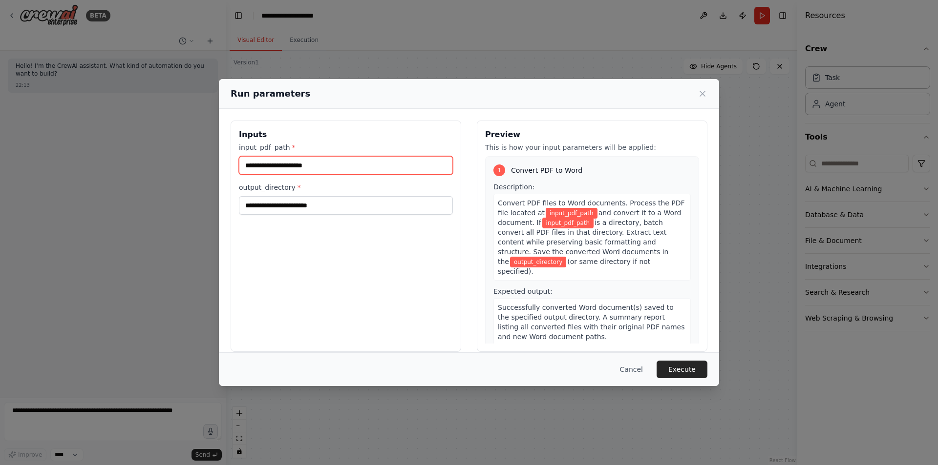
click at [316, 160] on input "input_pdf_path *" at bounding box center [346, 165] width 214 height 19
click at [307, 188] on label "output_directory *" at bounding box center [346, 188] width 214 height 10
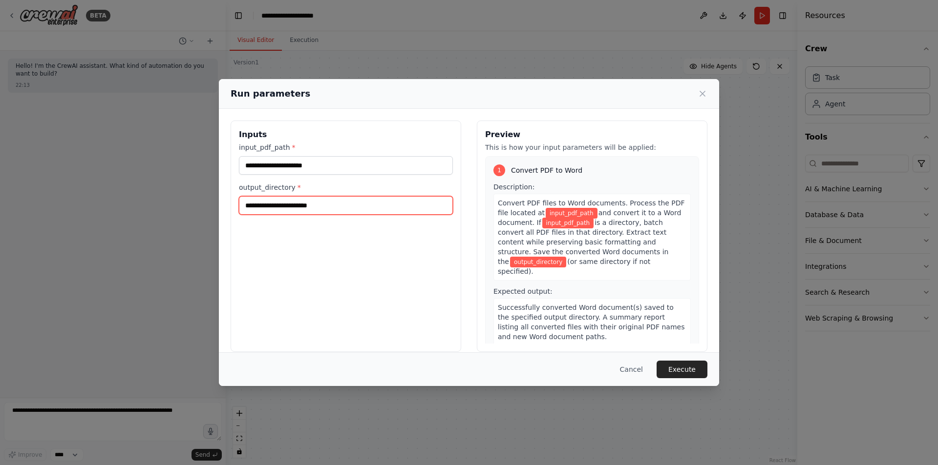
click at [307, 196] on input "output_directory *" at bounding box center [346, 205] width 214 height 19
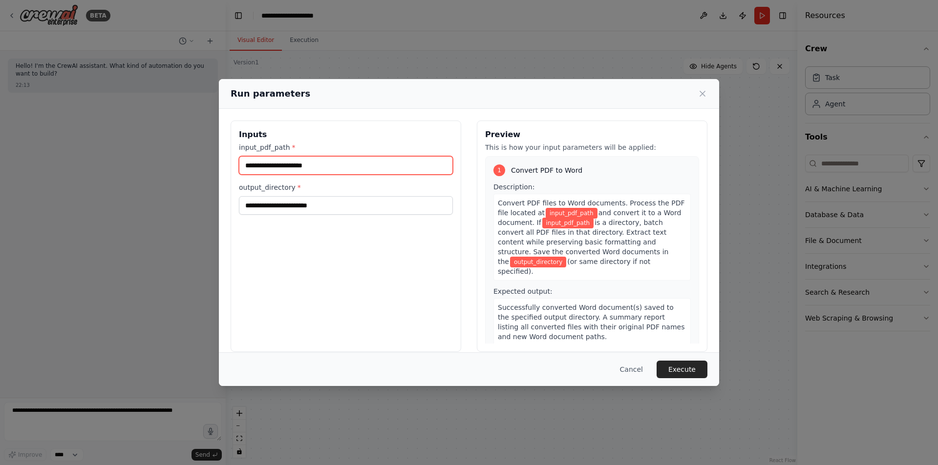
drag, startPoint x: 307, startPoint y: 160, endPoint x: 305, endPoint y: 167, distance: 7.1
click at [307, 161] on input "input_pdf_path *" at bounding box center [346, 165] width 214 height 19
click at [371, 62] on div "Run parameters Inputs input_pdf_path * output_directory * Preview This is how y…" at bounding box center [469, 232] width 938 height 465
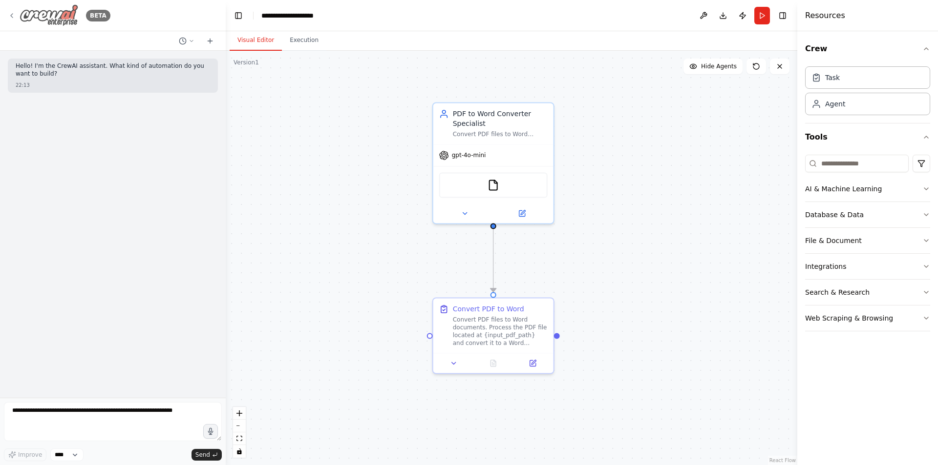
click at [46, 13] on img at bounding box center [49, 15] width 59 height 22
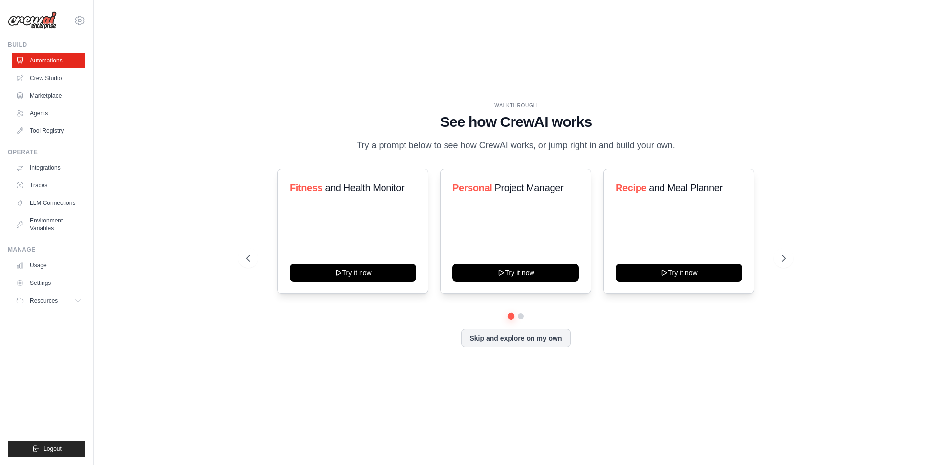
click at [273, 120] on h1 "See how CrewAI works" at bounding box center [515, 122] width 539 height 18
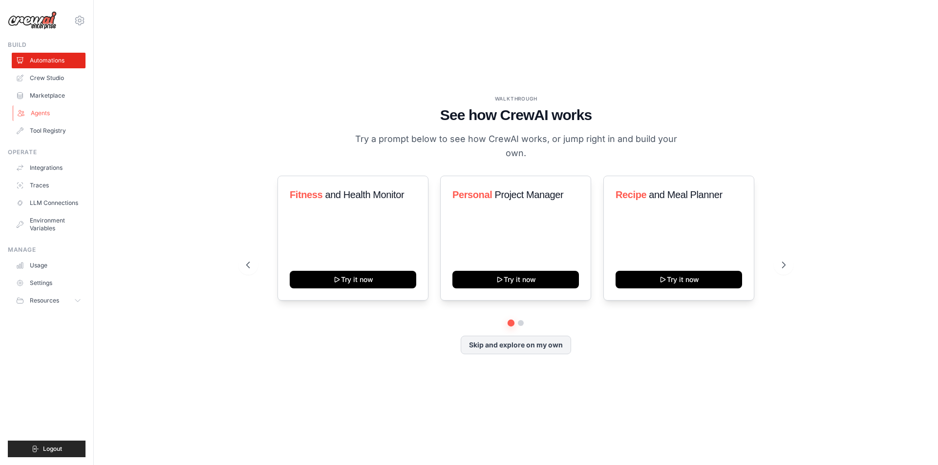
click at [38, 118] on link "Agents" at bounding box center [50, 113] width 74 height 16
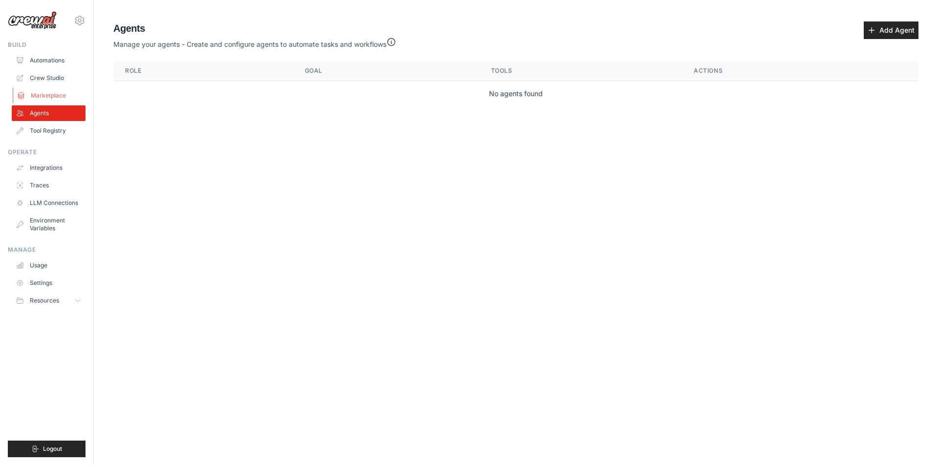
click at [45, 92] on link "Marketplace" at bounding box center [50, 96] width 74 height 16
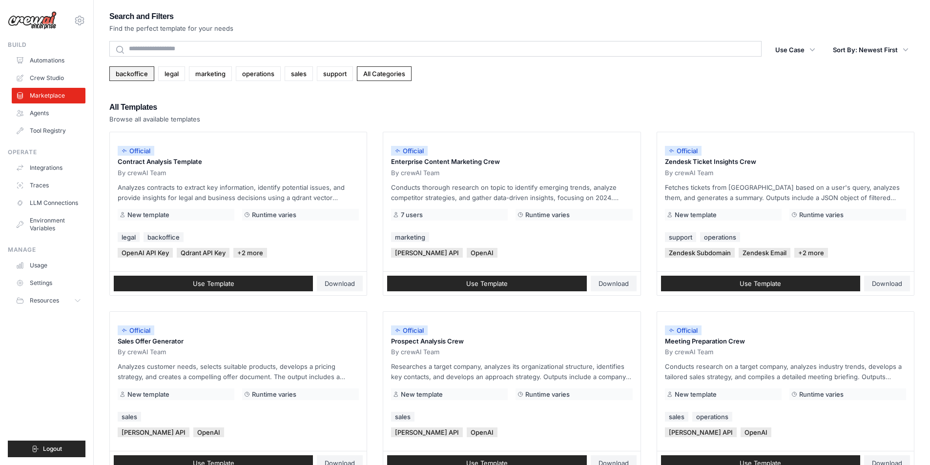
click at [134, 76] on link "backoffice" at bounding box center [131, 73] width 45 height 15
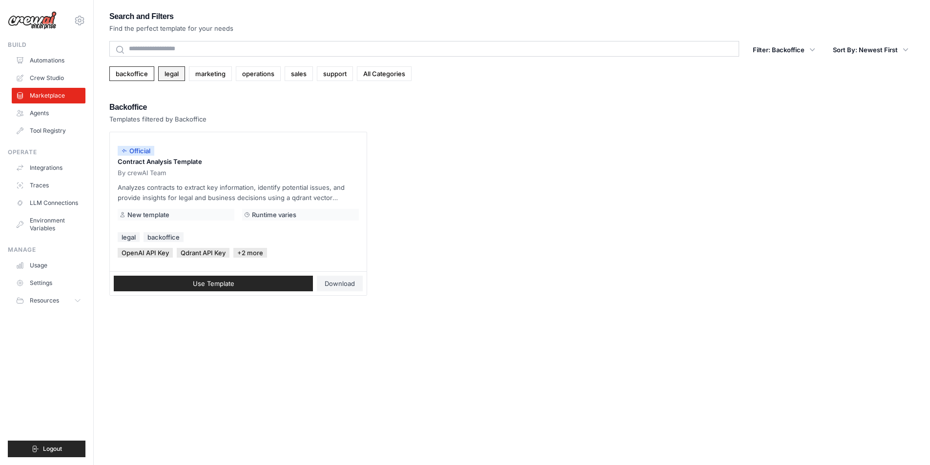
click at [169, 73] on link "legal" at bounding box center [171, 73] width 27 height 15
click at [203, 72] on link "marketing" at bounding box center [210, 73] width 43 height 15
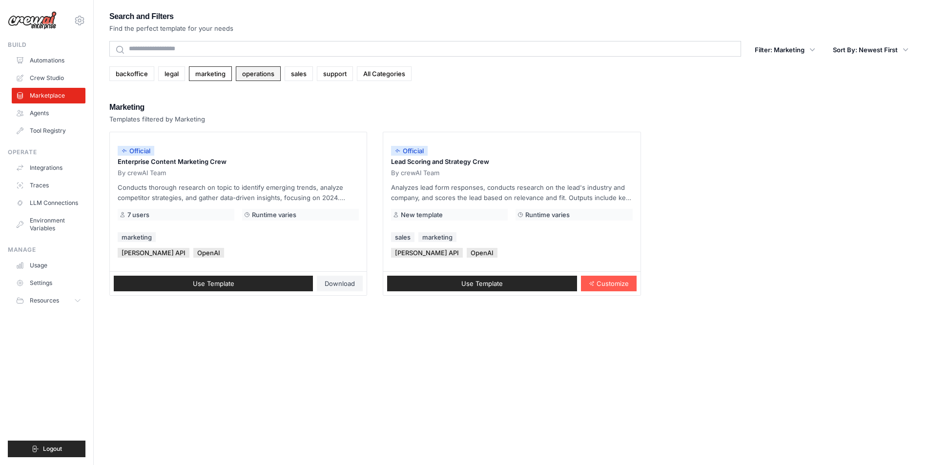
click at [253, 74] on link "operations" at bounding box center [258, 73] width 45 height 15
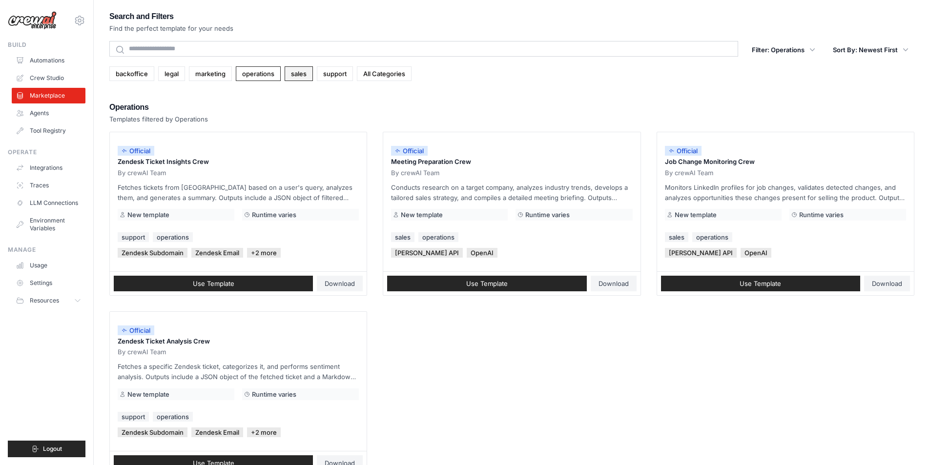
click at [291, 66] on link "sales" at bounding box center [299, 73] width 28 height 15
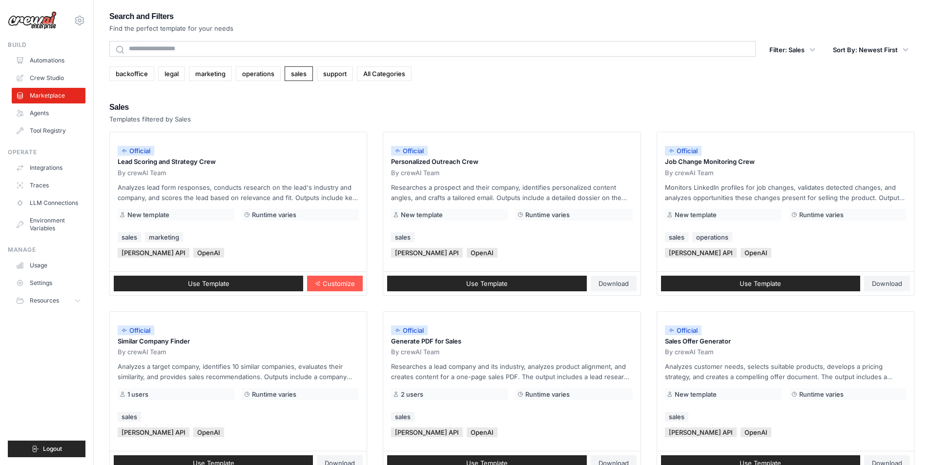
click at [40, 21] on img at bounding box center [32, 20] width 49 height 19
click at [30, 17] on img at bounding box center [32, 20] width 49 height 19
click at [37, 21] on img at bounding box center [32, 20] width 49 height 19
